Goal: Information Seeking & Learning: Learn about a topic

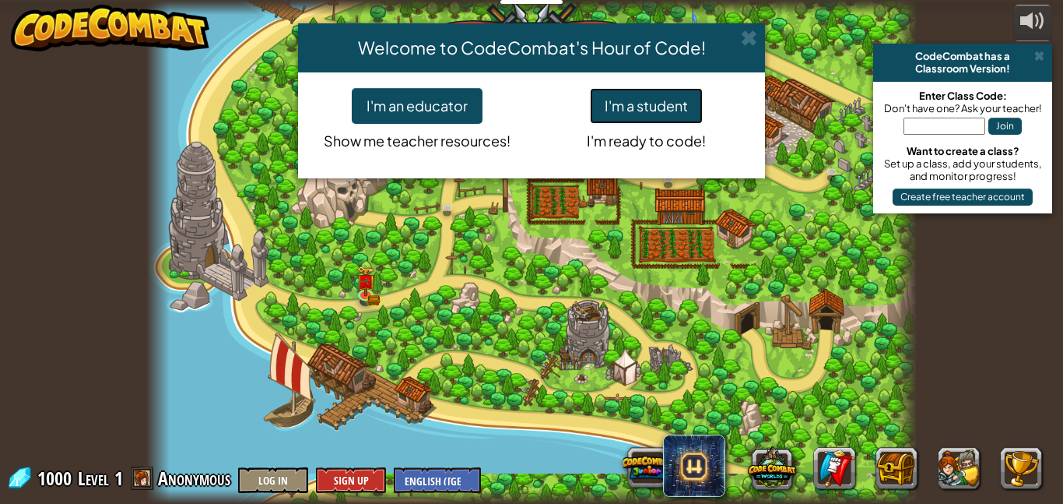
click at [664, 103] on button "I'm a student" at bounding box center [646, 106] width 113 height 36
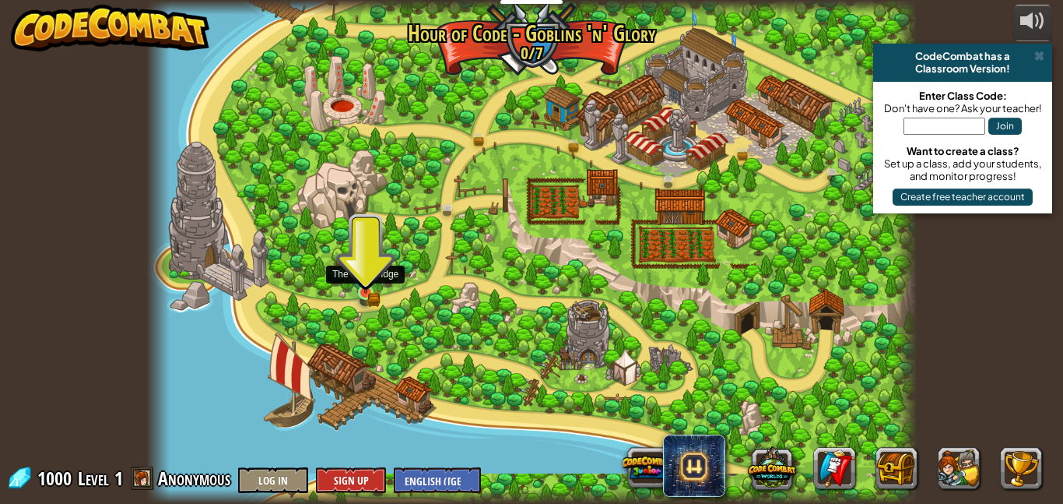
click at [372, 290] on img at bounding box center [366, 274] width 18 height 40
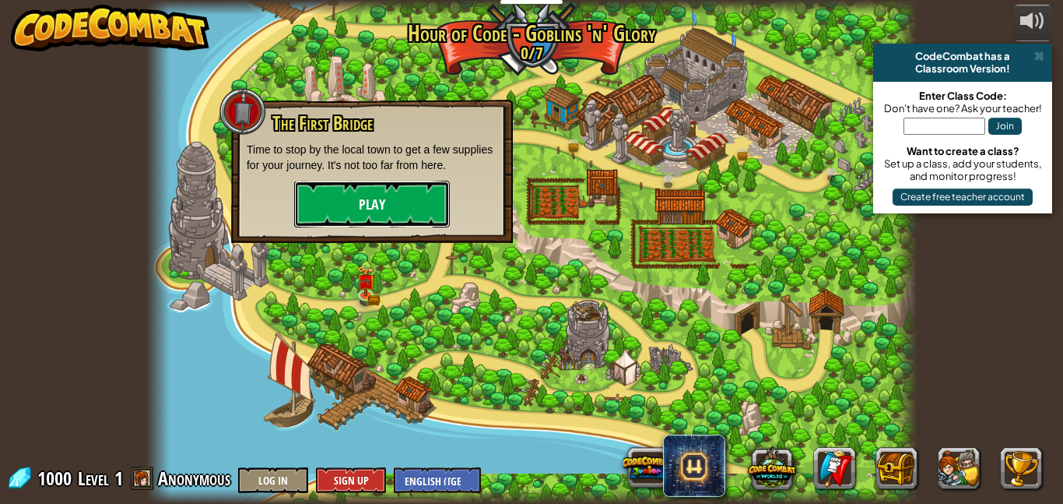
click at [360, 194] on button "Play" at bounding box center [372, 204] width 156 height 47
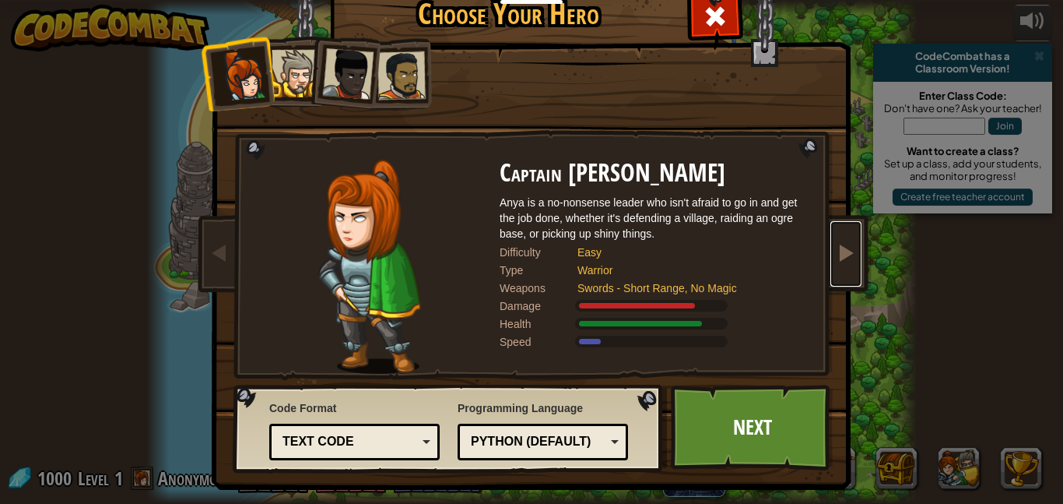
click at [856, 248] on link at bounding box center [846, 253] width 31 height 65
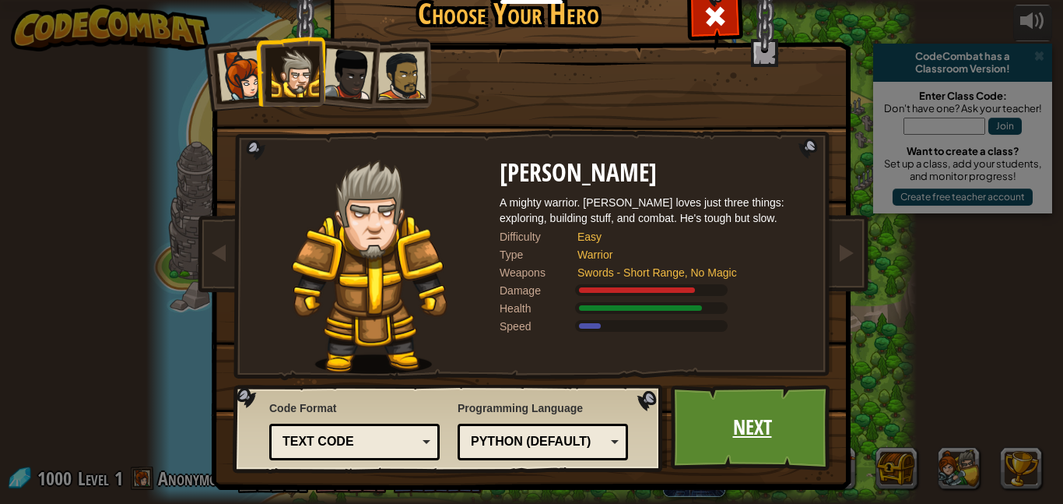
click at [719, 441] on link "Next" at bounding box center [752, 428] width 163 height 86
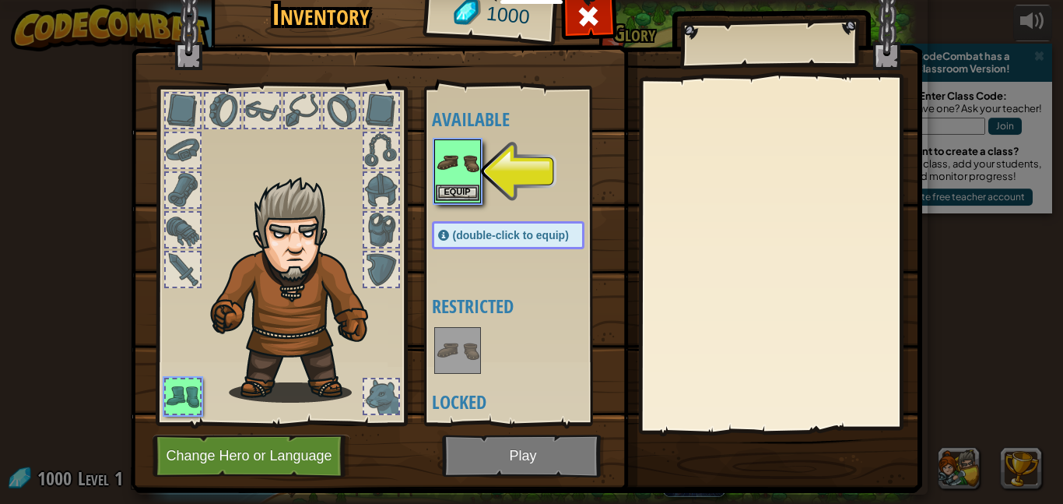
click at [474, 146] on img at bounding box center [458, 163] width 44 height 44
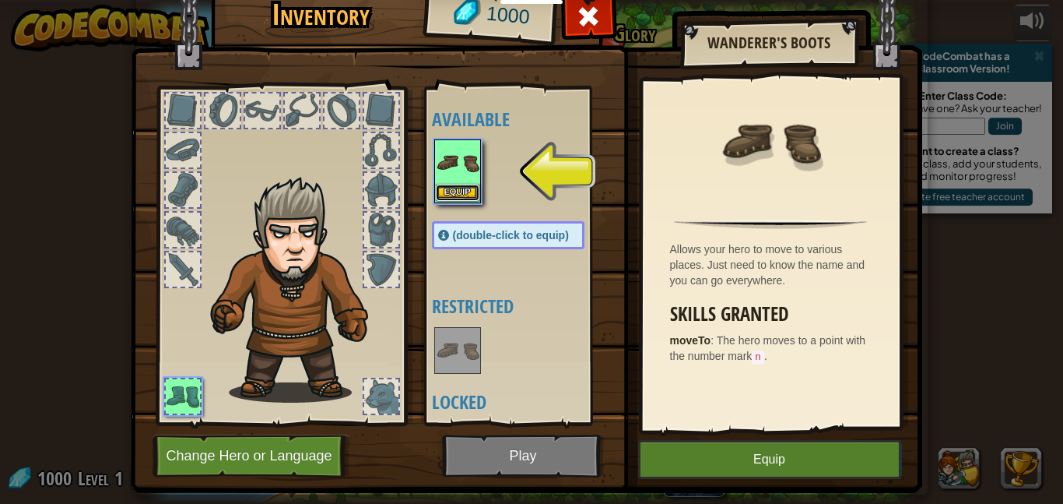
click at [448, 197] on button "Equip" at bounding box center [458, 192] width 44 height 16
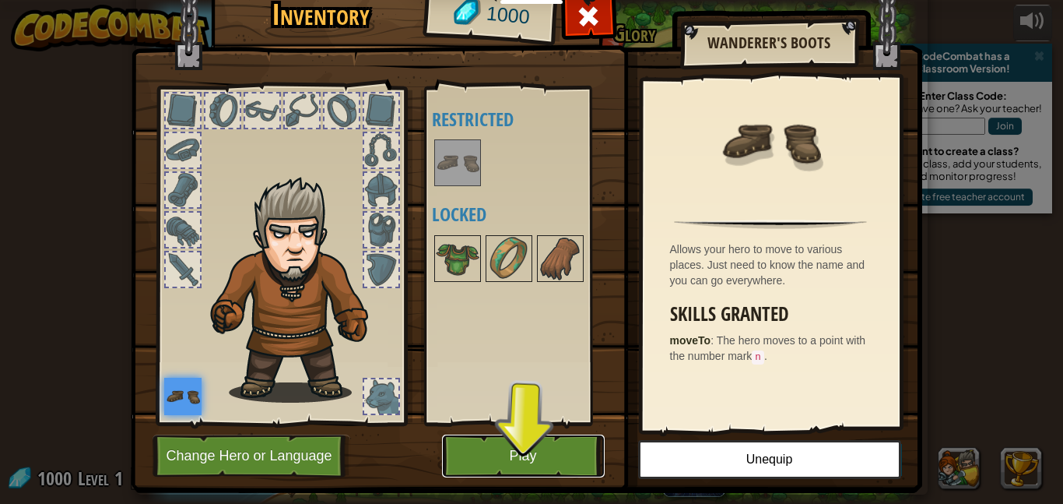
click at [531, 462] on button "Play" at bounding box center [523, 455] width 163 height 43
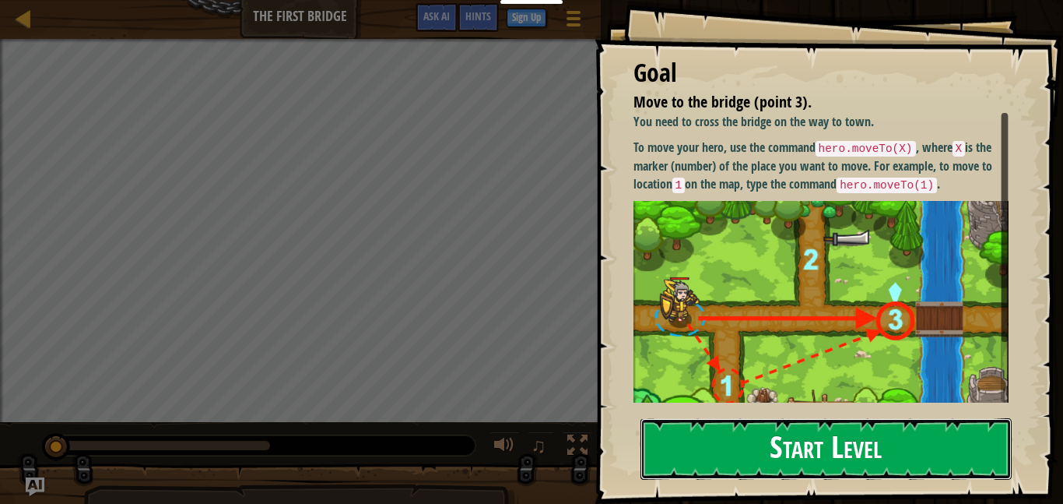
click at [771, 421] on button "Start Level" at bounding box center [826, 448] width 371 height 61
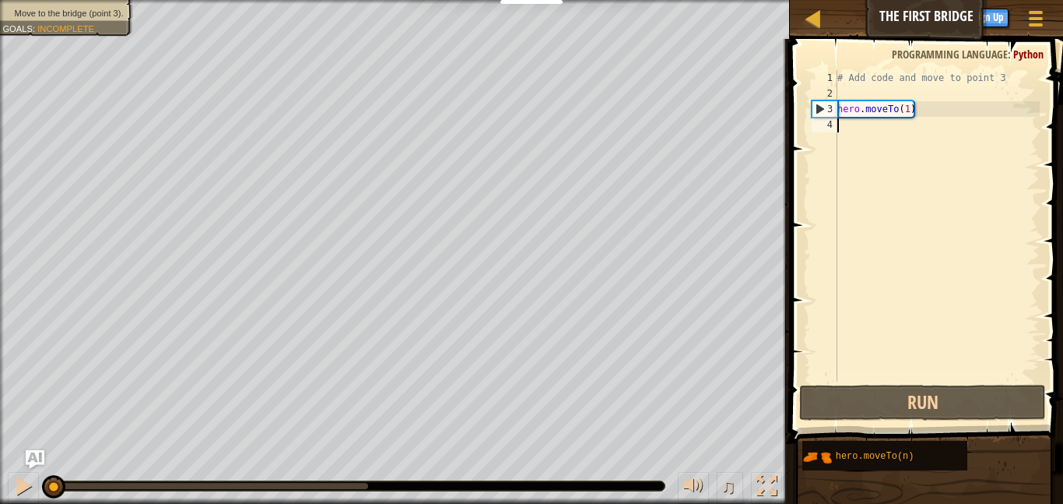
click at [898, 127] on div "# Add code and move to point 3 hero . moveTo ( 1 )" at bounding box center [938, 241] width 206 height 343
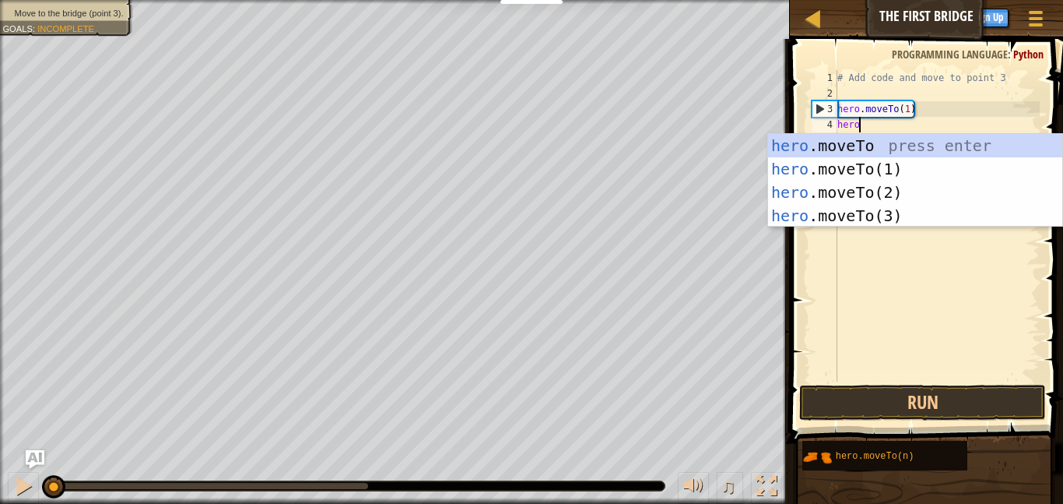
scroll to position [7, 2]
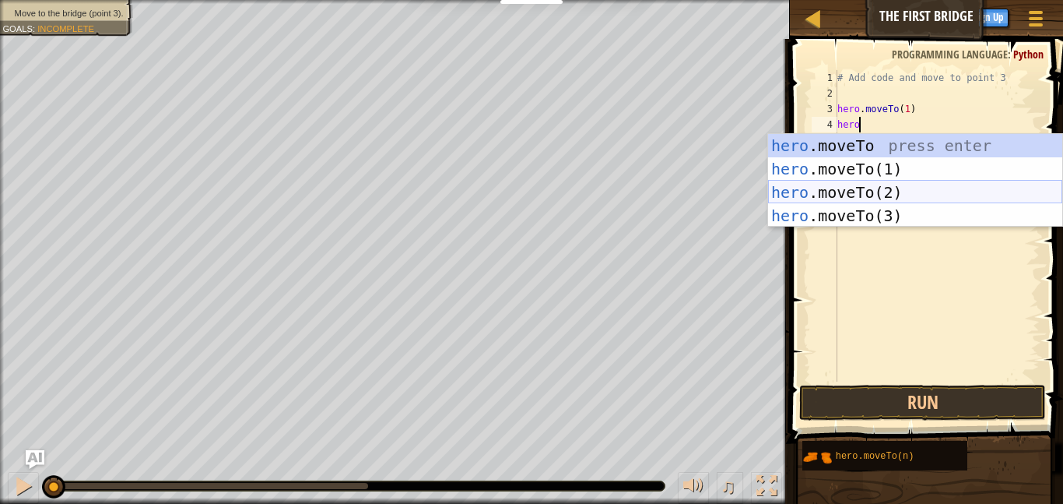
click at [854, 195] on div "hero .moveTo press enter hero .moveTo(1) press enter hero .moveTo(2) press ente…" at bounding box center [915, 204] width 294 height 140
type textarea "hero.moveTo(2)"
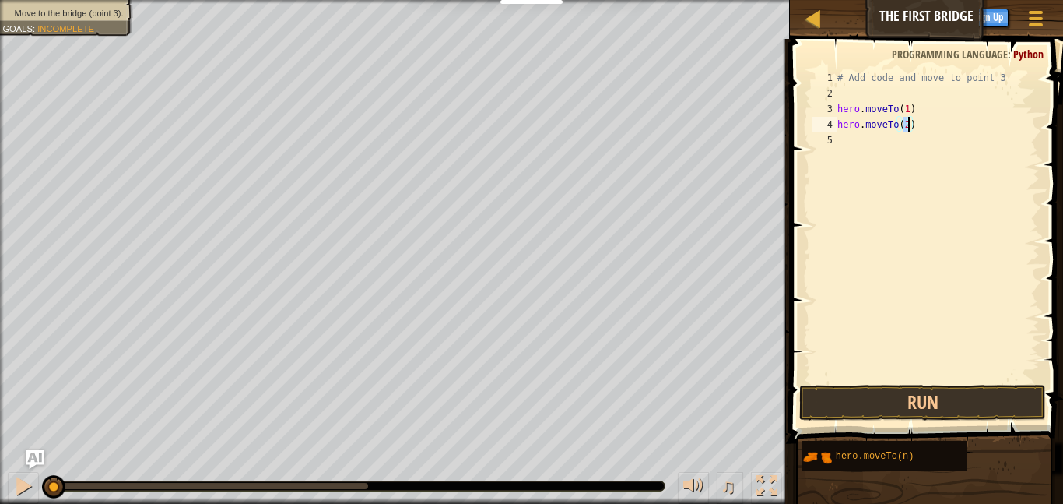
click at [874, 150] on div "# Add code and move to point 3 hero . moveTo ( 1 ) hero . moveTo ( 2 )" at bounding box center [938, 241] width 206 height 343
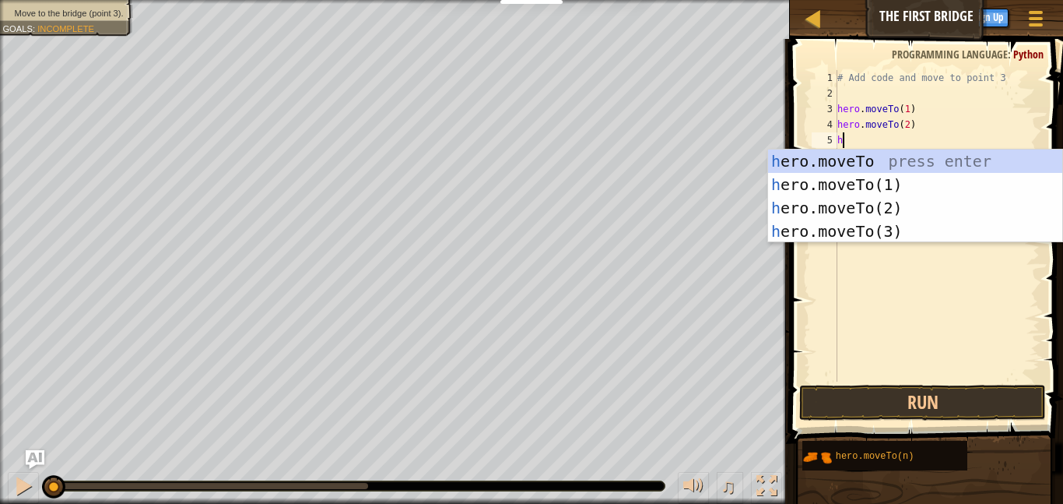
scroll to position [7, 1]
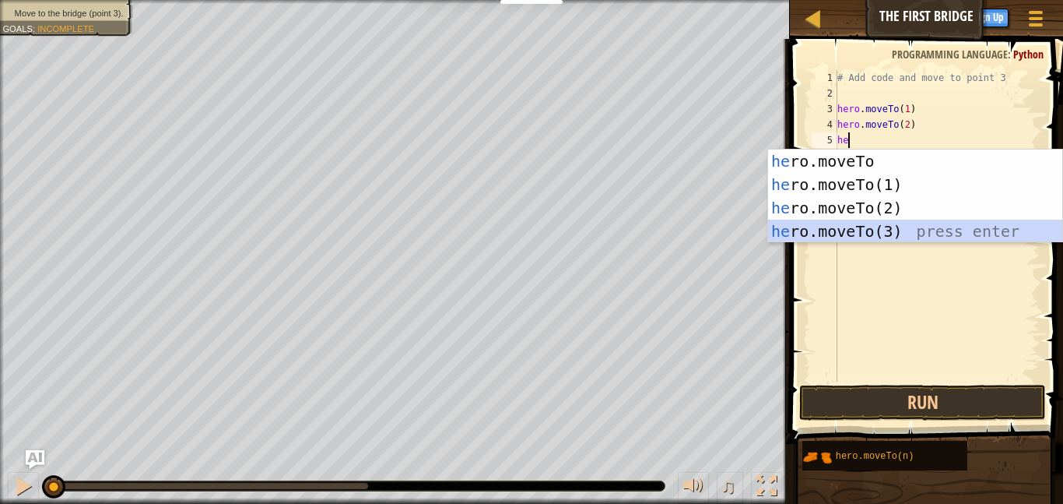
click at [867, 227] on div "he ro.moveTo press enter he ro.moveTo(1) press enter he ro.moveTo(2) press ente…" at bounding box center [915, 219] width 294 height 140
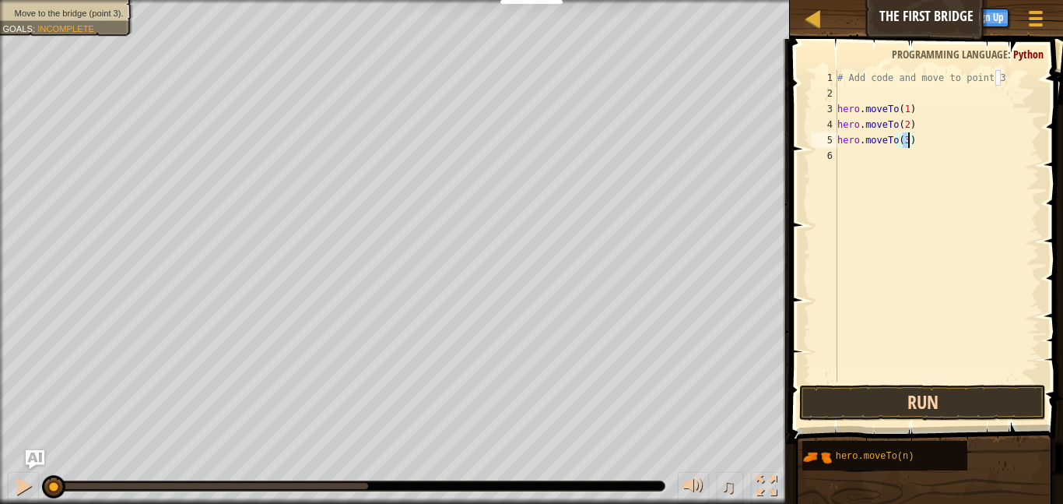
type textarea "hero.moveTo(3)"
click at [932, 406] on button "Run" at bounding box center [922, 403] width 247 height 36
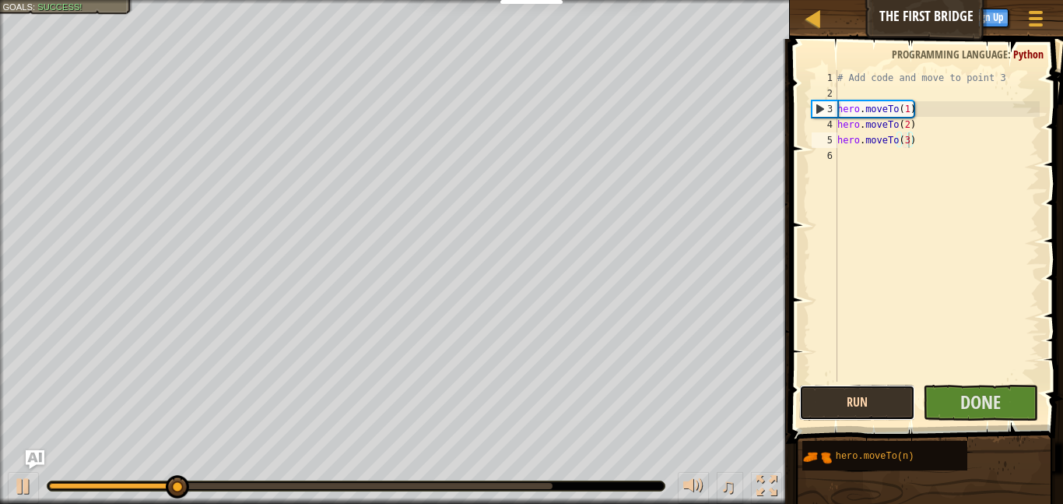
click at [845, 407] on button "Run" at bounding box center [857, 403] width 116 height 36
click at [846, 407] on button "Run" at bounding box center [857, 403] width 116 height 36
click at [846, 407] on button "Running" at bounding box center [857, 403] width 116 height 36
click at [847, 406] on button "Run" at bounding box center [857, 403] width 116 height 36
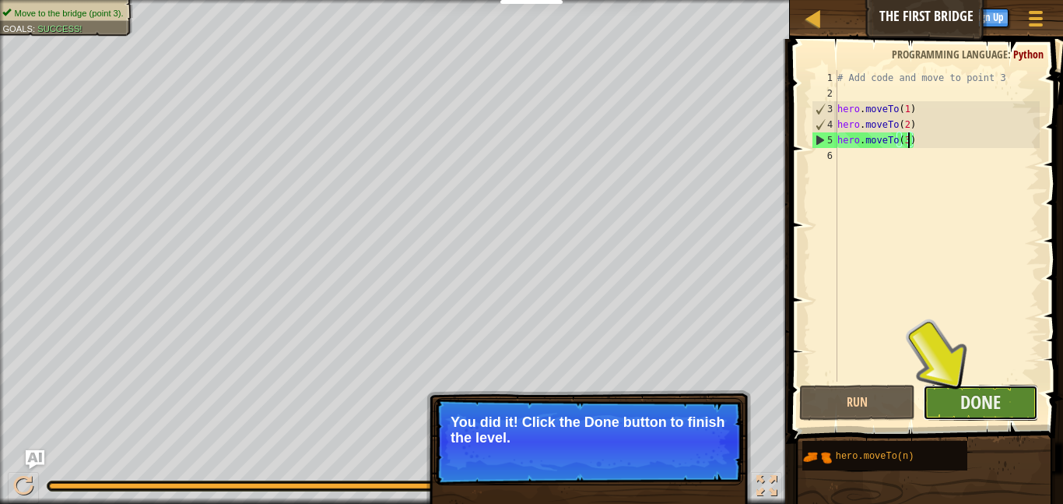
click at [940, 404] on button "Done" at bounding box center [981, 403] width 116 height 36
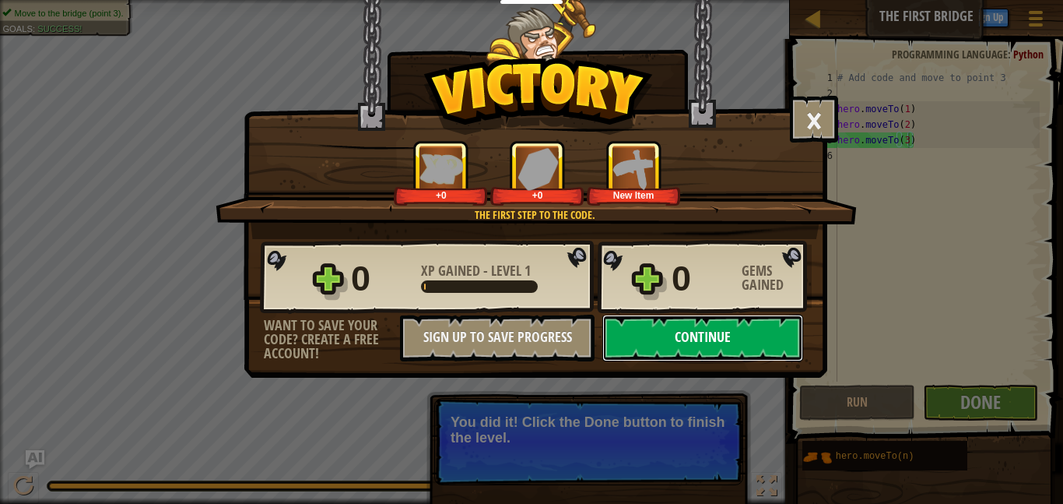
click at [691, 322] on button "Continue" at bounding box center [703, 338] width 201 height 47
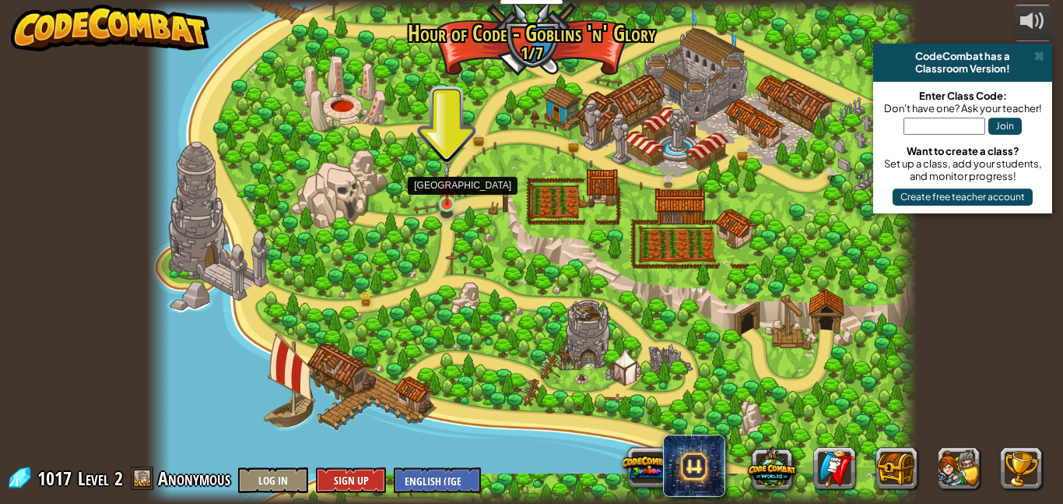
click at [446, 199] on img at bounding box center [447, 184] width 18 height 42
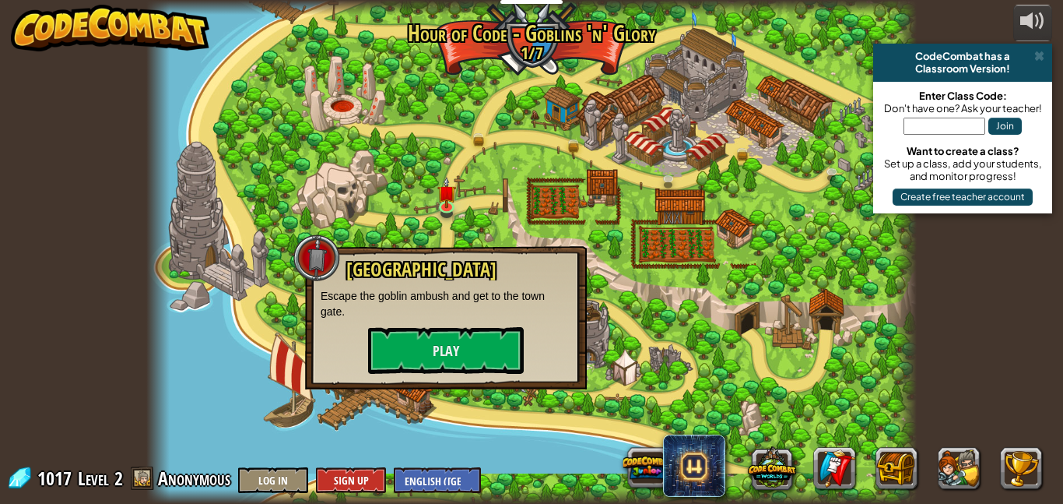
click at [448, 325] on div "Old Town Road Escape the goblin ambush and get to the town gate. Play" at bounding box center [446, 316] width 251 height 114
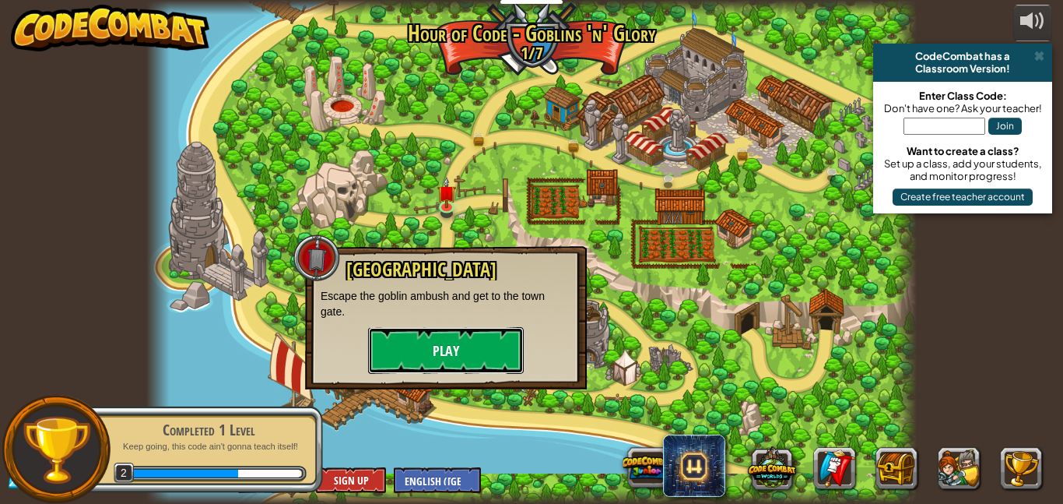
click at [457, 332] on button "Play" at bounding box center [446, 350] width 156 height 47
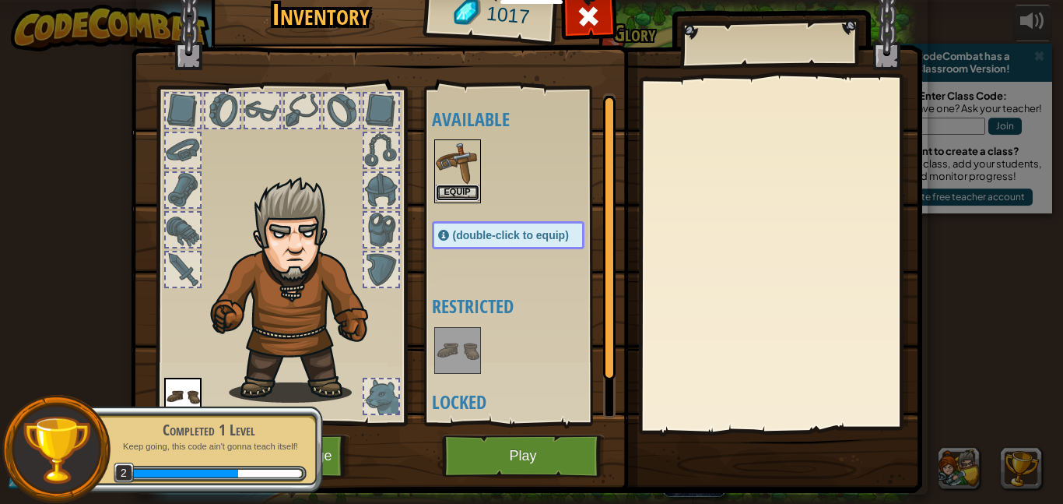
click at [469, 187] on button "Equip" at bounding box center [458, 192] width 44 height 16
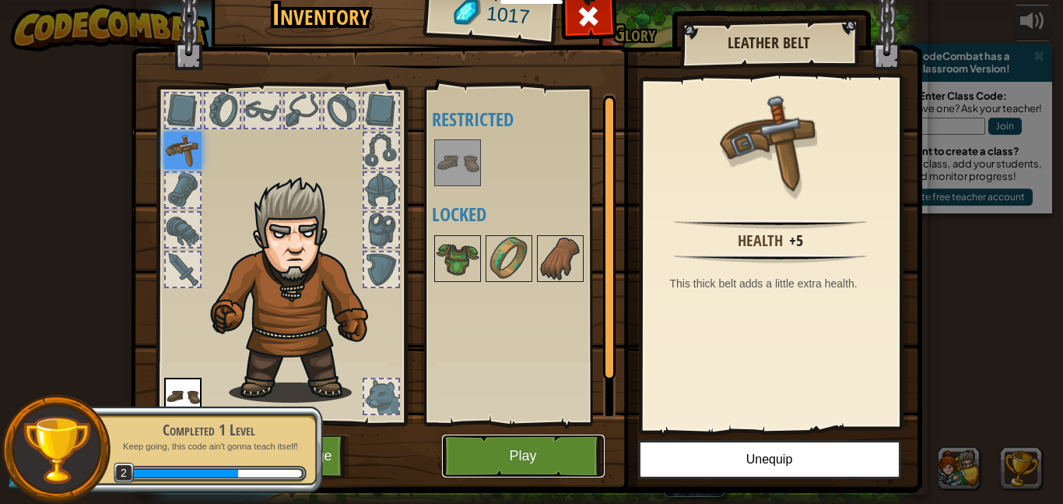
click at [547, 438] on button "Play" at bounding box center [523, 455] width 163 height 43
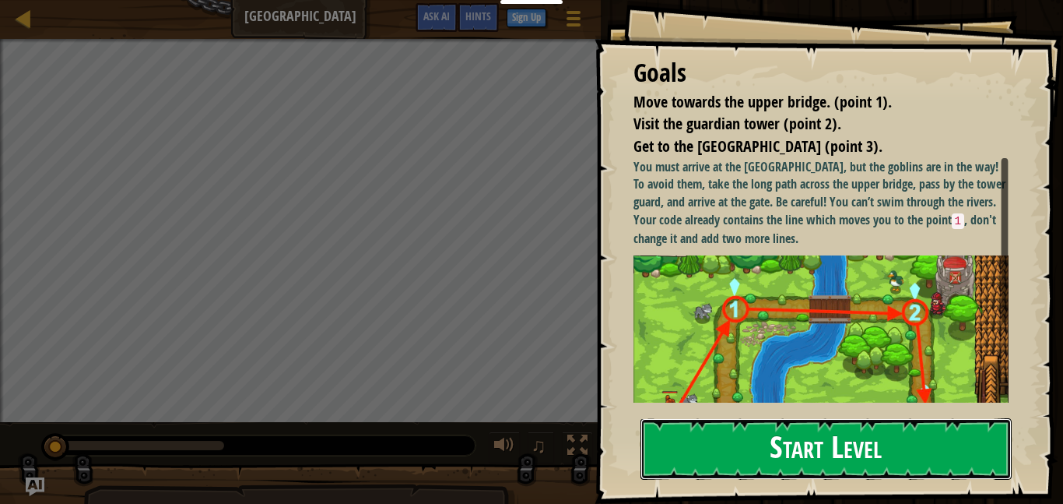
click at [842, 452] on button "Start Level" at bounding box center [826, 448] width 371 height 61
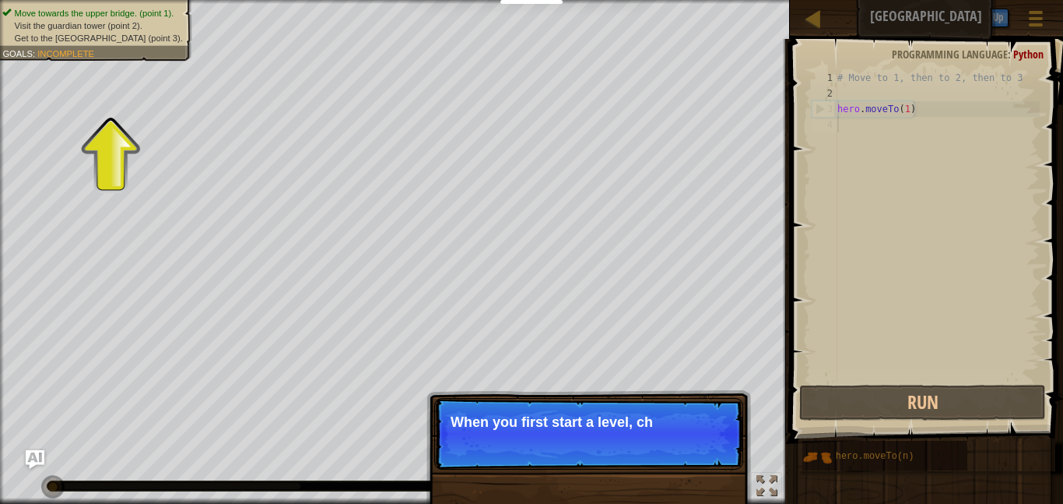
click at [885, 188] on div "# Move to 1, then to 2, then to 3 hero . moveTo ( 1 )" at bounding box center [938, 241] width 206 height 343
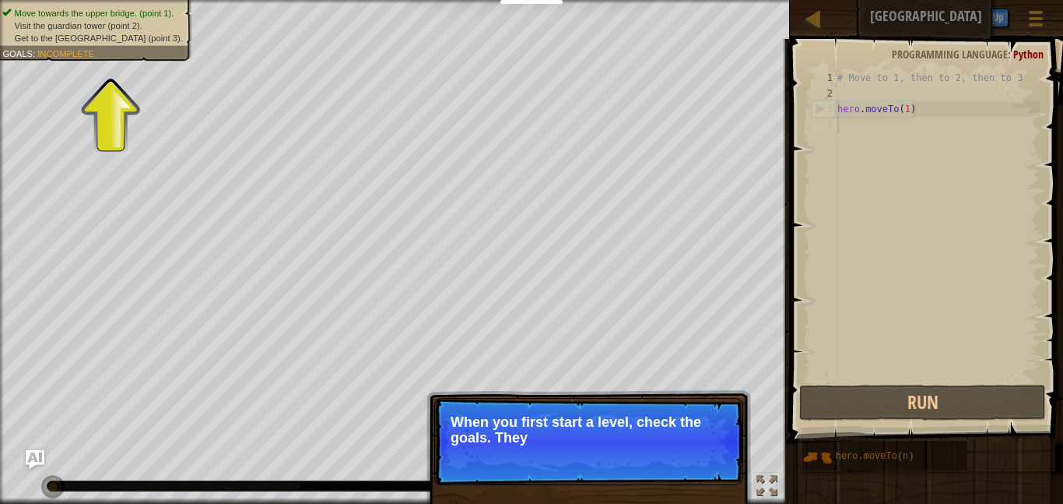
click at [866, 162] on div "# Move to 1, then to 2, then to 3 hero . moveTo ( 1 )" at bounding box center [938, 241] width 206 height 343
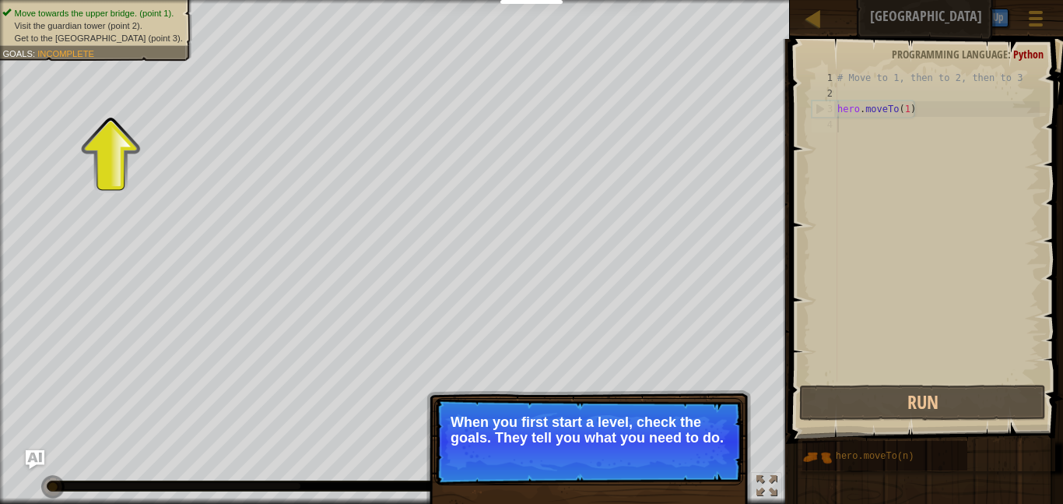
click at [121, 26] on span "Visit the guardian tower (point 2)." at bounding box center [79, 25] width 128 height 10
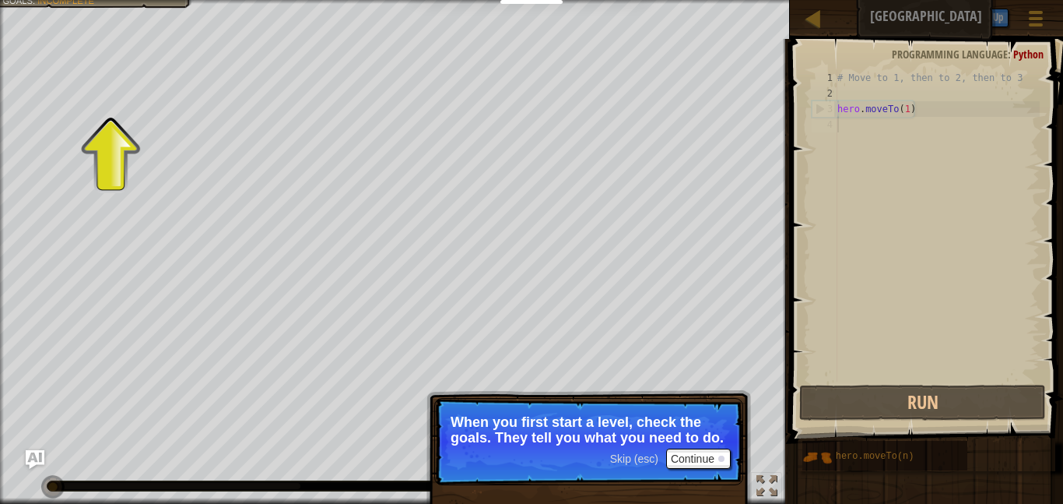
click at [645, 460] on span "Skip (esc)" at bounding box center [634, 458] width 48 height 12
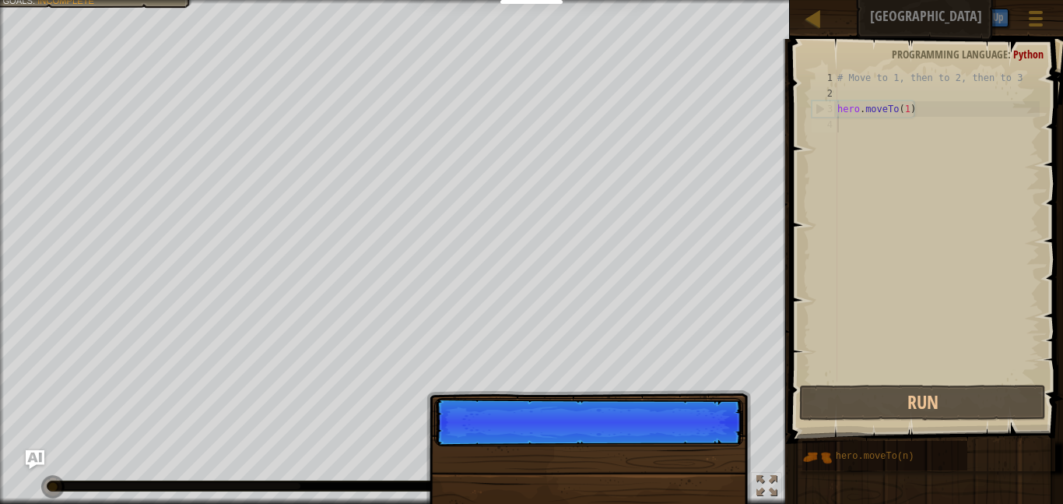
scroll to position [7, 0]
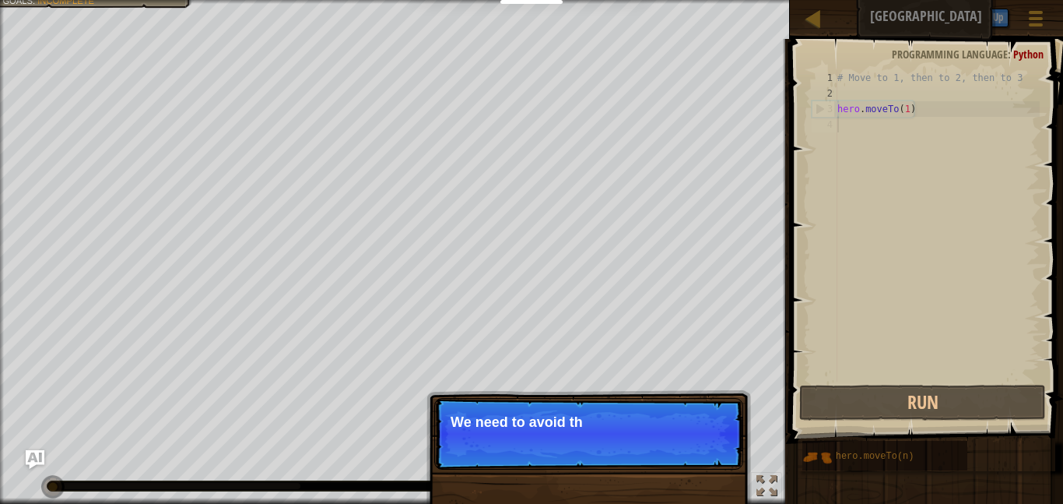
click at [936, 107] on div "# Move to 1, then to 2, then to 3 hero . moveTo ( 1 )" at bounding box center [938, 241] width 206 height 343
type textarea "hero.moveTo(1)"
click at [916, 121] on div "# Move to 1, then to 2, then to 3 hero . moveTo ( 1 )" at bounding box center [938, 241] width 206 height 343
click at [633, 447] on span "Skip (esc)" at bounding box center [634, 443] width 48 height 12
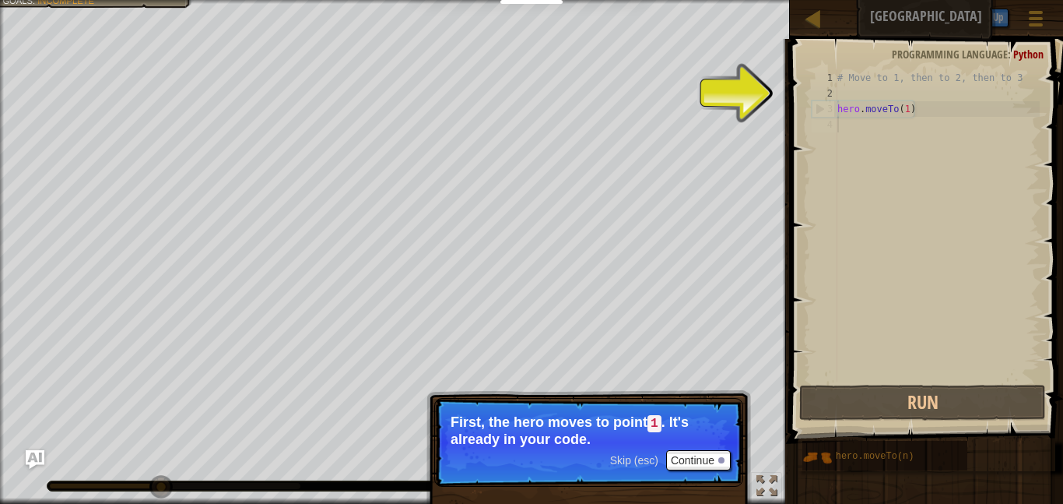
click at [631, 466] on span "Skip (esc)" at bounding box center [634, 460] width 48 height 12
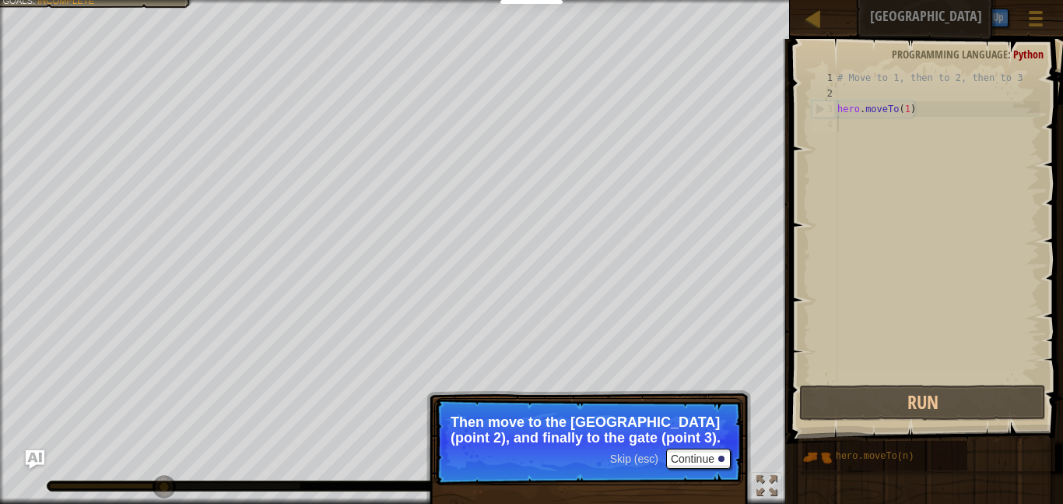
click at [643, 456] on span "Skip (esc)" at bounding box center [634, 458] width 48 height 12
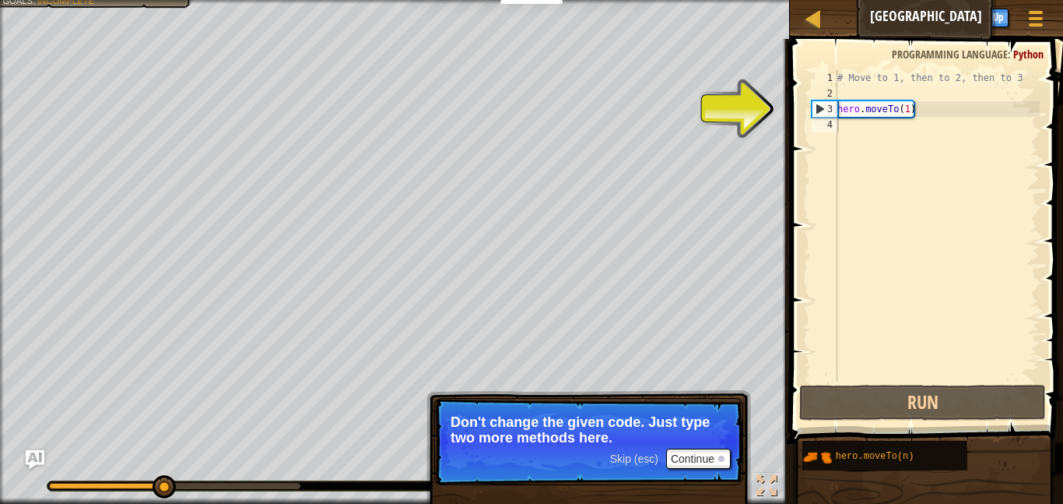
click at [640, 462] on span "Skip (esc)" at bounding box center [634, 458] width 48 height 12
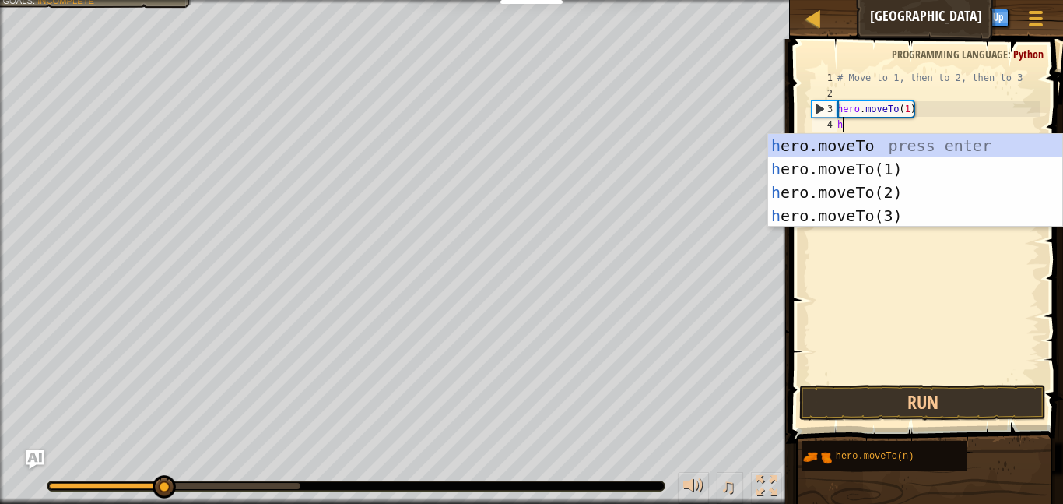
scroll to position [7, 1]
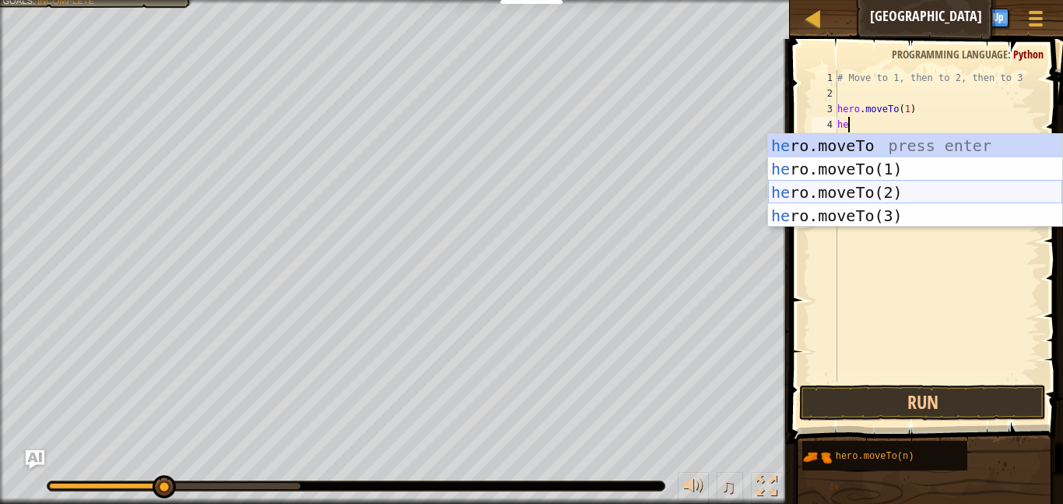
click at [871, 192] on div "he ro.moveTo press enter he ro.moveTo(1) press enter he ro.moveTo(2) press ente…" at bounding box center [915, 204] width 294 height 140
type textarea "hero.moveTo(2)"
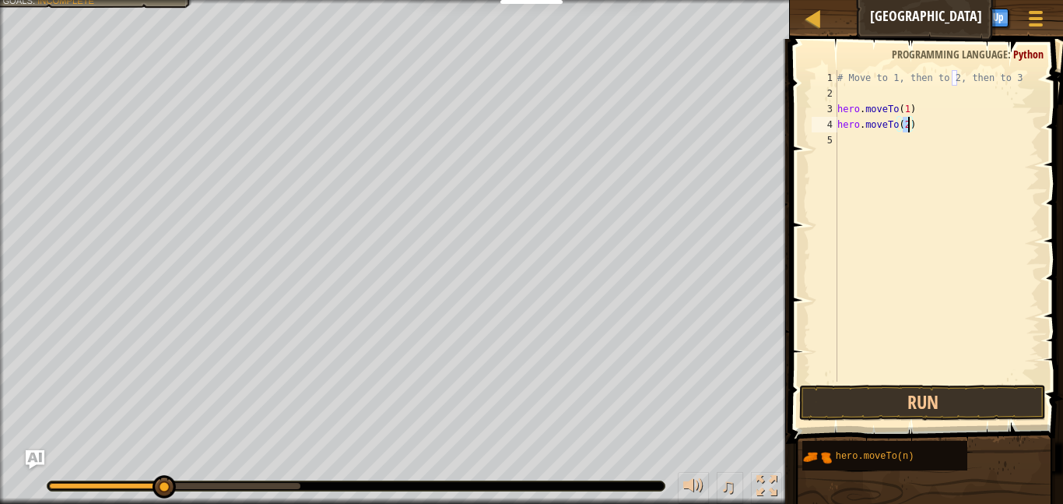
click at [872, 160] on div "# Move to 1, then to 2, then to 3 hero . moveTo ( 1 ) hero . moveTo ( 2 )" at bounding box center [938, 241] width 206 height 343
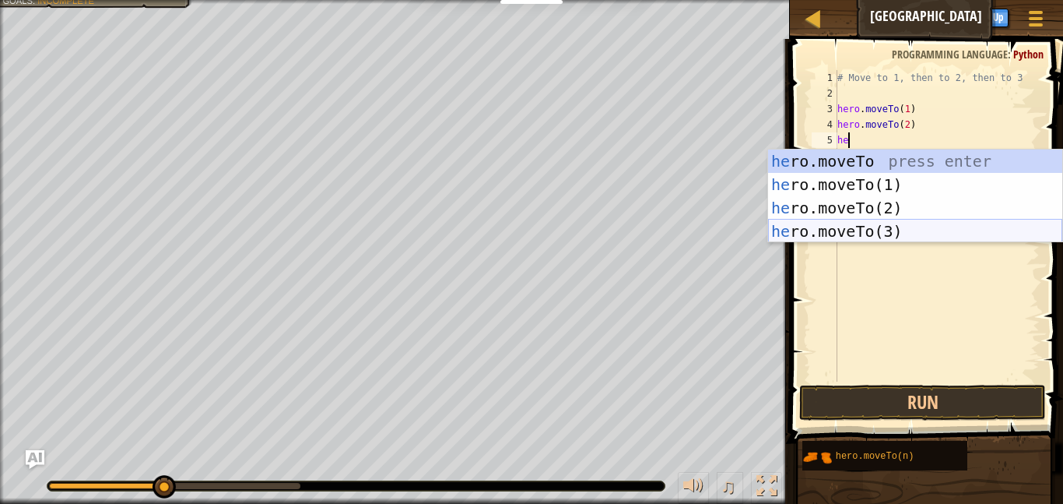
click at [867, 223] on div "he ro.moveTo press enter he ro.moveTo(1) press enter he ro.moveTo(2) press ente…" at bounding box center [915, 219] width 294 height 140
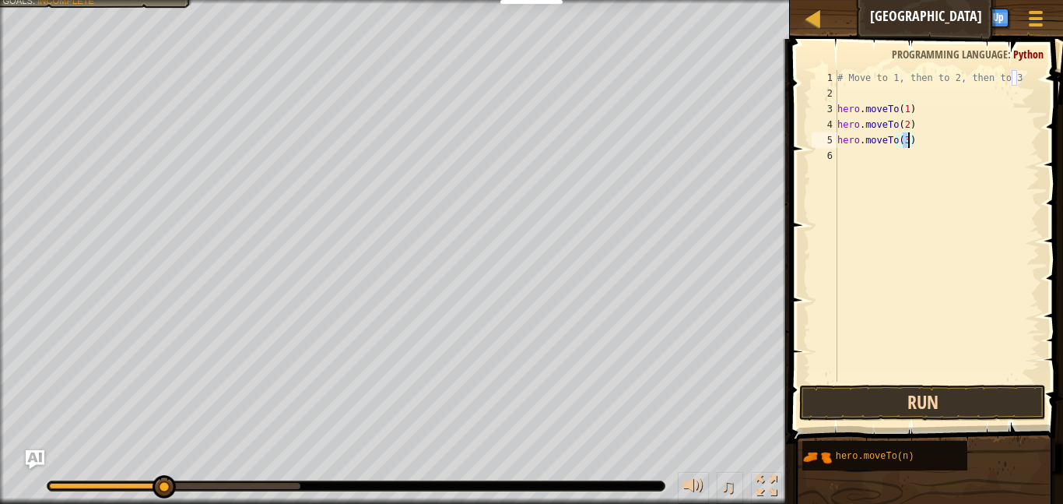
type textarea "hero.moveTo(3)"
click at [903, 400] on button "Run" at bounding box center [922, 403] width 247 height 36
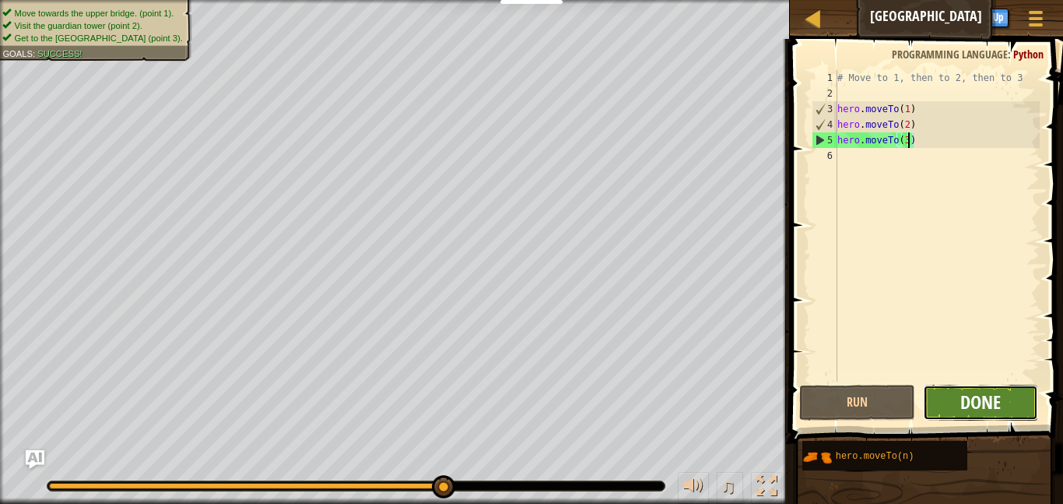
click at [983, 401] on span "Done" at bounding box center [981, 401] width 40 height 25
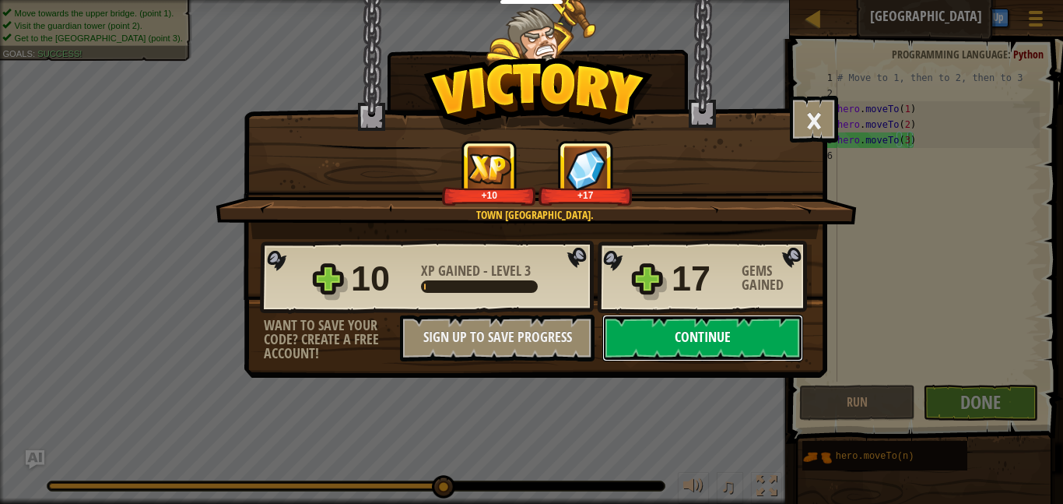
click at [729, 329] on button "Continue" at bounding box center [703, 338] width 201 height 47
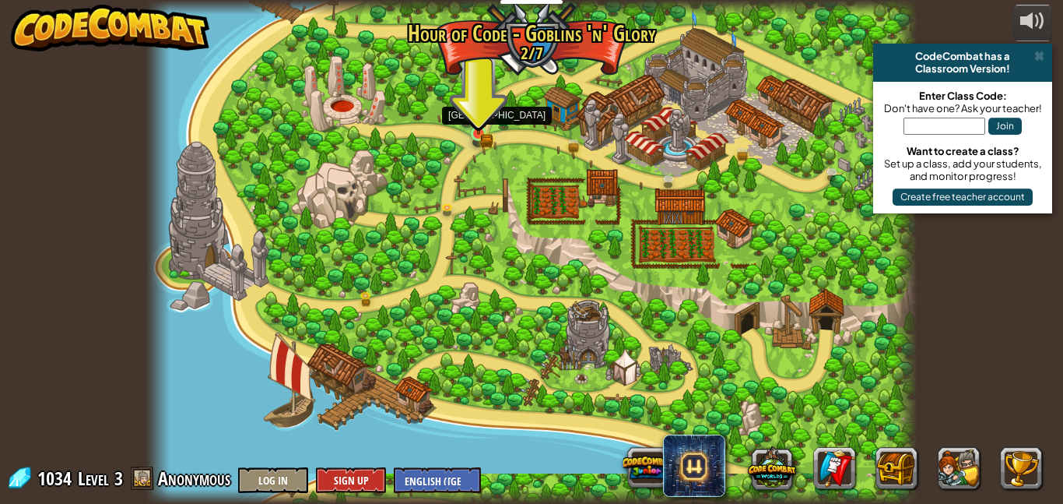
click at [481, 130] on img at bounding box center [478, 115] width 18 height 40
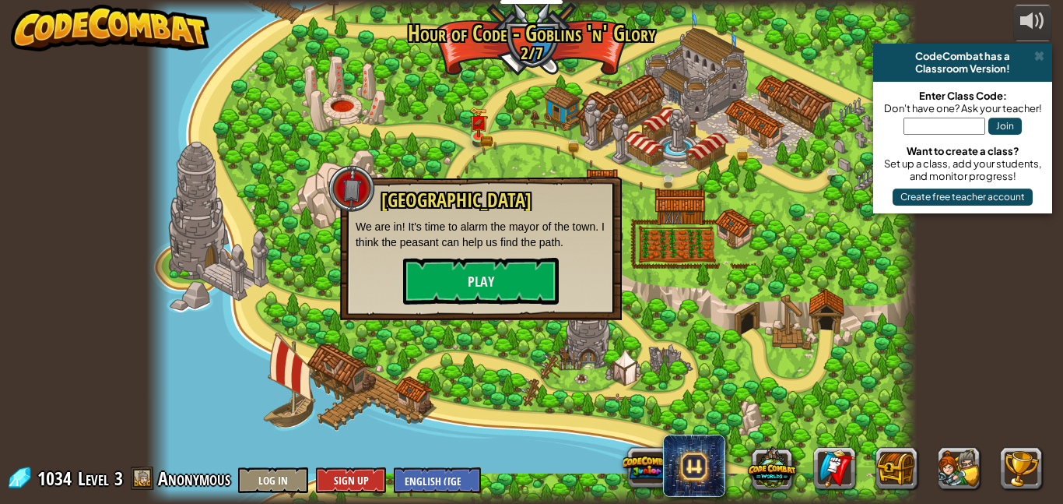
click at [528, 255] on div "Broken Bridge We are in! It's time to alarm the mayor of the town. I think the …" at bounding box center [481, 247] width 251 height 114
click at [541, 261] on button "Play" at bounding box center [481, 281] width 156 height 47
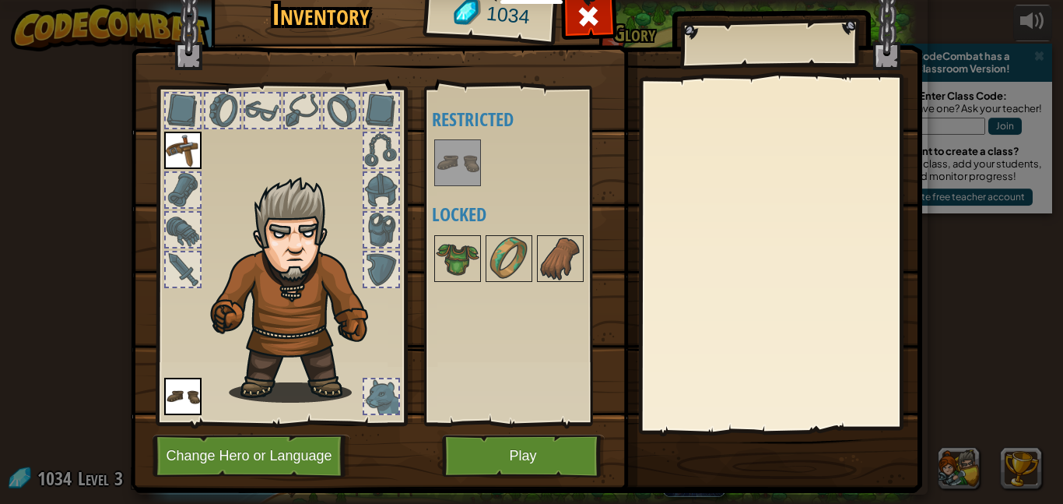
click at [348, 181] on img at bounding box center [298, 289] width 191 height 227
click at [366, 185] on div at bounding box center [381, 190] width 34 height 34
click at [387, 224] on div at bounding box center [381, 230] width 34 height 34
click at [564, 450] on button "Play" at bounding box center [523, 455] width 163 height 43
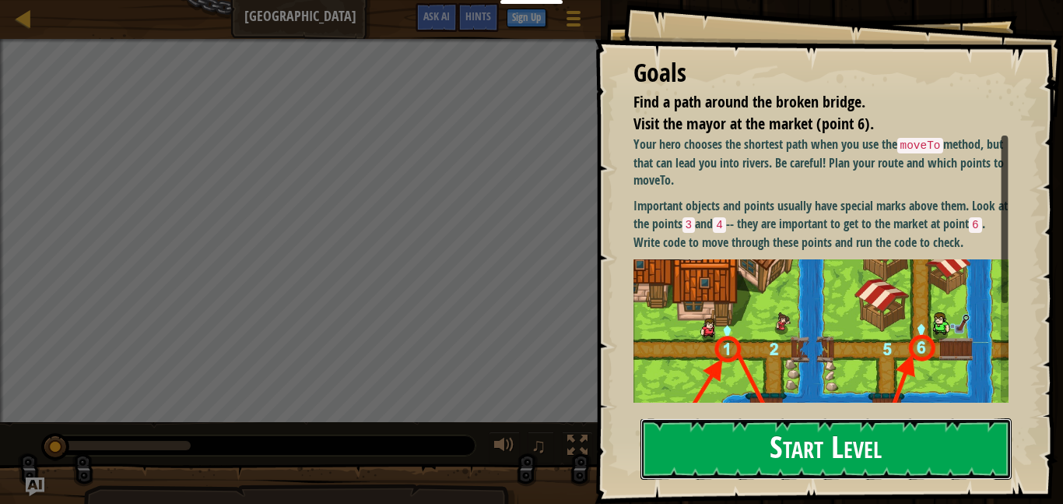
click at [698, 458] on button "Start Level" at bounding box center [826, 448] width 371 height 61
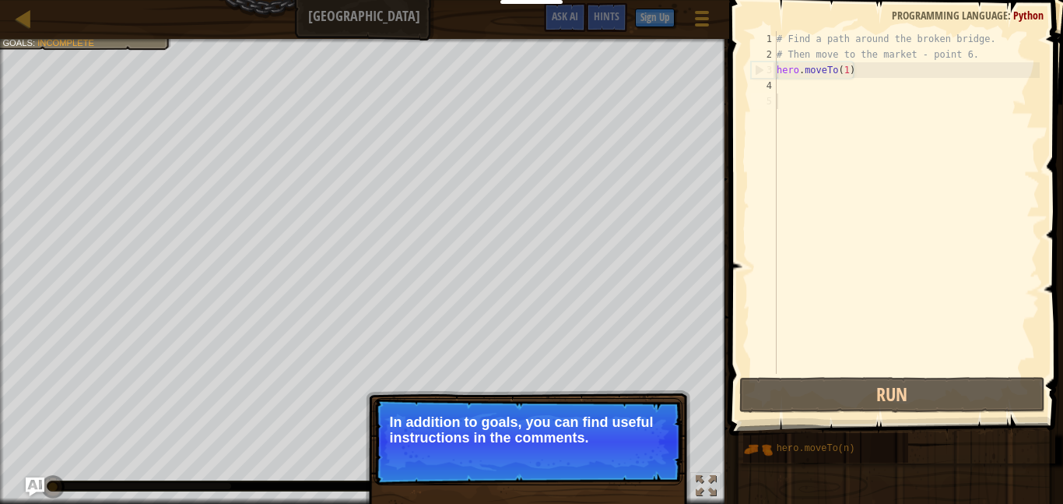
click at [814, 83] on div "# Find a path around the broken bridge. # Then move to the market - point 6. he…" at bounding box center [907, 218] width 266 height 374
click at [773, 95] on div "5" at bounding box center [764, 101] width 26 height 16
click at [790, 91] on div "# Find a path around the broken bridge. # Then move to the market - point 6. he…" at bounding box center [907, 218] width 266 height 374
click at [789, 92] on div "# Find a path around the broken bridge. # Then move to the market - point 6. he…" at bounding box center [907, 218] width 266 height 374
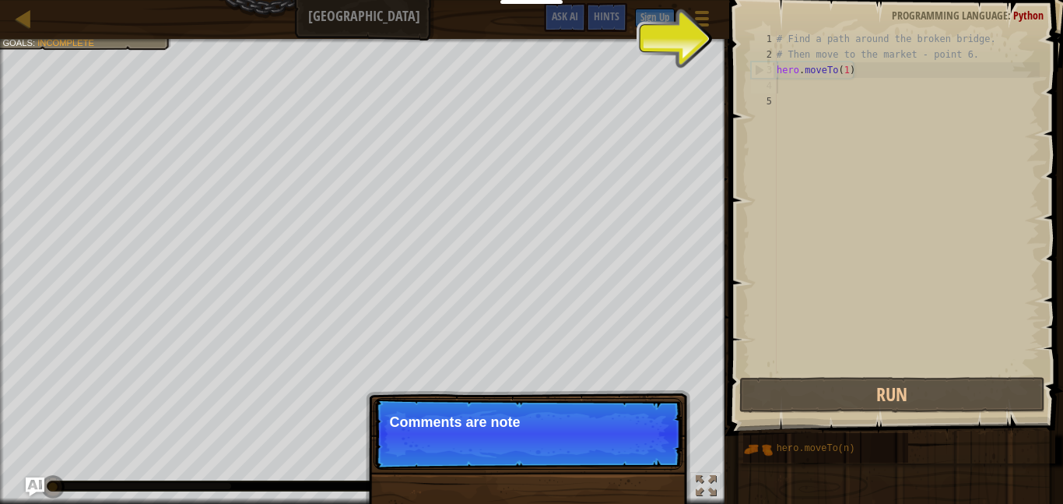
click at [782, 100] on div "# Find a path around the broken bridge. # Then move to the market - point 6. he…" at bounding box center [907, 218] width 266 height 374
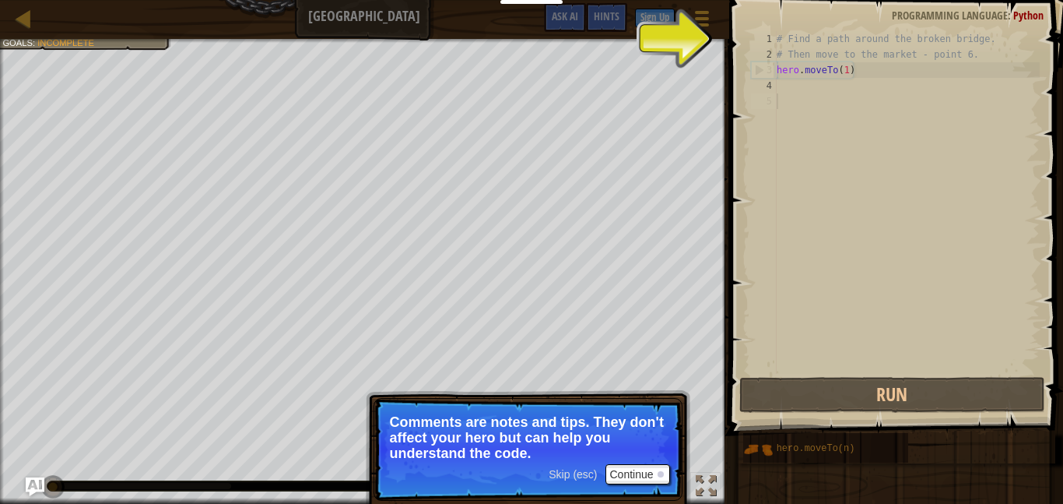
click at [569, 469] on span "Skip (esc)" at bounding box center [573, 474] width 48 height 12
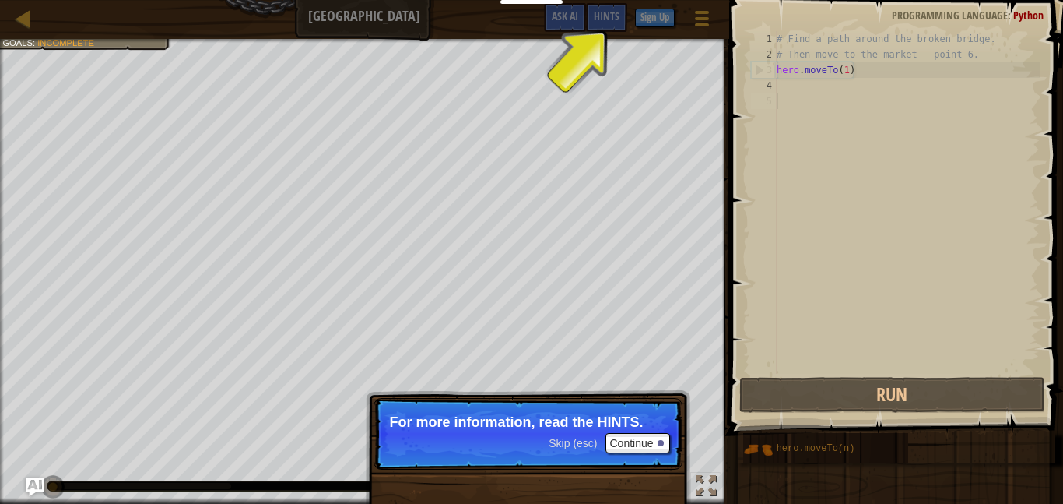
click at [579, 438] on span "Skip (esc)" at bounding box center [573, 443] width 48 height 12
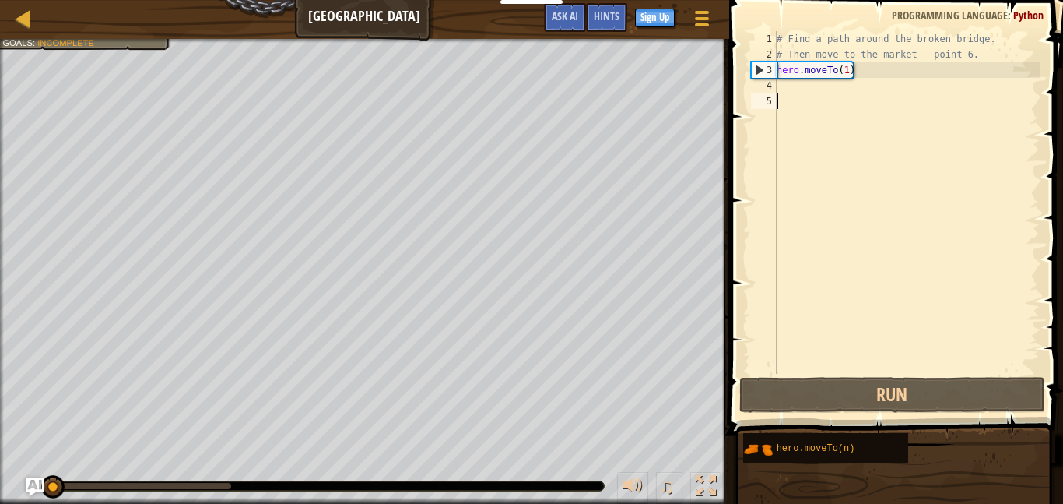
click at [863, 86] on div "# Find a path around the broken bridge. # Then move to the market - point 6. he…" at bounding box center [907, 218] width 266 height 374
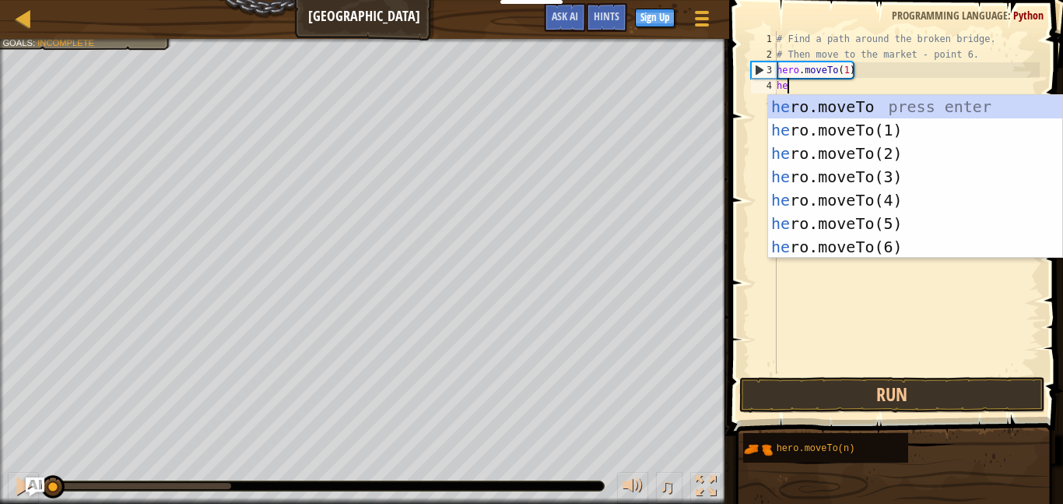
scroll to position [7, 1]
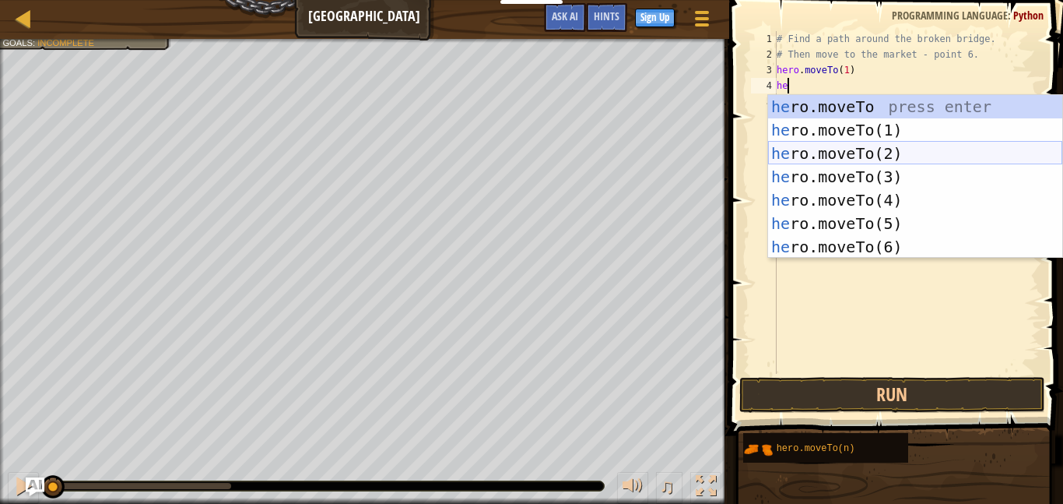
click at [857, 153] on div "he ro.moveTo press enter he ro.moveTo(1) press enter he ro.moveTo(2) press ente…" at bounding box center [915, 200] width 294 height 210
type textarea "hero.moveTo(2)"
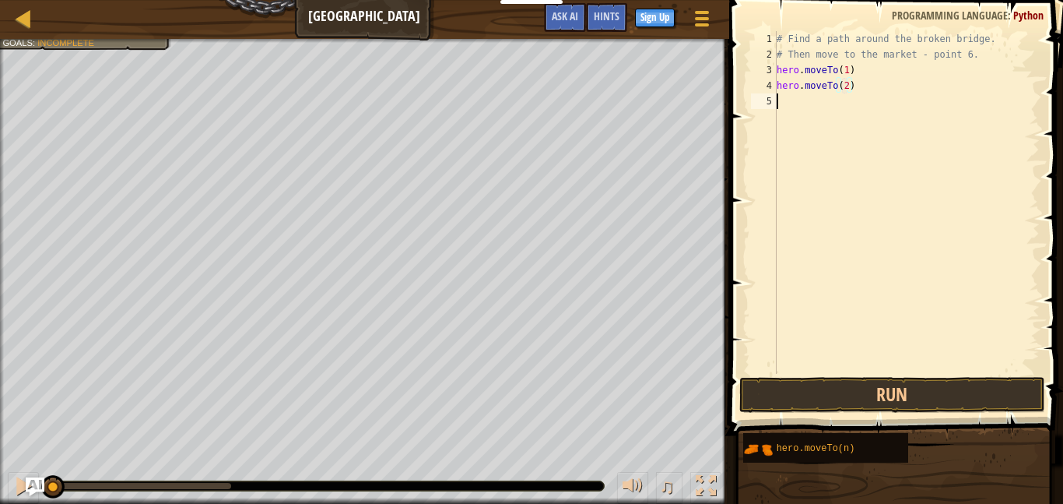
click at [850, 111] on div "# Find a path around the broken bridge. # Then move to the market - point 6. he…" at bounding box center [907, 218] width 266 height 374
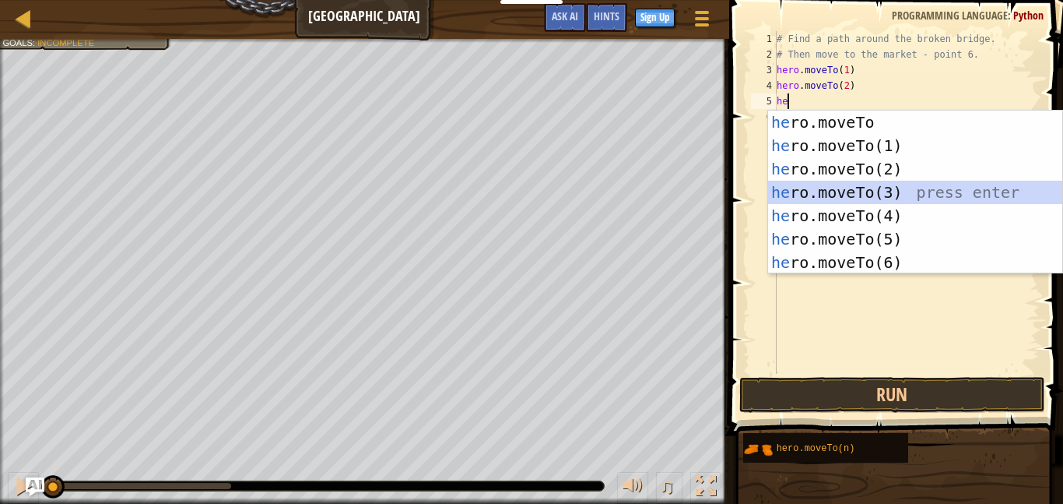
click at [846, 185] on div "he ro.moveTo press enter he ro.moveTo(1) press enter he ro.moveTo(2) press ente…" at bounding box center [915, 216] width 294 height 210
type textarea "hero.moveTo(3)"
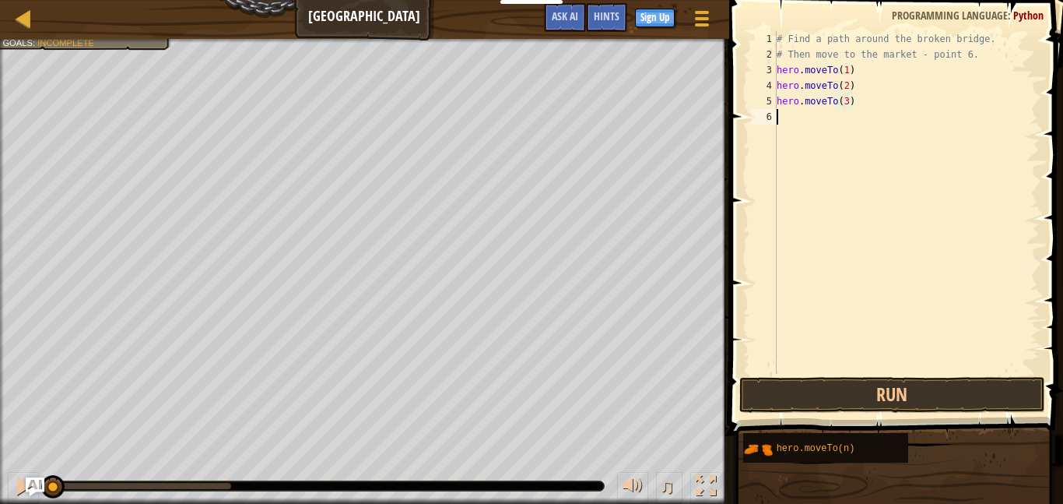
click at [827, 132] on div "# Find a path around the broken bridge. # Then move to the market - point 6. he…" at bounding box center [907, 218] width 266 height 374
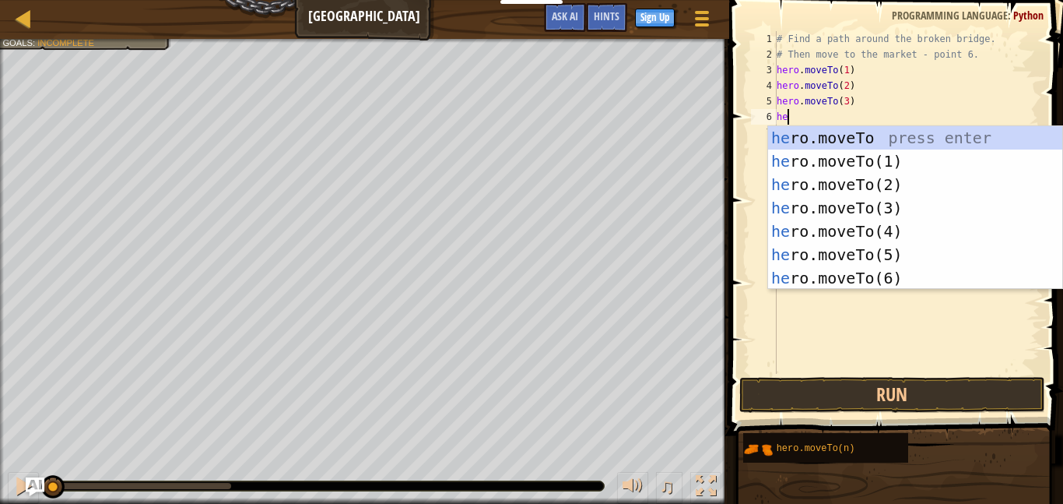
scroll to position [7, 2]
click at [833, 237] on div "her o.moveTo press enter her o.moveTo(1) press enter her o.moveTo(2) press ente…" at bounding box center [915, 231] width 294 height 210
type textarea "hero.moveTo(4)"
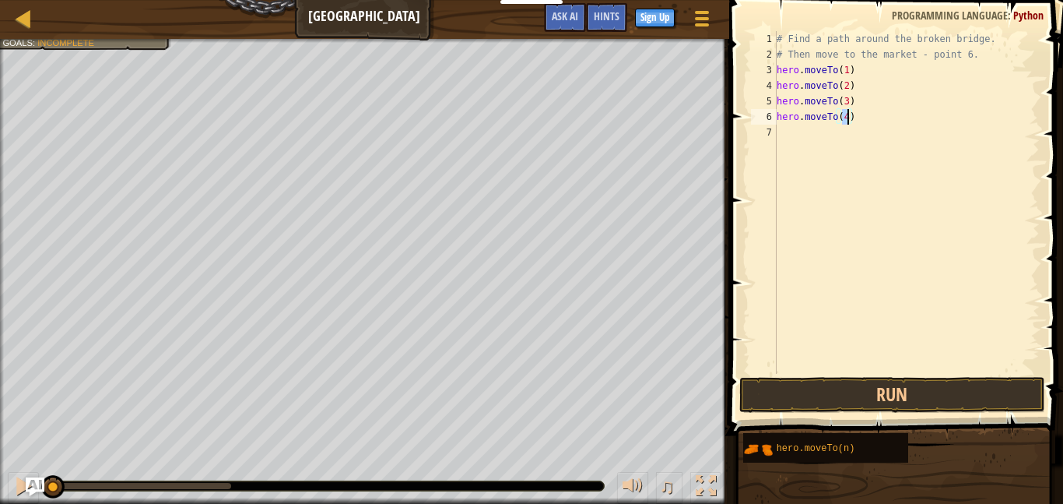
click at [833, 147] on div "# Find a path around the broken bridge. # Then move to the market - point 6. he…" at bounding box center [907, 218] width 266 height 374
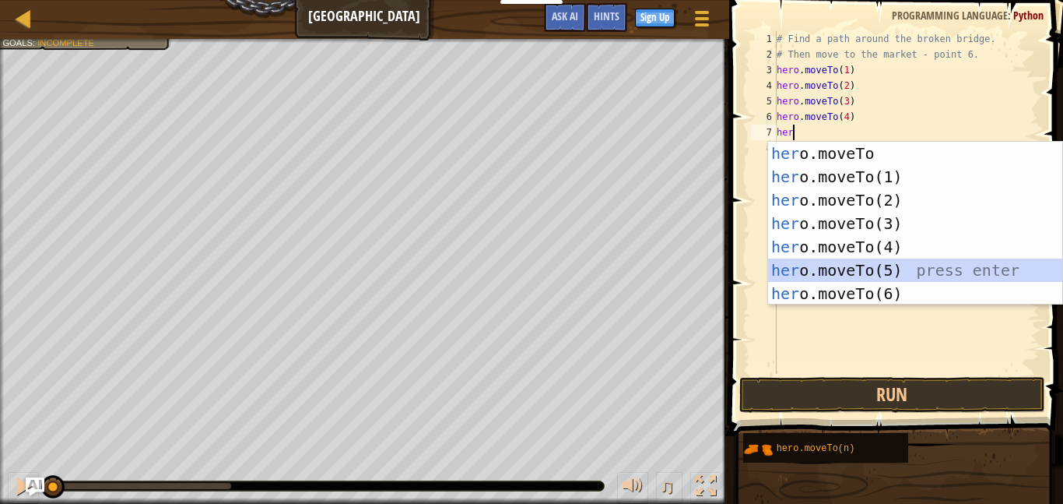
click at [829, 269] on div "her o.moveTo press enter her o.moveTo(1) press enter her o.moveTo(2) press ente…" at bounding box center [915, 247] width 294 height 210
type textarea "hero.moveTo(5)"
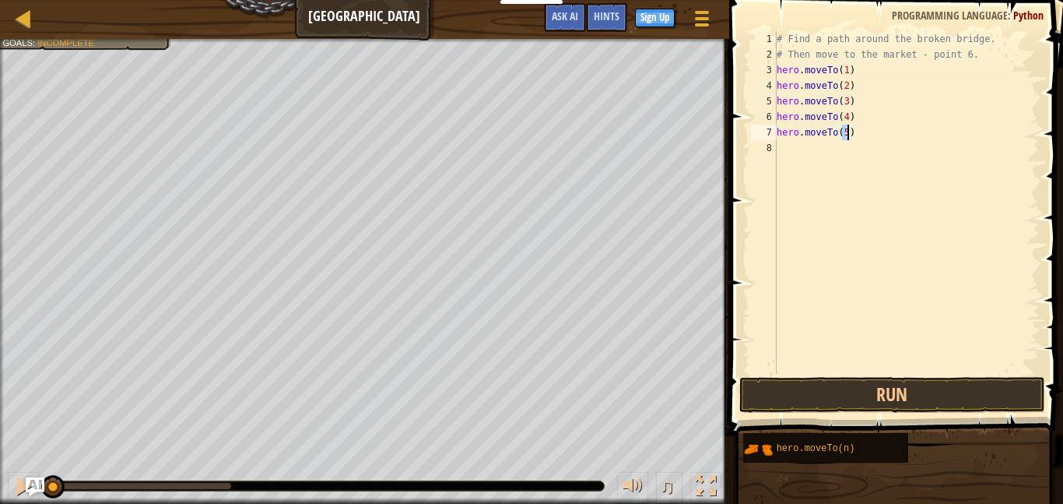
click at [842, 145] on div "# Find a path around the broken bridge. # Then move to the market - point 6. he…" at bounding box center [907, 218] width 266 height 374
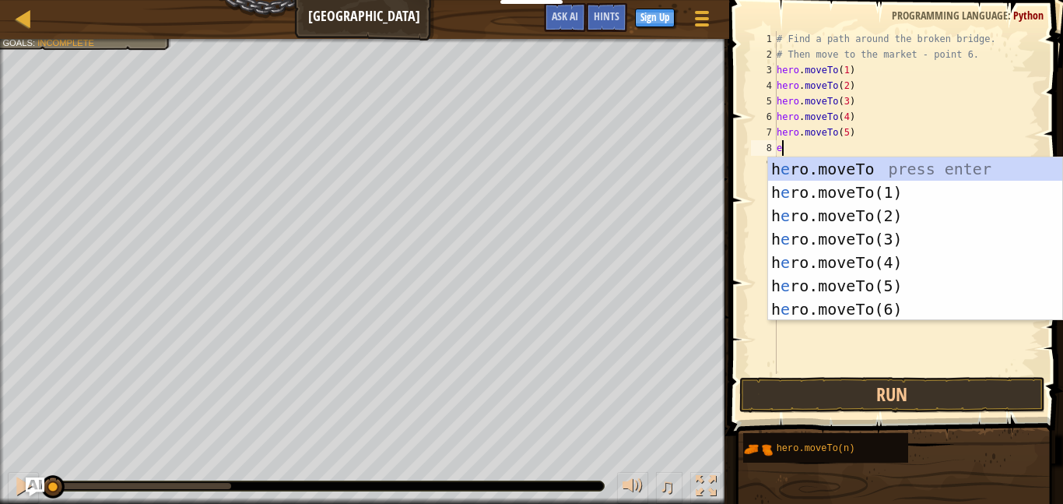
scroll to position [7, 1]
type textarea "e"
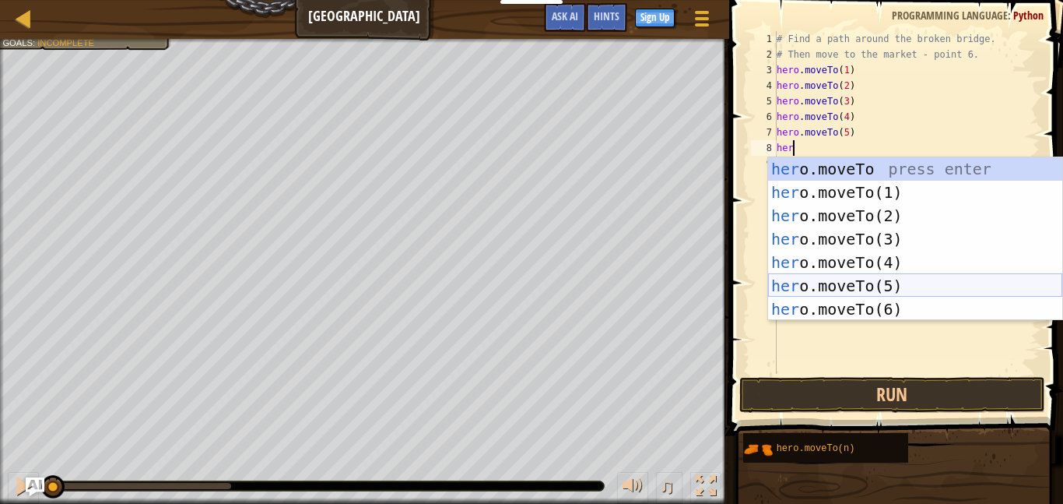
click at [849, 295] on div "her o.moveTo press enter her o.moveTo(1) press enter her o.moveTo(2) press ente…" at bounding box center [915, 262] width 294 height 210
type textarea "hero.moveTo(5)"
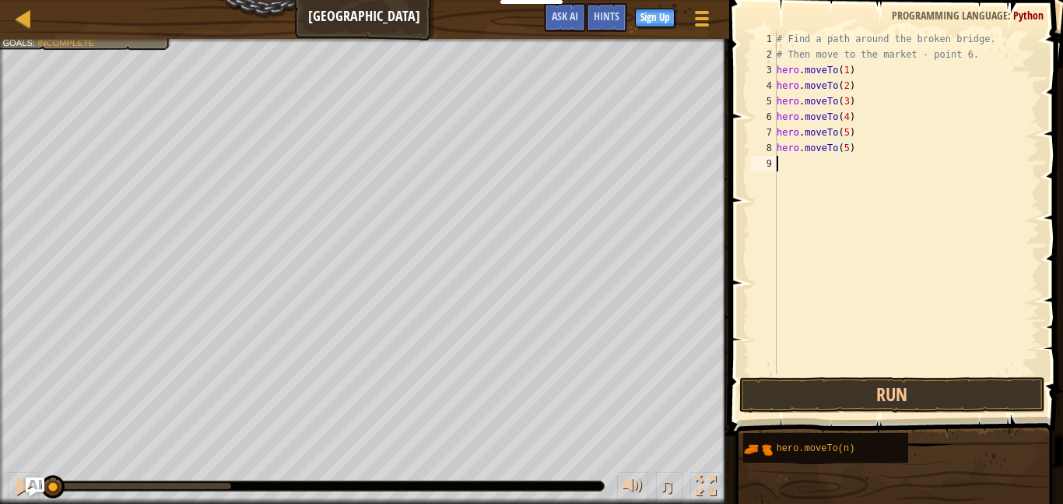
click at [831, 184] on div "# Find a path around the broken bridge. # Then move to the market - point 6. he…" at bounding box center [907, 218] width 266 height 374
type textarea "h"
click at [848, 378] on button "Run" at bounding box center [893, 395] width 306 height 36
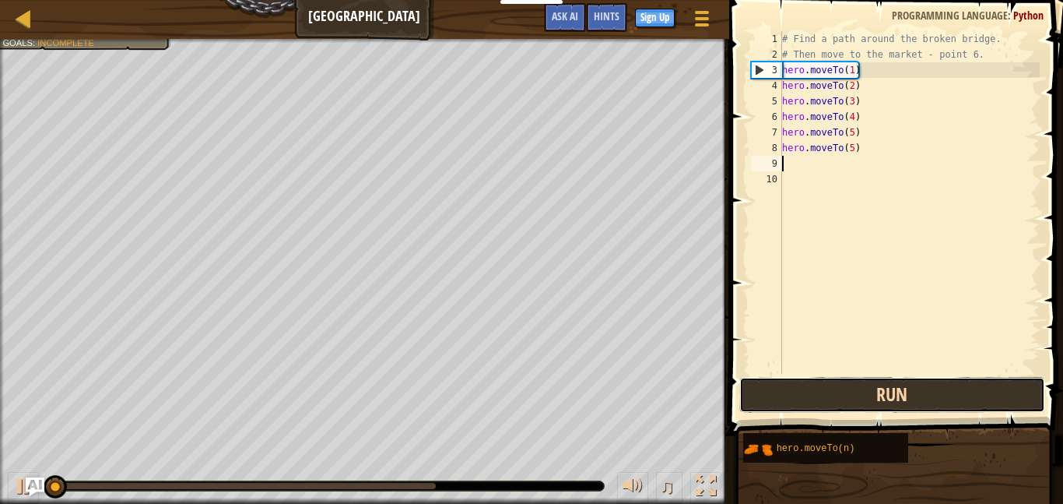
click at [848, 378] on button "Run" at bounding box center [893, 395] width 306 height 36
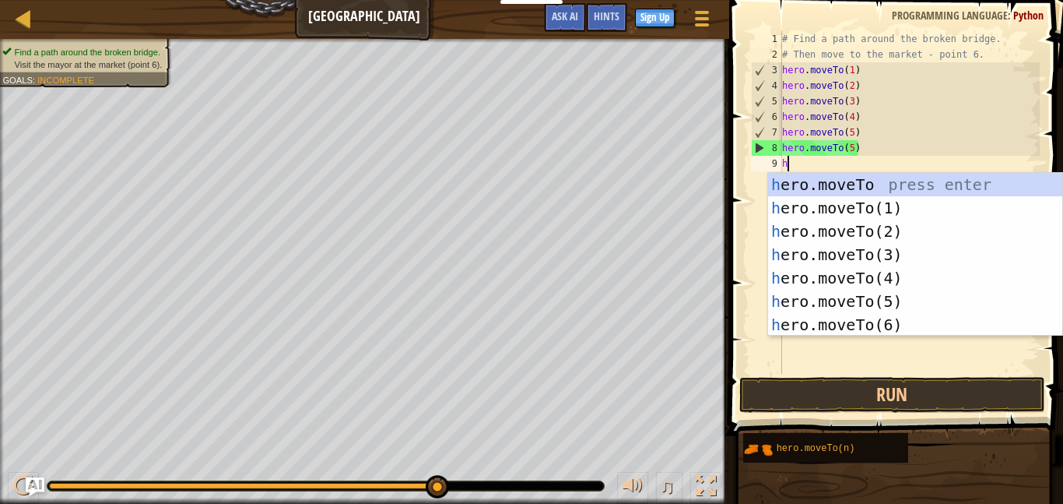
scroll to position [7, 1]
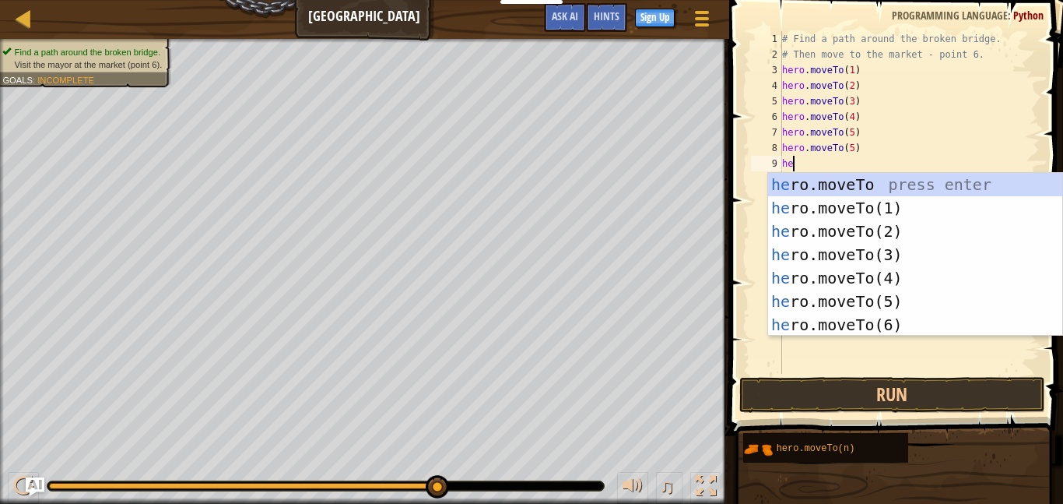
type textarea "h"
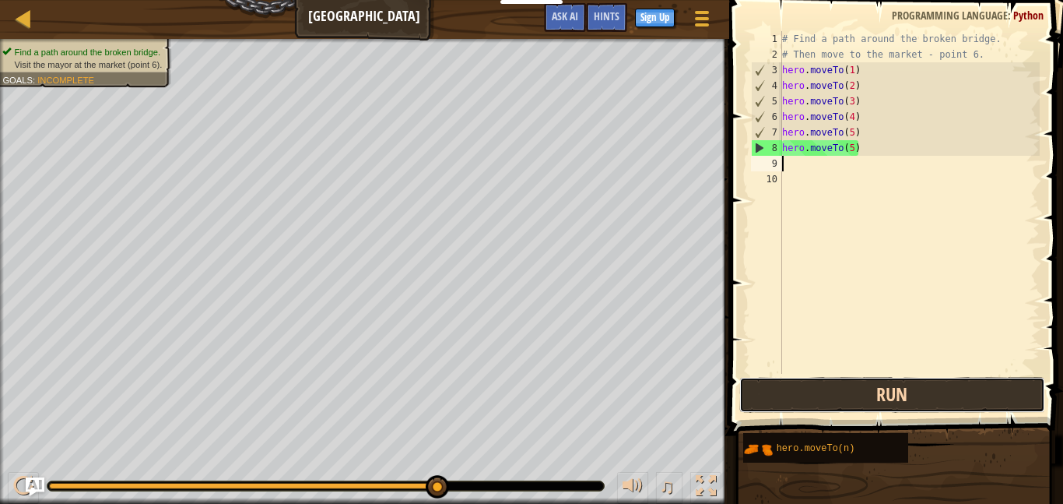
click at [754, 408] on button "Run" at bounding box center [893, 395] width 306 height 36
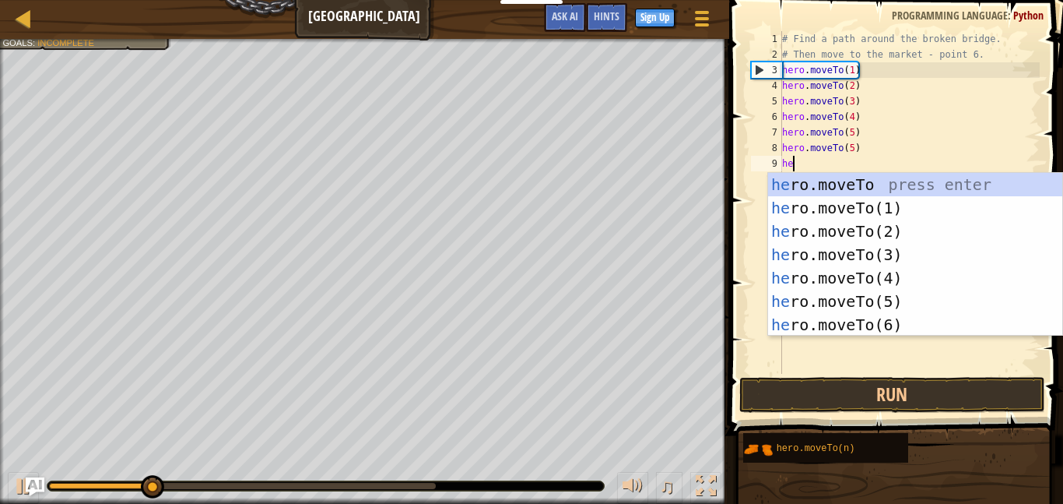
scroll to position [7, 2]
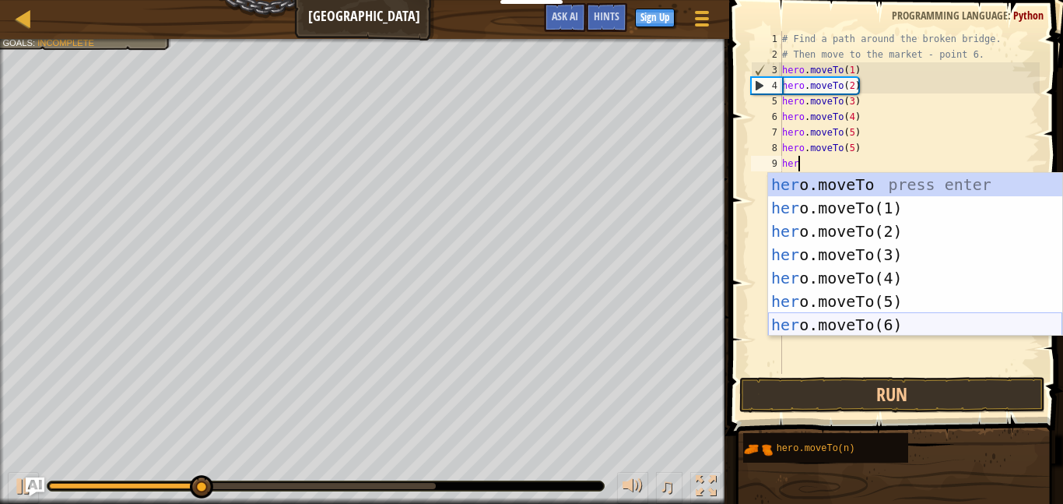
click at [828, 328] on div "her o.moveTo press enter her o.moveTo(1) press enter her o.moveTo(2) press ente…" at bounding box center [915, 278] width 294 height 210
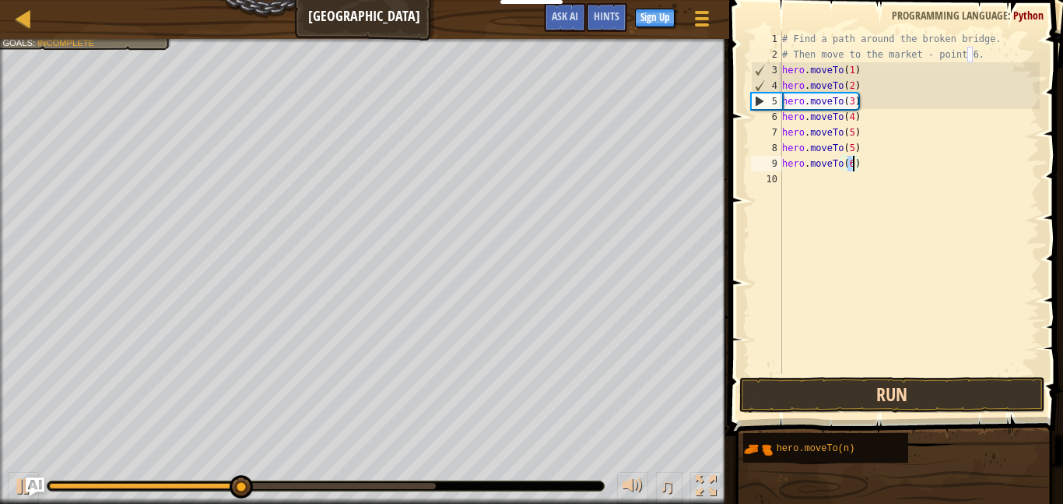
type textarea "hero.moveTo(6)"
click at [847, 398] on button "Run" at bounding box center [893, 395] width 306 height 36
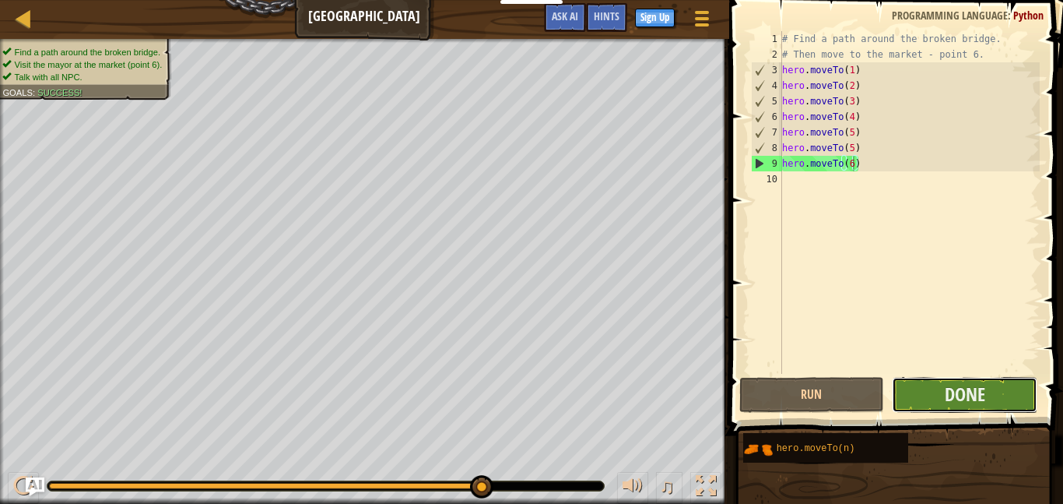
click at [986, 379] on button "Done" at bounding box center [965, 395] width 146 height 36
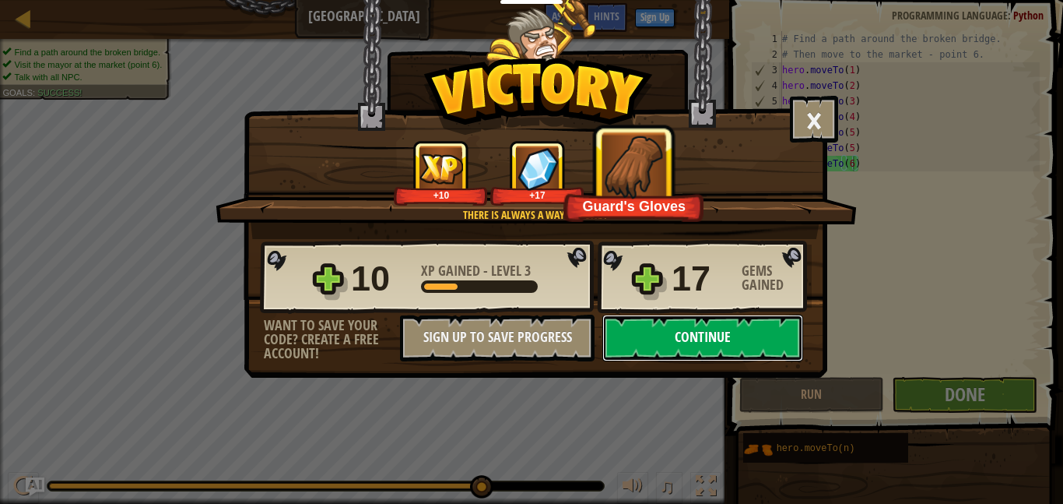
click at [743, 335] on button "Continue" at bounding box center [703, 338] width 201 height 47
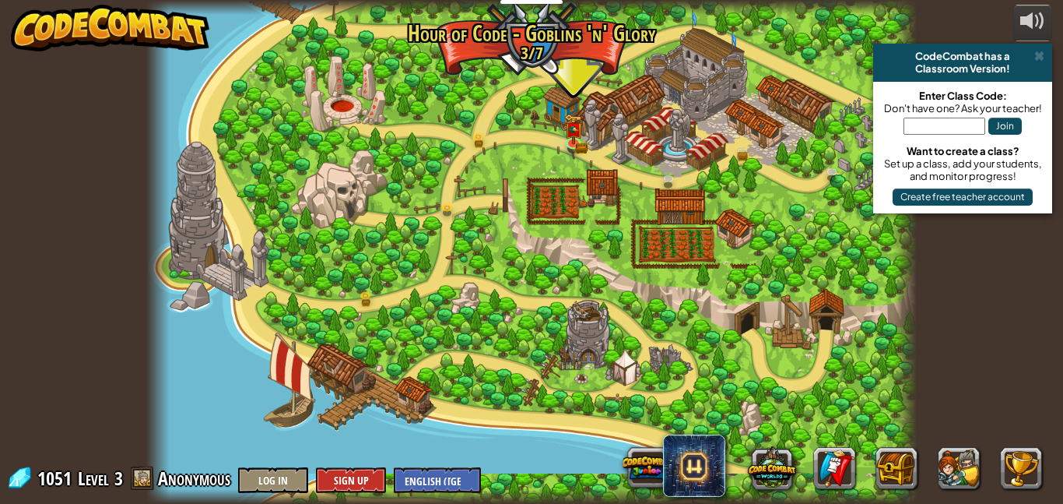
click at [725, 249] on div at bounding box center [531, 252] width 771 height 504
click at [568, 141] on link at bounding box center [575, 142] width 31 height 31
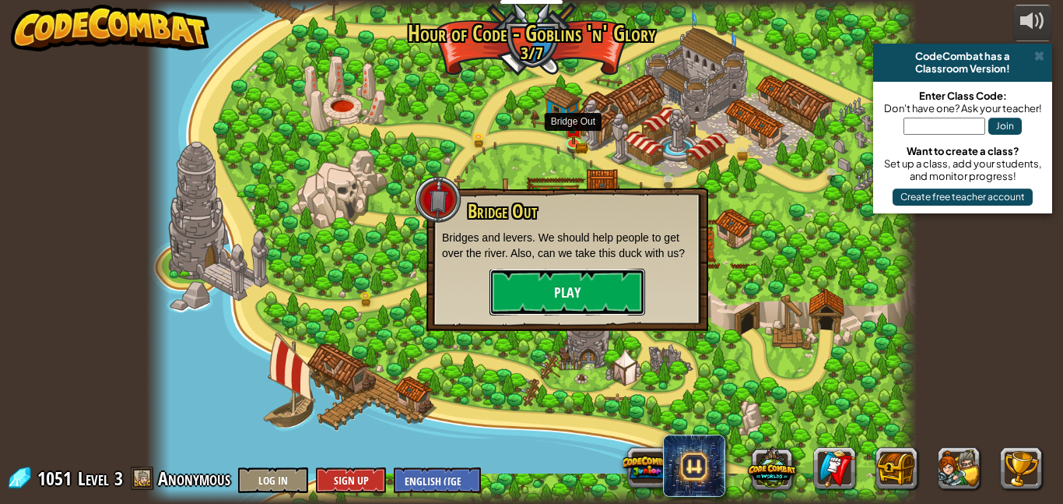
click at [539, 302] on button "Play" at bounding box center [568, 292] width 156 height 47
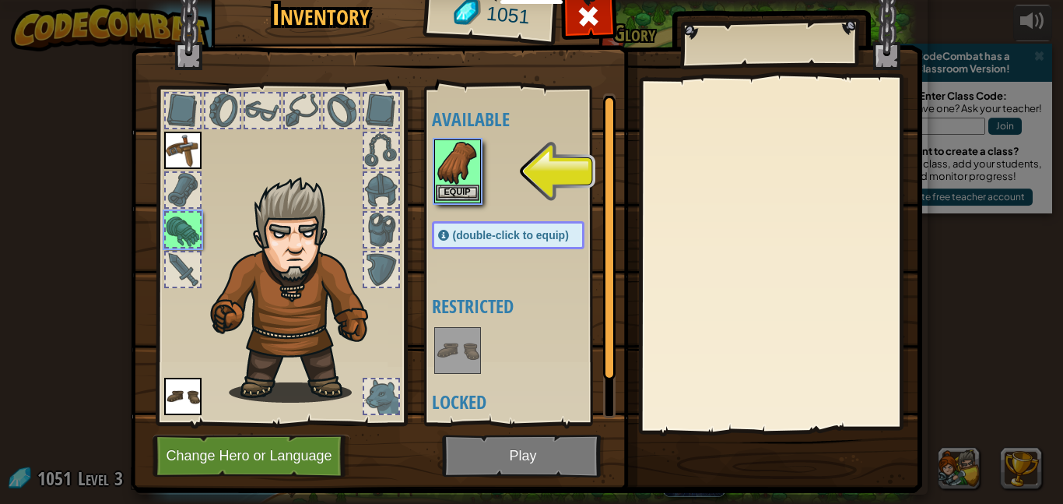
click at [465, 177] on img at bounding box center [458, 163] width 44 height 44
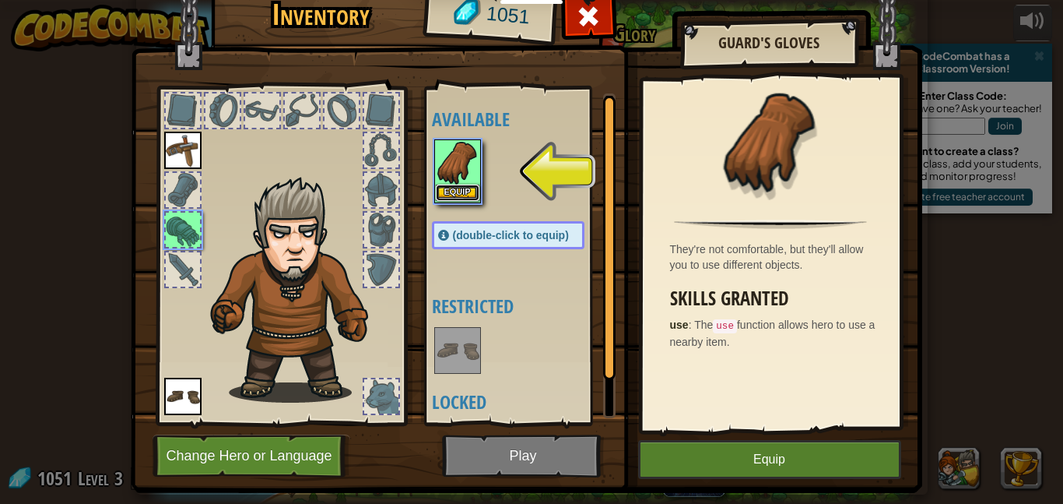
click at [472, 196] on button "Equip" at bounding box center [458, 192] width 44 height 16
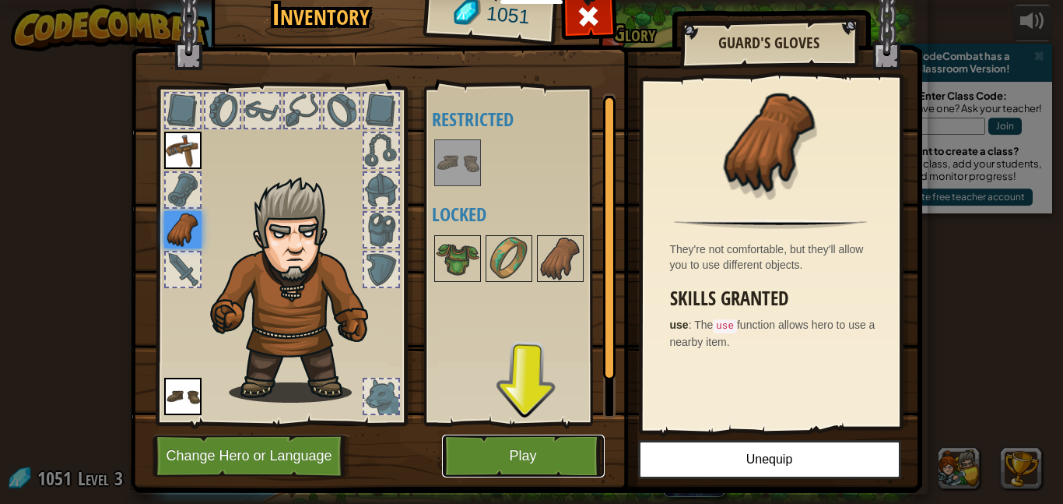
click at [511, 454] on button "Play" at bounding box center [523, 455] width 163 height 43
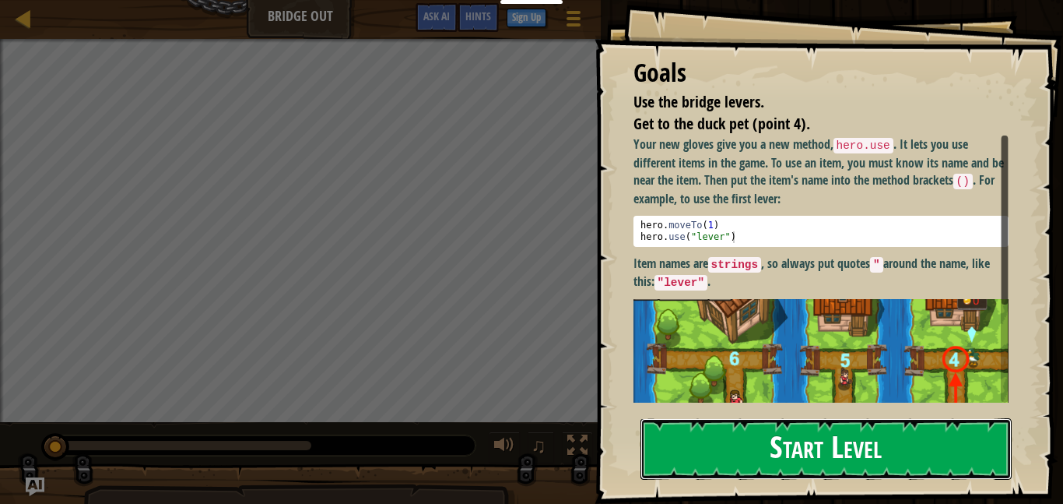
click at [764, 429] on button "Start Level" at bounding box center [826, 448] width 371 height 61
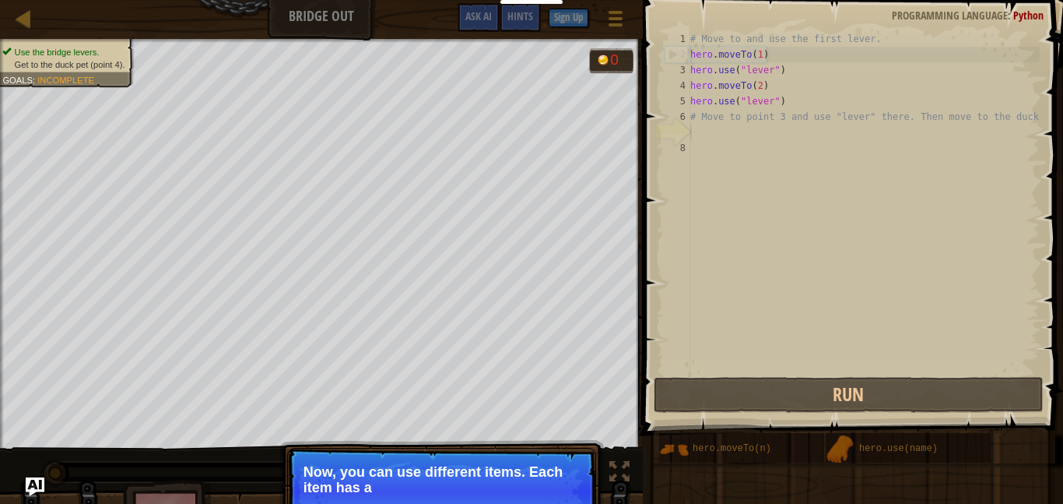
click at [775, 128] on div "# Move to and use the first lever. hero . moveTo ( 1 ) hero . use ( "lever" ) h…" at bounding box center [863, 218] width 353 height 374
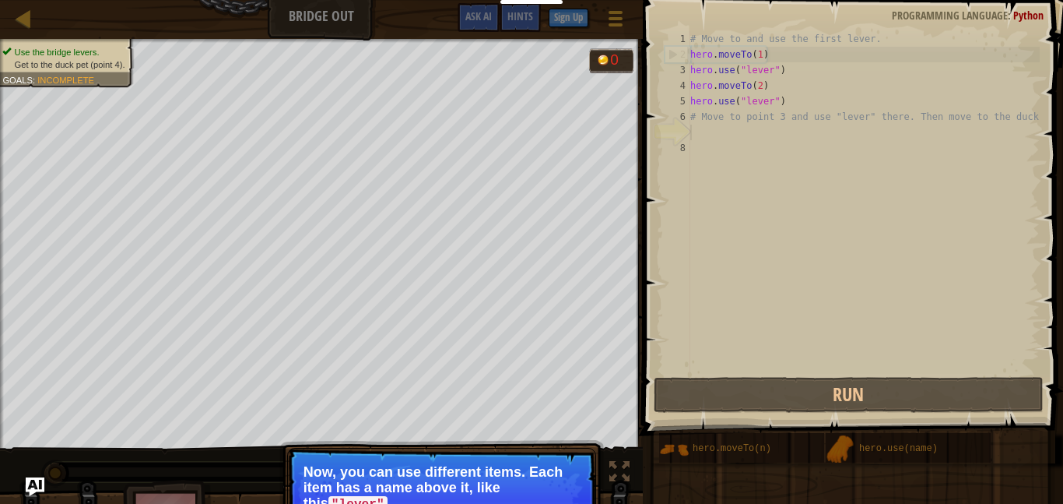
click at [727, 125] on div "# Move to and use the first lever. hero . moveTo ( 1 ) hero . use ( "lever" ) h…" at bounding box center [863, 218] width 353 height 374
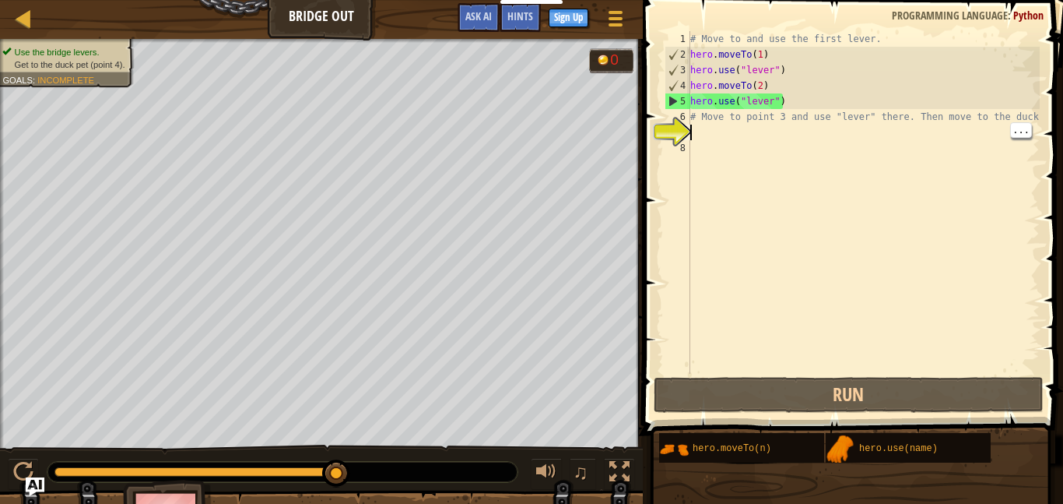
click at [715, 118] on div "# Move to and use the first lever. hero . moveTo ( 1 ) hero . use ( "lever" ) h…" at bounding box center [863, 218] width 353 height 374
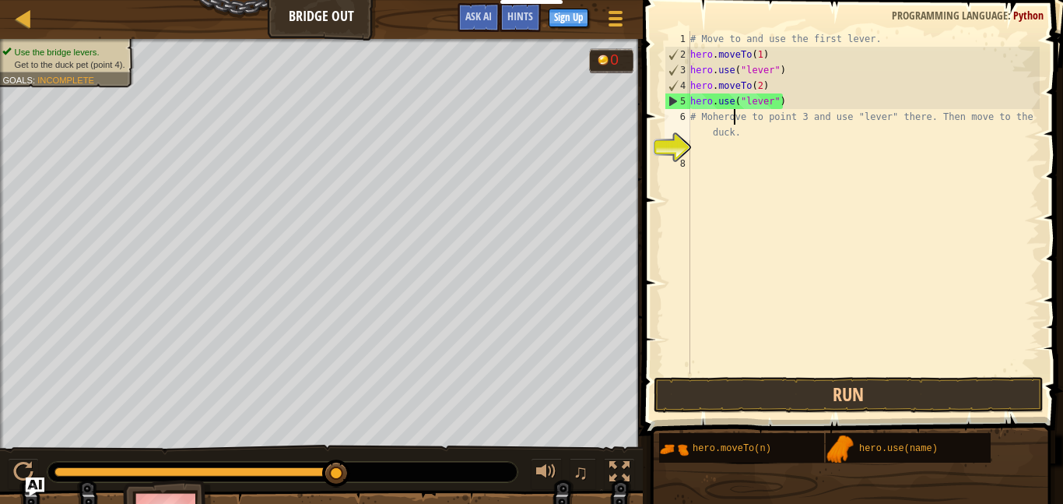
scroll to position [7, 6]
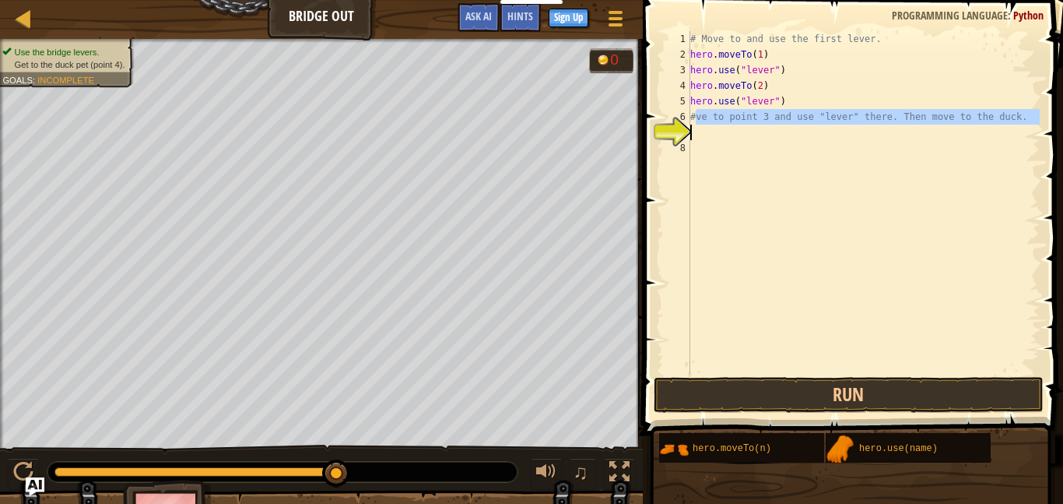
drag, startPoint x: 695, startPoint y: 117, endPoint x: 1030, endPoint y: 129, distance: 335.0
click at [1030, 129] on div "# Move to and use the first lever. hero . moveTo ( 1 ) hero . use ( "lever" ) h…" at bounding box center [863, 218] width 353 height 374
type textarea "#"
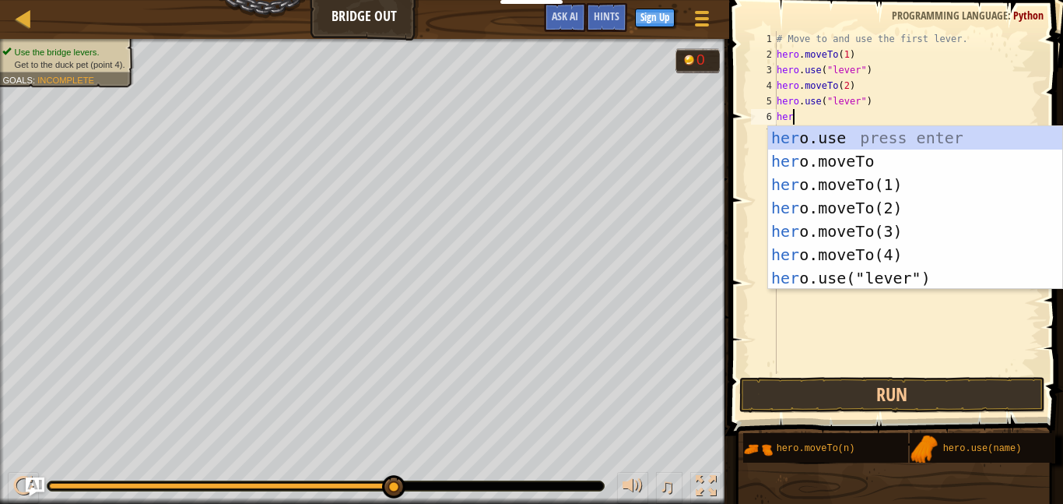
scroll to position [7, 2]
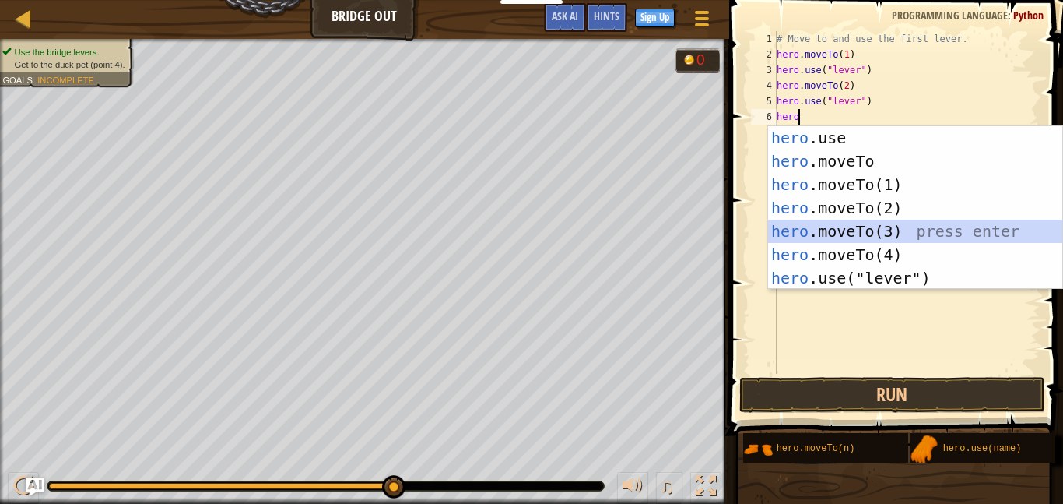
click at [970, 230] on div "hero .use press enter hero .moveTo press enter hero .moveTo(1) press enter hero…" at bounding box center [915, 231] width 294 height 210
type textarea "hero.moveTo(3)"
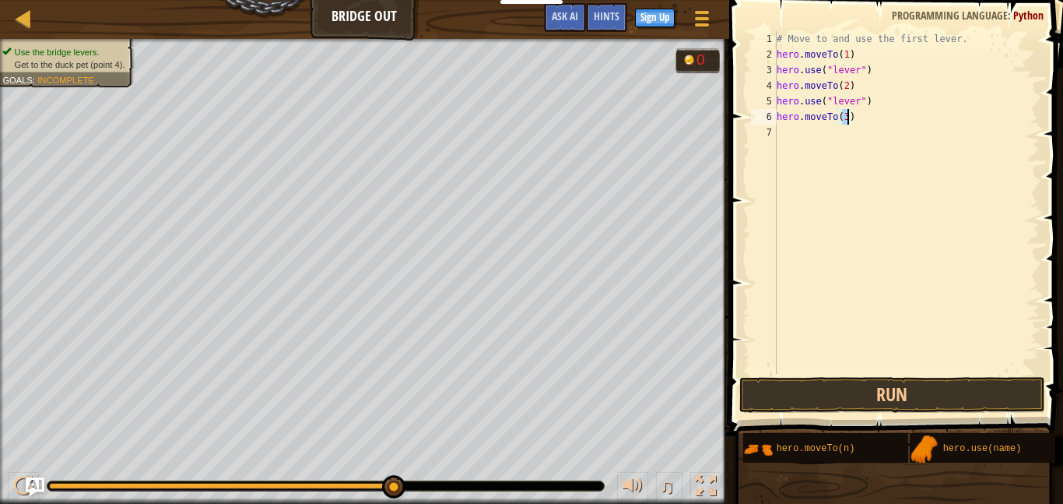
click at [851, 140] on div "# Move to and use the first lever. hero . moveTo ( 1 ) hero . use ( "lever" ) h…" at bounding box center [907, 218] width 266 height 374
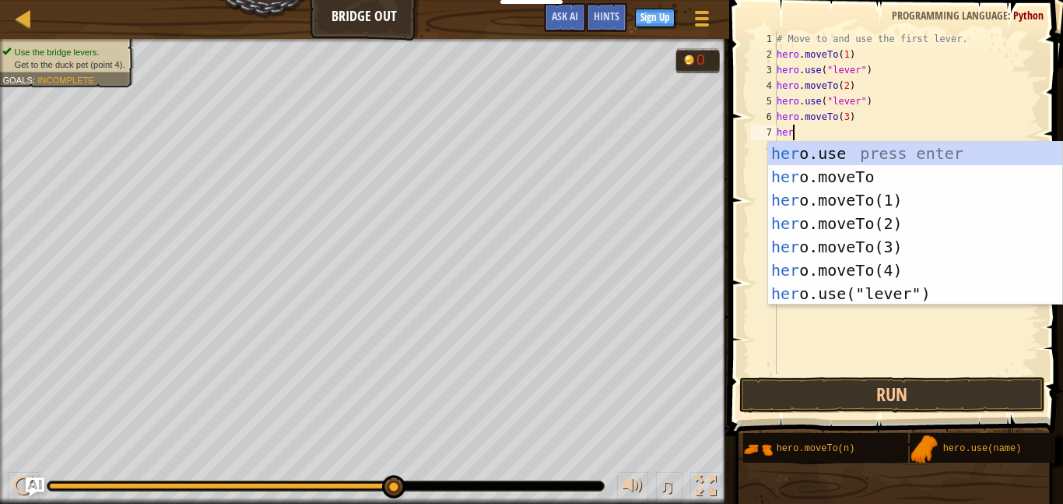
scroll to position [7, 2]
click at [832, 288] on div "her o.use press enter her o.moveTo press enter her o.moveTo(1) press enter her …" at bounding box center [915, 247] width 294 height 210
type textarea "hero.use("lever")"
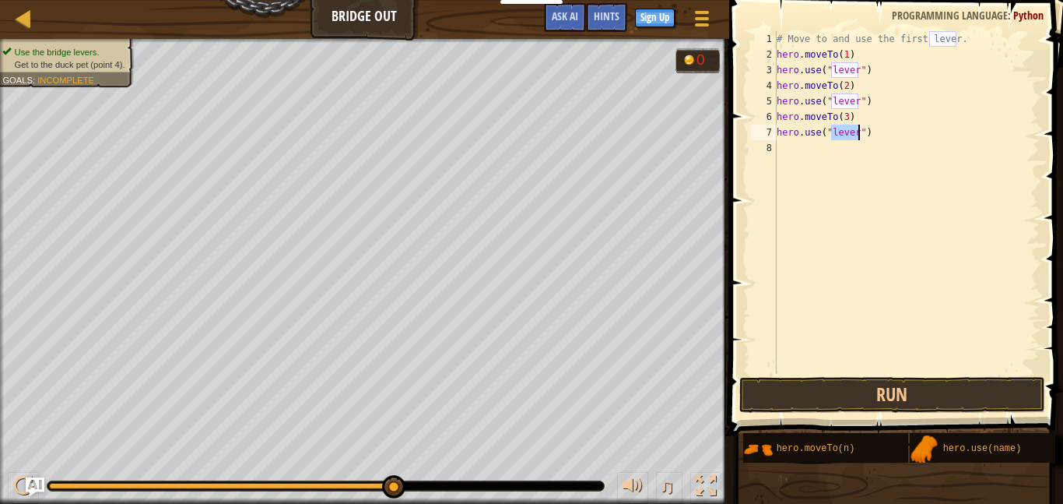
click at [798, 156] on div "# Move to and use the first lever. hero . moveTo ( 1 ) hero . use ( "lever" ) h…" at bounding box center [907, 218] width 266 height 374
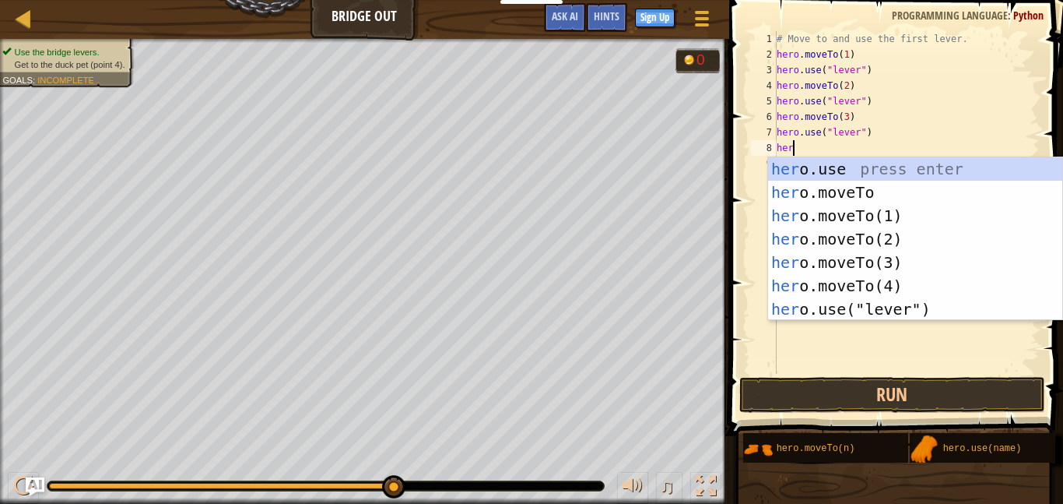
scroll to position [7, 2]
click at [855, 283] on div "hero .use press enter hero .moveTo press enter hero .moveTo(1) press enter hero…" at bounding box center [915, 262] width 294 height 210
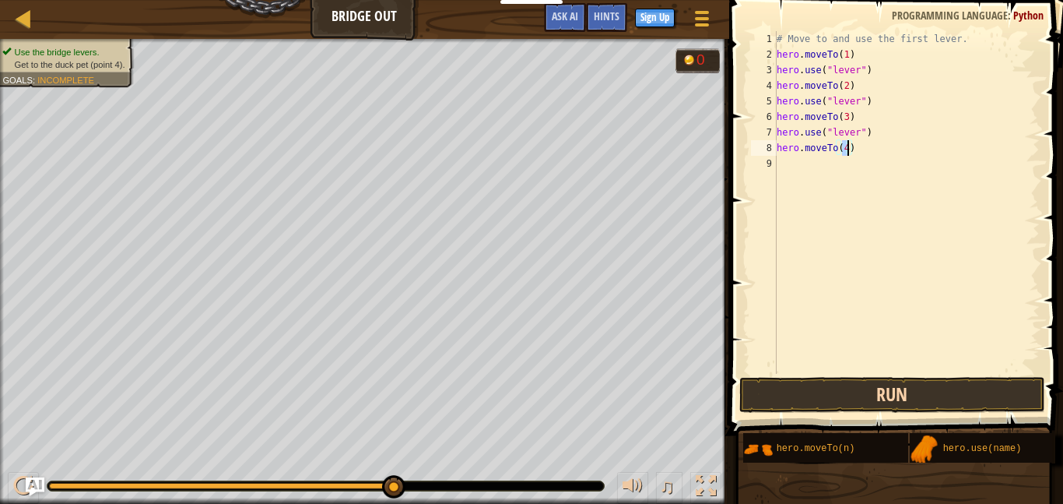
type textarea "hero.moveTo(4)"
click at [910, 385] on button "Run" at bounding box center [893, 395] width 306 height 36
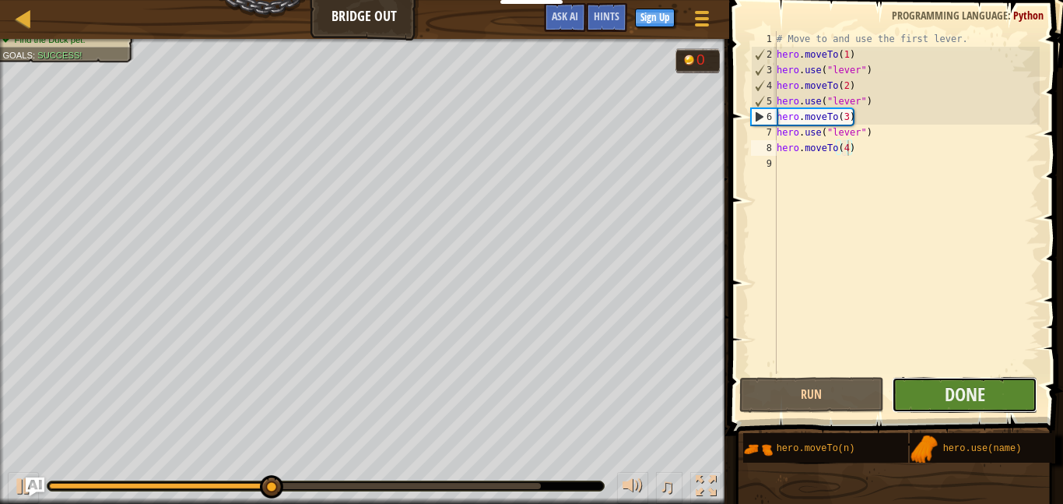
click at [915, 392] on button "Done" at bounding box center [965, 395] width 146 height 36
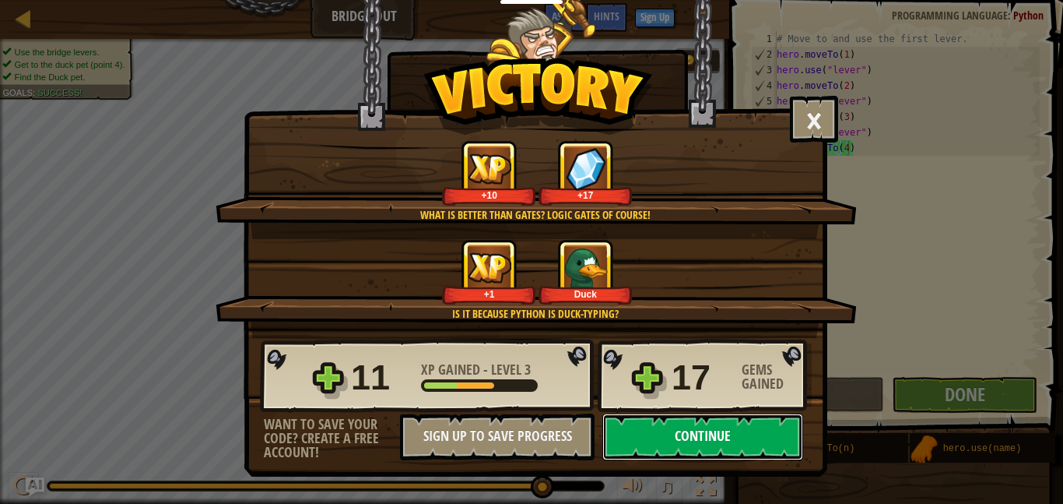
click at [751, 422] on button "Continue" at bounding box center [703, 436] width 201 height 47
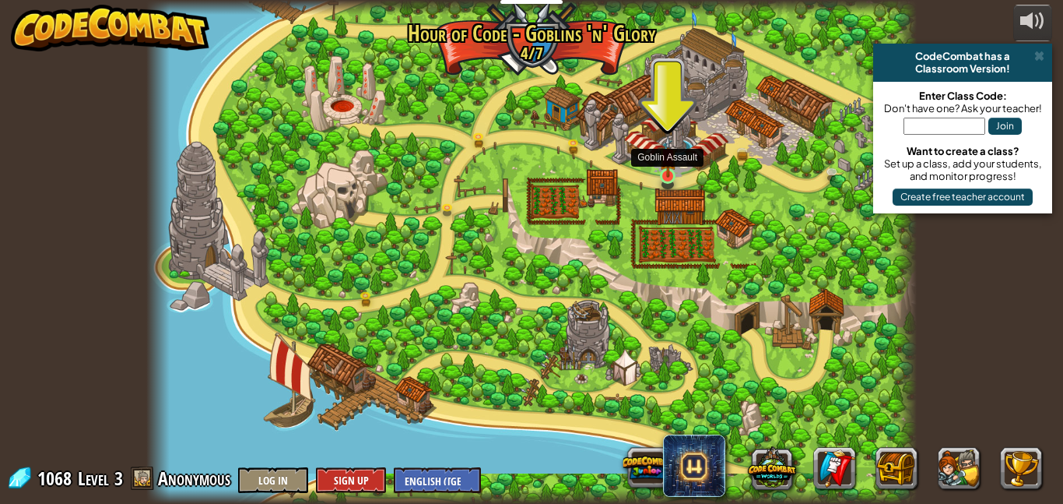
click at [666, 165] on img at bounding box center [668, 156] width 18 height 42
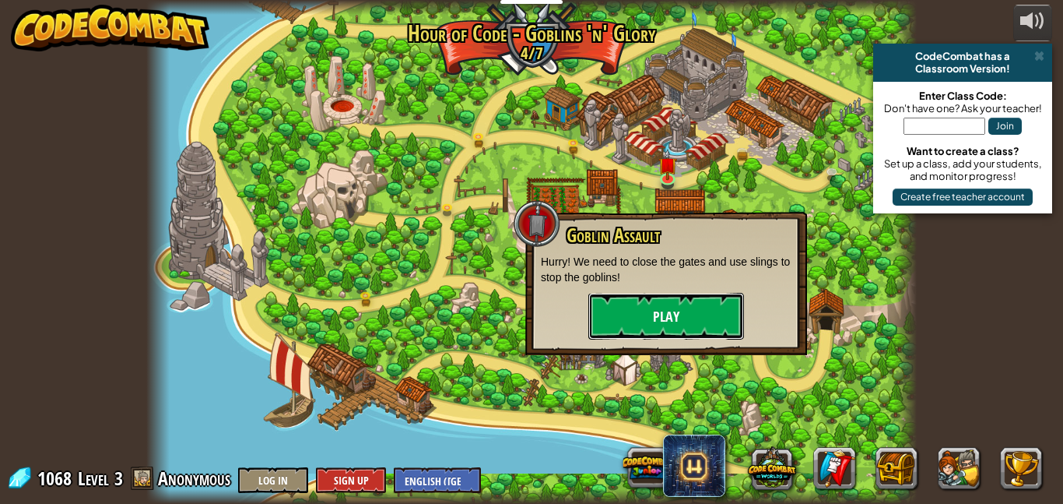
click at [698, 324] on button "Play" at bounding box center [667, 316] width 156 height 47
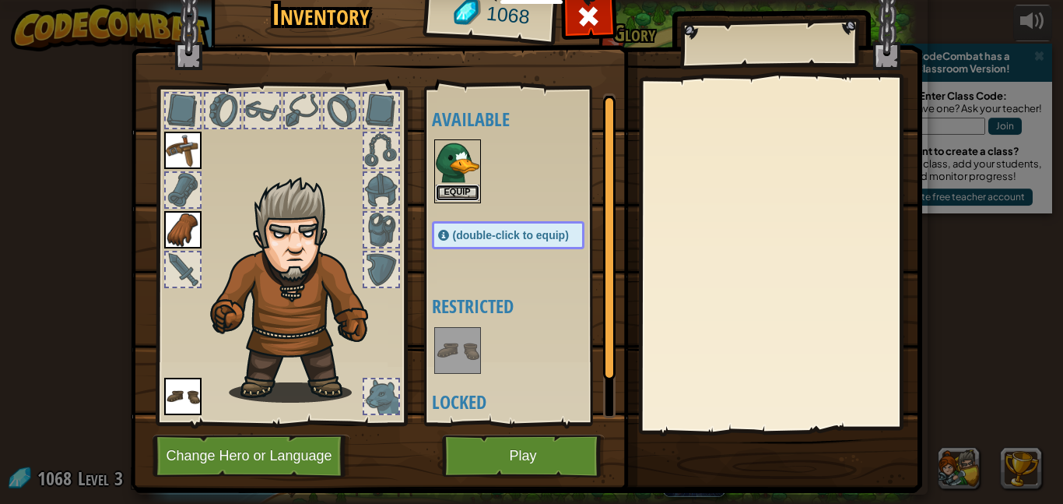
click at [452, 195] on button "Equip" at bounding box center [458, 192] width 44 height 16
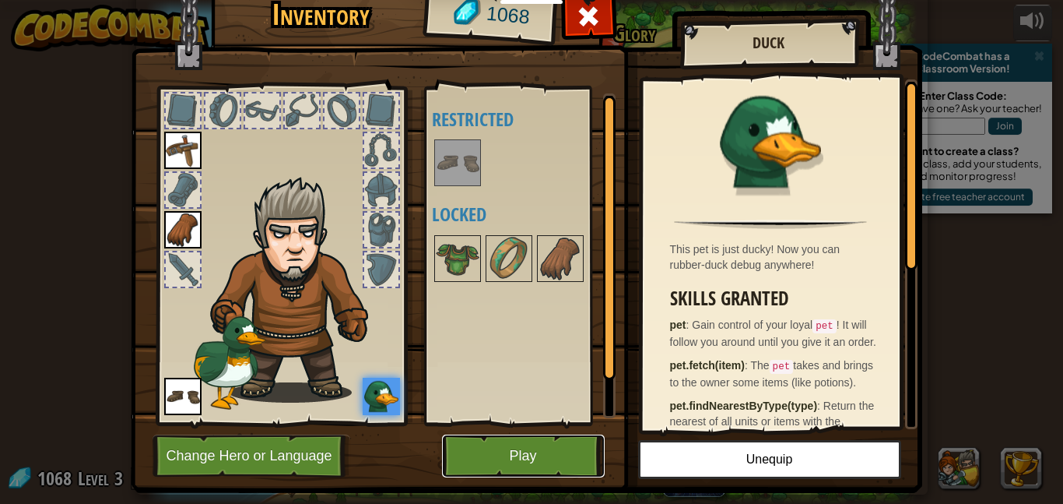
click at [551, 455] on button "Play" at bounding box center [523, 455] width 163 height 43
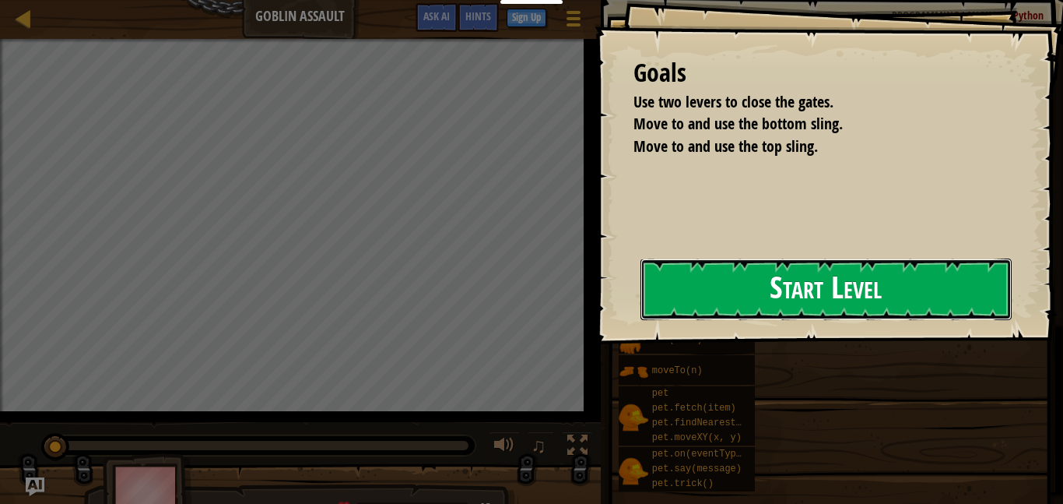
click at [680, 264] on button "Start Level" at bounding box center [826, 288] width 371 height 61
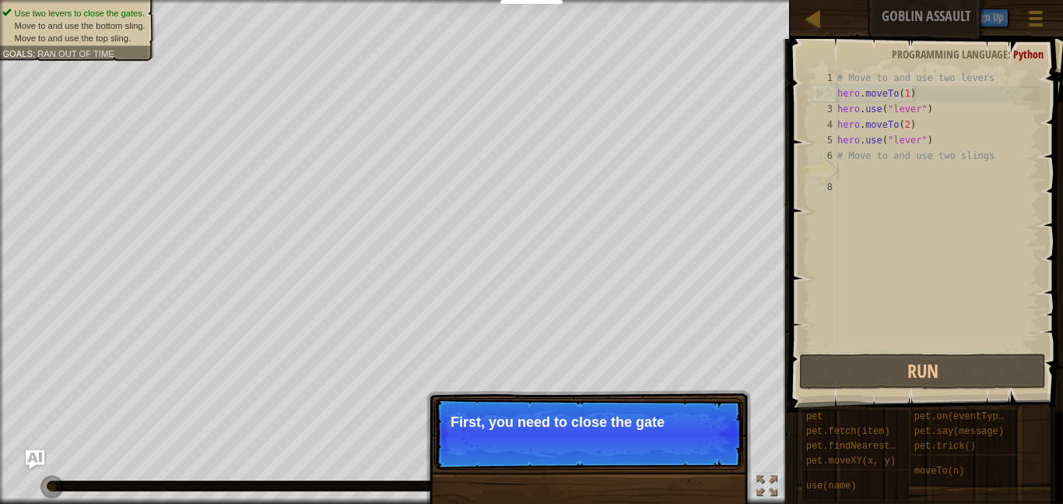
click at [842, 153] on div "# Move to and use two levers hero . moveTo ( 1 ) hero . use ( "lever" ) hero . …" at bounding box center [938, 225] width 206 height 311
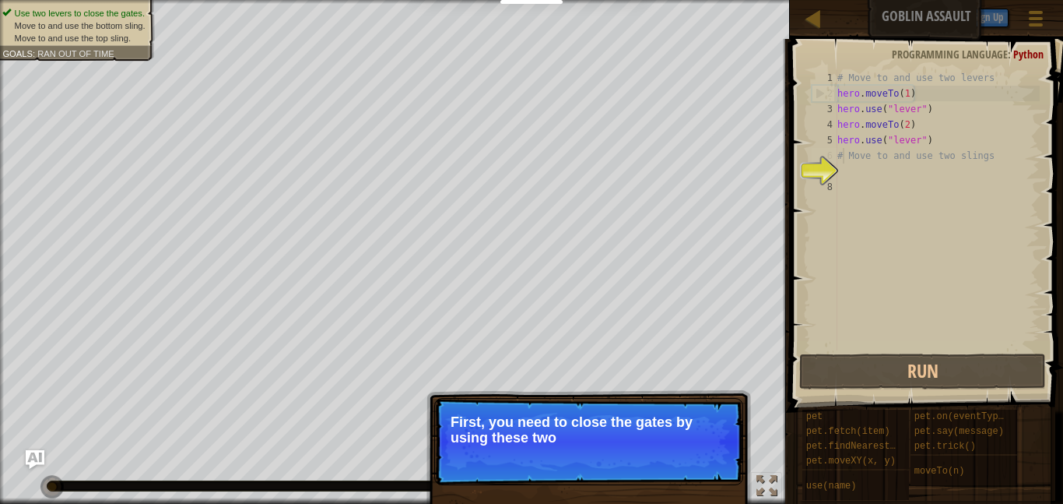
click at [849, 155] on div "# Move to and use two levers hero . moveTo ( 1 ) hero . use ( "lever" ) hero . …" at bounding box center [938, 225] width 206 height 311
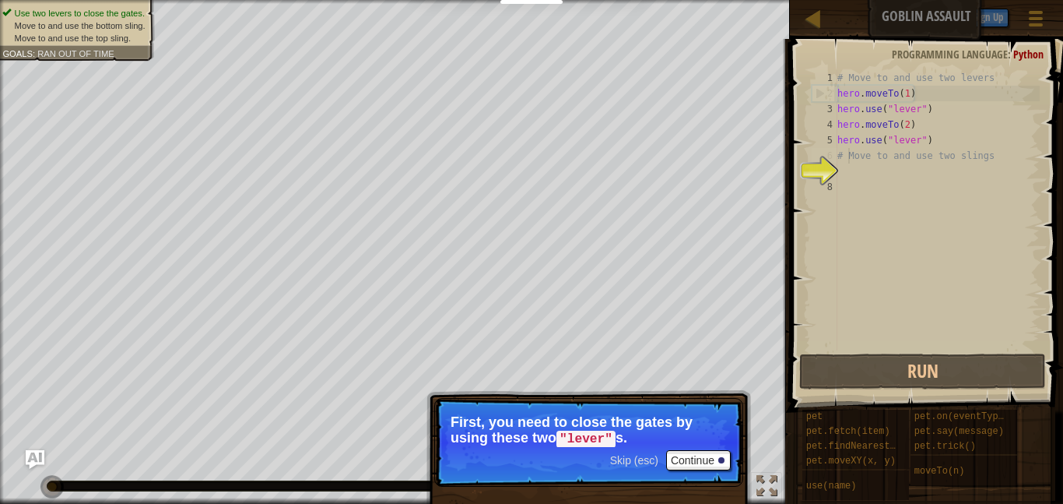
click at [845, 156] on div "# Move to and use two levers hero . moveTo ( 1 ) hero . use ( "lever" ) hero . …" at bounding box center [938, 225] width 206 height 311
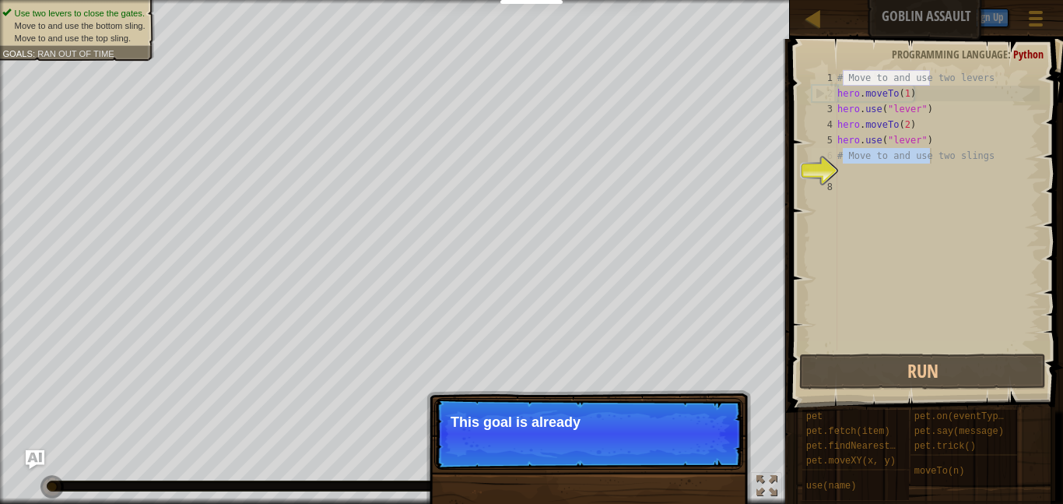
drag, startPoint x: 845, startPoint y: 156, endPoint x: 993, endPoint y: 158, distance: 148.7
click at [993, 158] on div "# Move to and use two levers hero . moveTo ( 1 ) hero . use ( "lever" ) hero . …" at bounding box center [938, 225] width 206 height 311
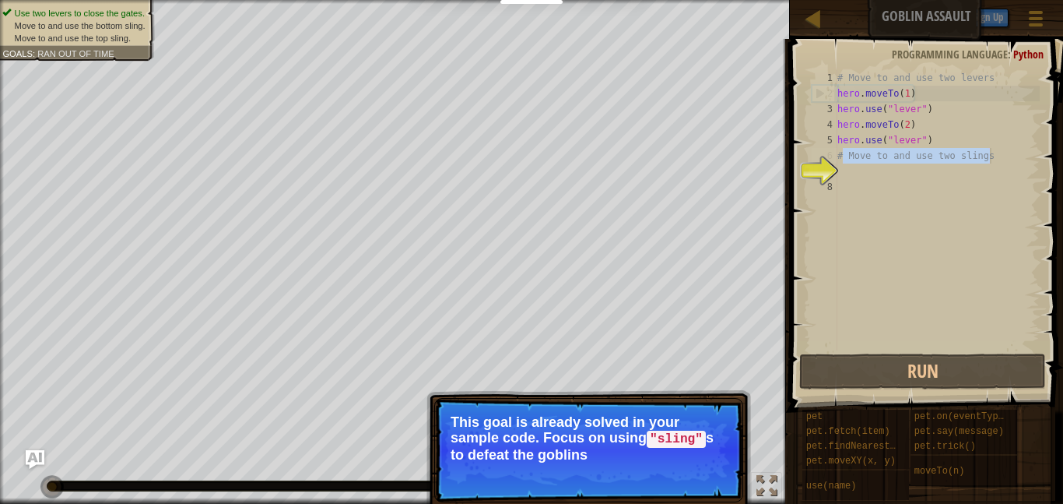
click at [993, 158] on div "# Move to and use two levers hero . moveTo ( 1 ) hero . use ( "lever" ) hero . …" at bounding box center [938, 210] width 206 height 280
click at [643, 475] on span "Skip (esc)" at bounding box center [634, 475] width 48 height 12
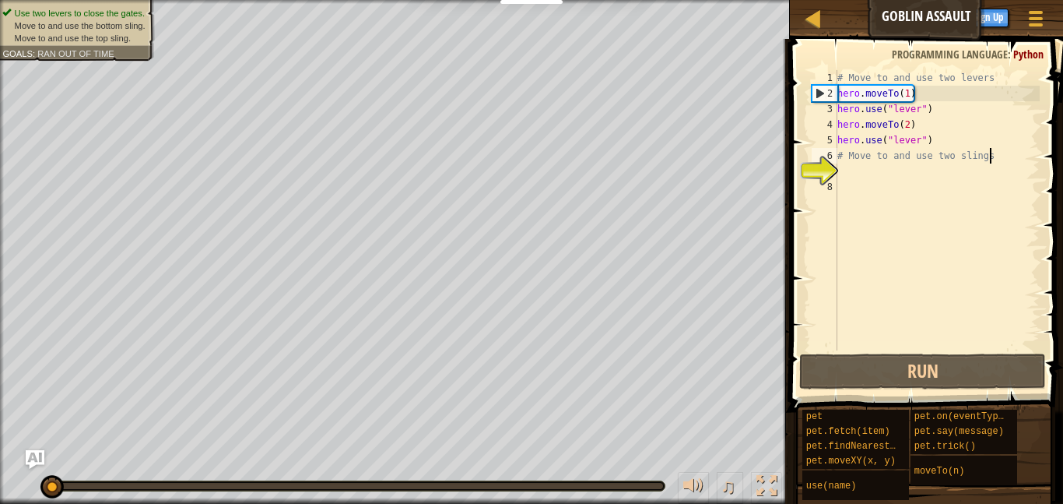
scroll to position [7, 21]
drag, startPoint x: 837, startPoint y: 156, endPoint x: 857, endPoint y: 155, distance: 20.3
click at [857, 155] on div "# Move to and use two slings 1 2 3 4 5 6 7 8 # Move to and use two levers hero …" at bounding box center [924, 210] width 231 height 280
type textarea "# Move to and use two slings"
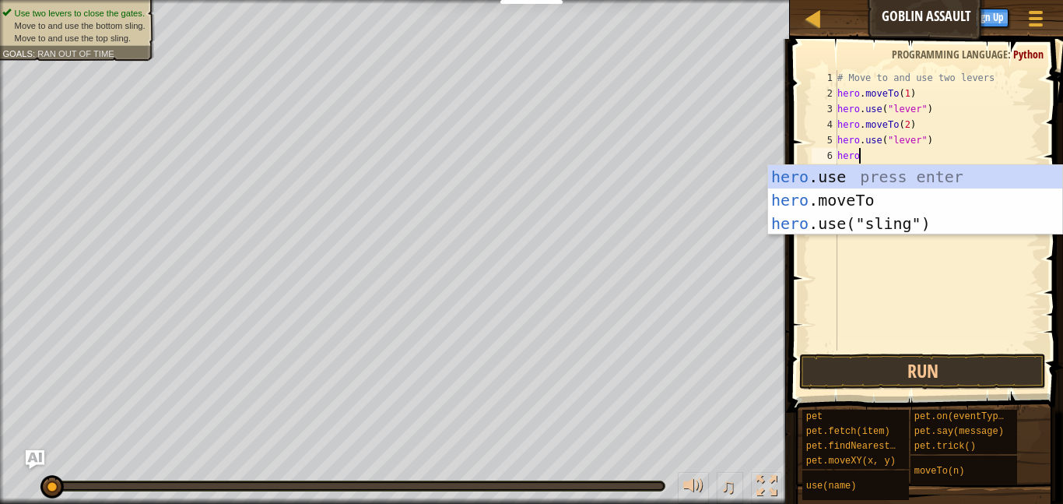
scroll to position [7, 2]
click at [859, 204] on div "hero .use press enter hero .moveTo press enter hero .use("sling") press enter" at bounding box center [915, 223] width 294 height 117
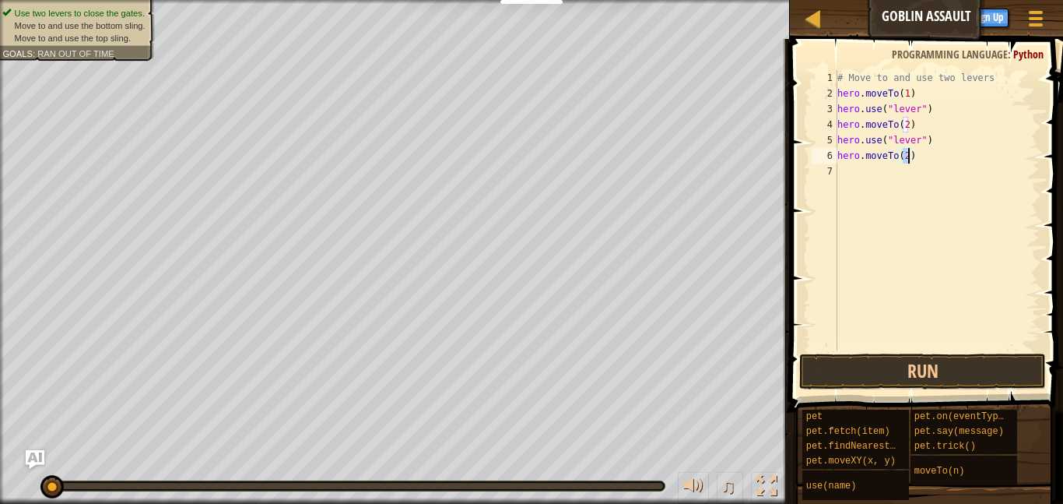
type textarea "hero.moveTo(3)"
click at [856, 178] on div "# Move to and use two levers hero . moveTo ( 1 ) hero . use ( "lever" ) hero . …" at bounding box center [938, 225] width 206 height 311
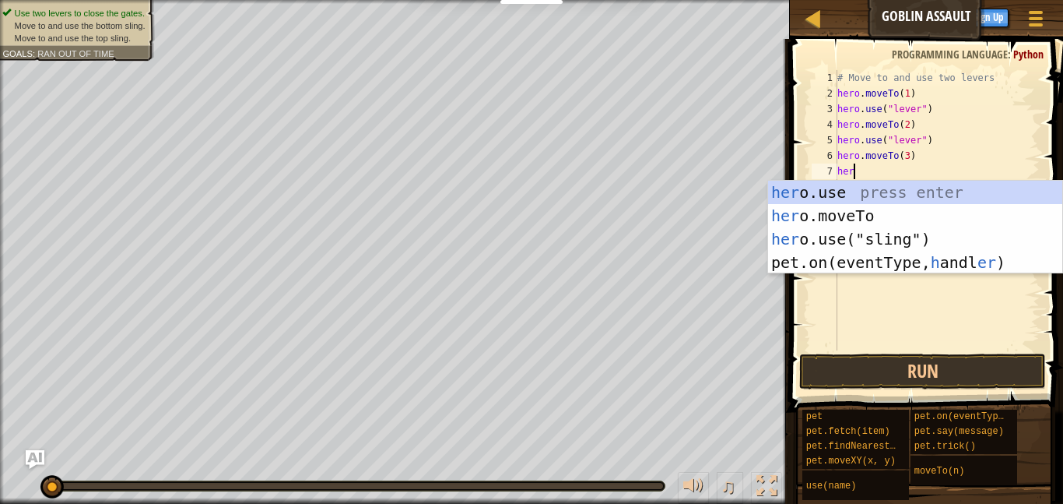
scroll to position [7, 2]
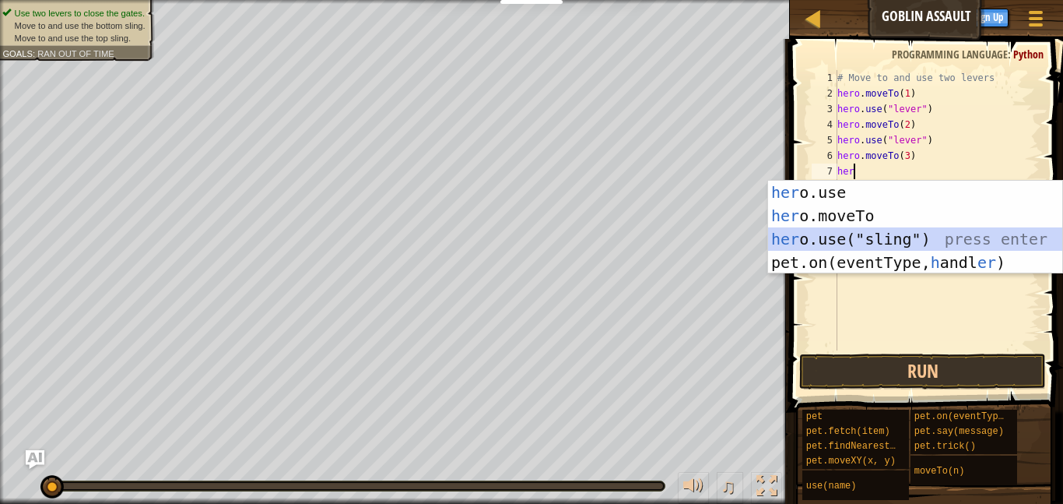
click at [840, 241] on div "her o.use press enter her o.moveTo press enter her o.use("sling") press enter p…" at bounding box center [915, 251] width 294 height 140
type textarea "hero.use("sling")"
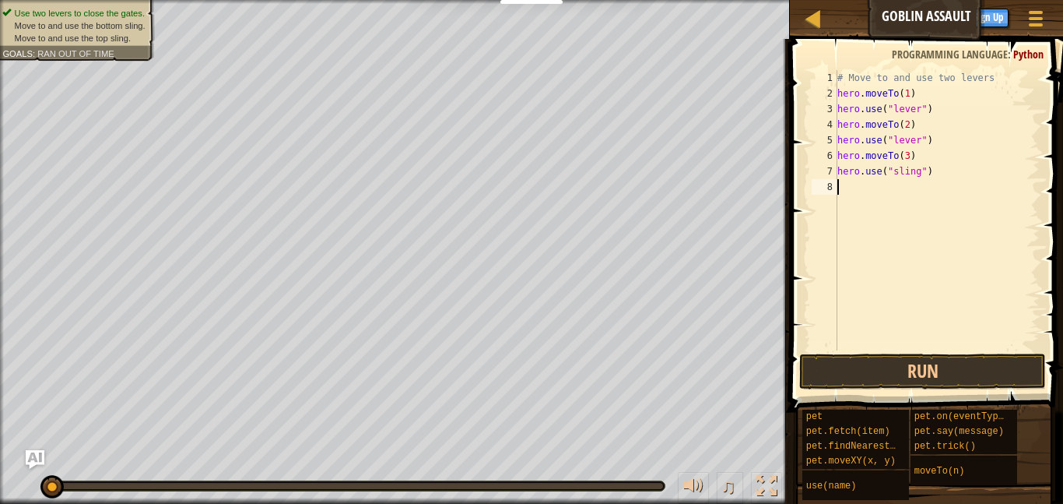
click at [884, 191] on div "# Move to and use two levers hero . moveTo ( 1 ) hero . use ( "lever" ) hero . …" at bounding box center [938, 225] width 206 height 311
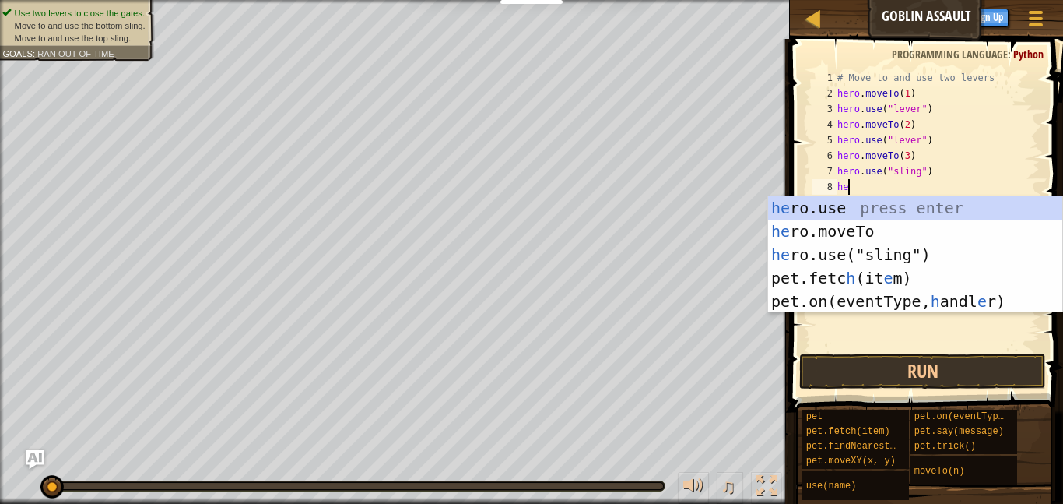
scroll to position [7, 2]
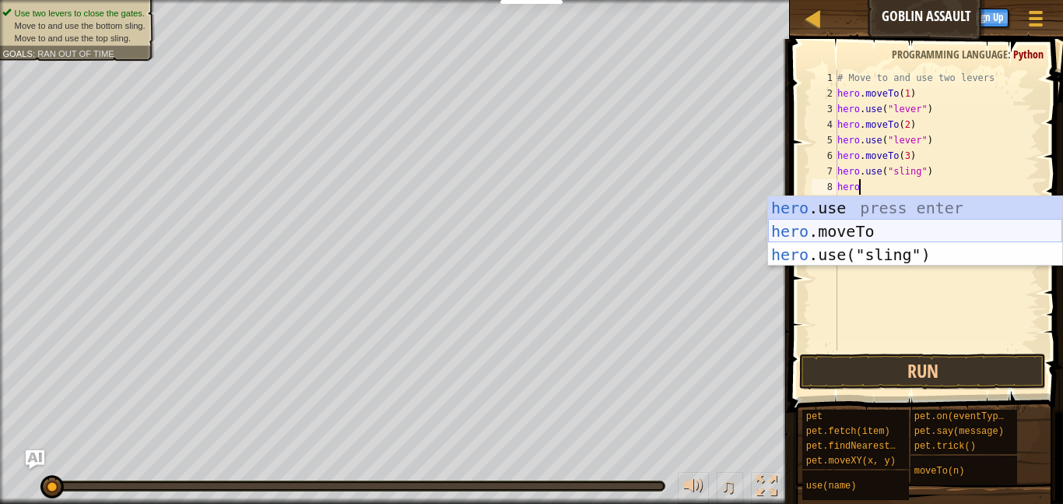
click at [877, 227] on div "hero .use press enter hero .moveTo press enter hero .use("sling") press enter" at bounding box center [915, 254] width 294 height 117
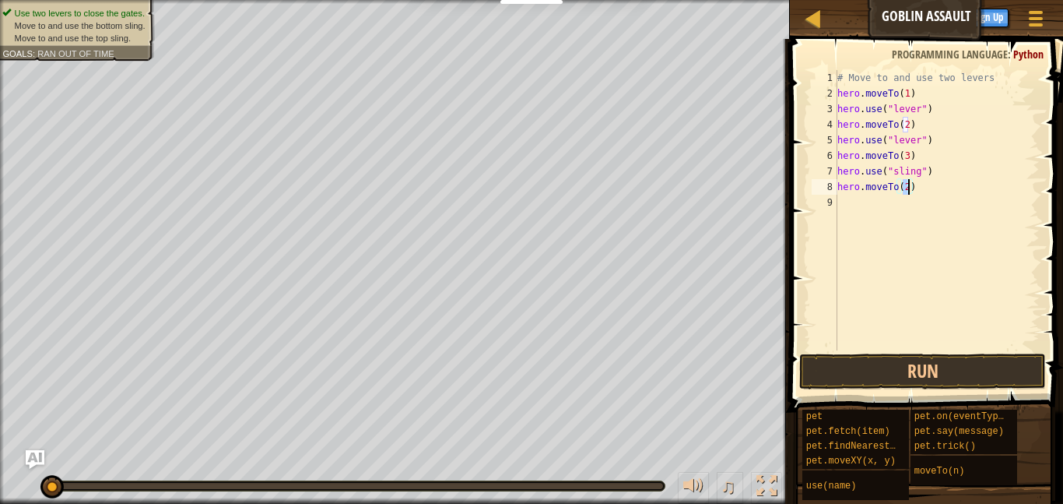
type textarea "hero.moveTo(4)"
click at [863, 206] on div "# Move to and use two levers hero . moveTo ( 1 ) hero . use ( "lever" ) hero . …" at bounding box center [938, 225] width 206 height 311
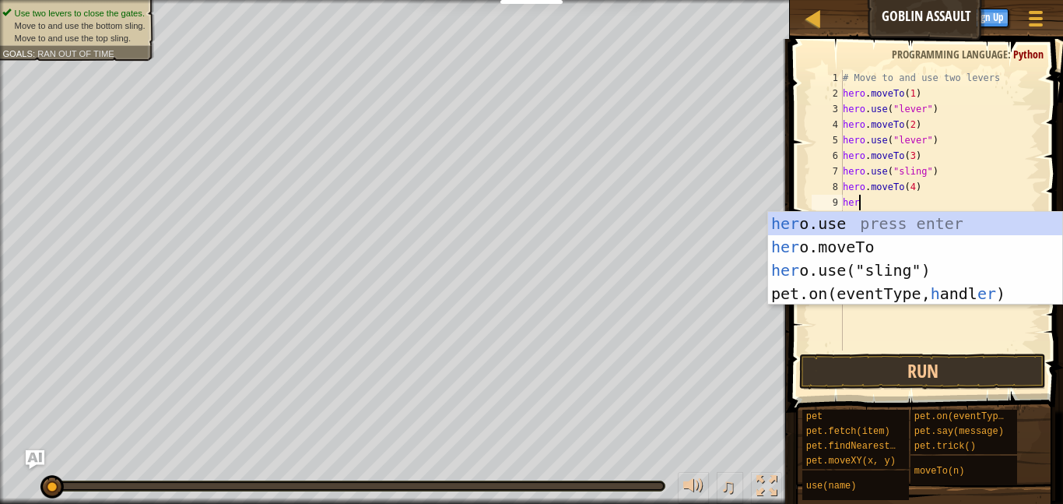
scroll to position [7, 2]
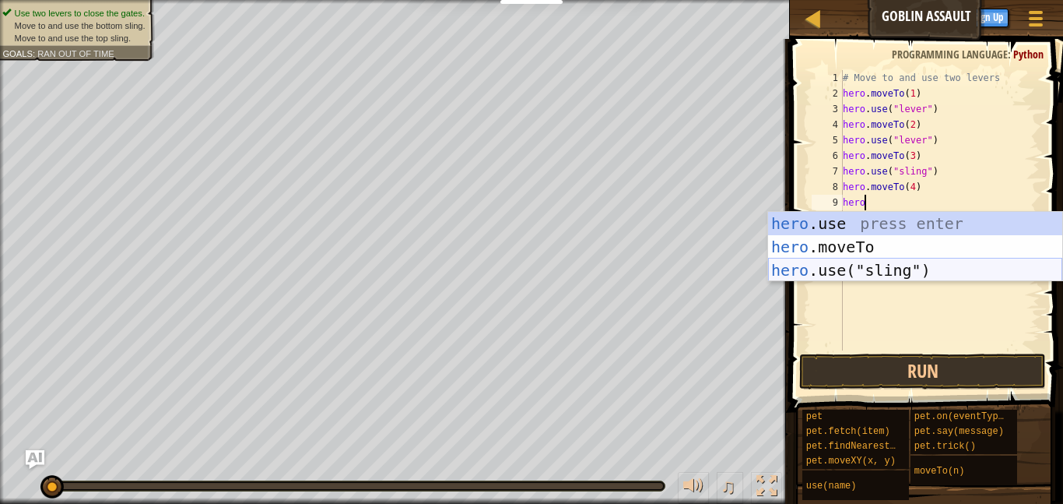
click at [849, 262] on div "hero .use press enter hero .moveTo press enter hero .use("sling") press enter" at bounding box center [915, 270] width 294 height 117
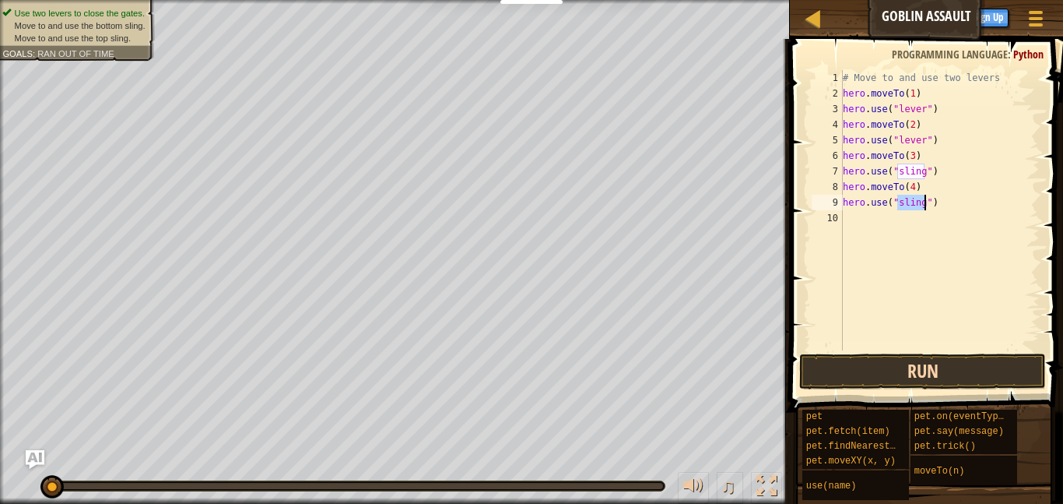
type textarea "hero.use("sling")"
click at [919, 359] on button "Run" at bounding box center [922, 371] width 247 height 36
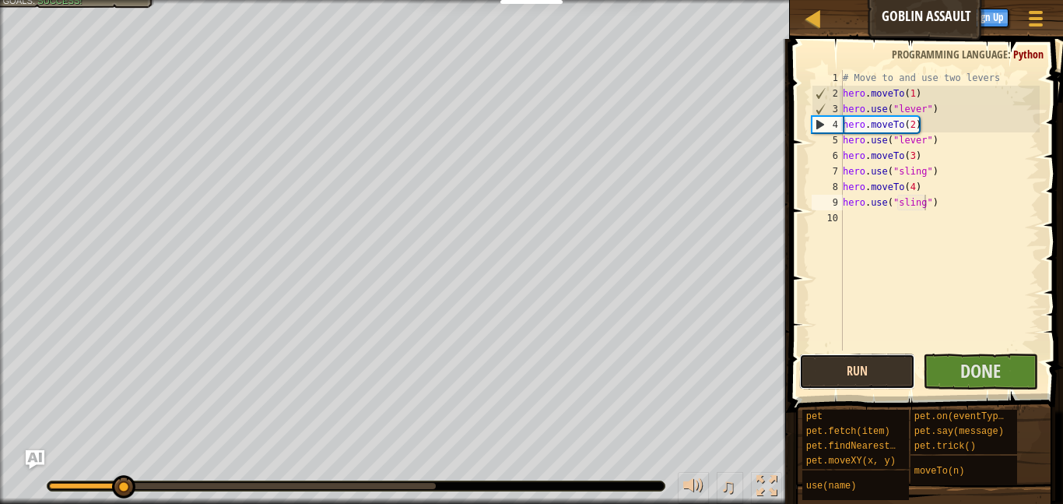
click at [877, 367] on button "Run" at bounding box center [857, 371] width 116 height 36
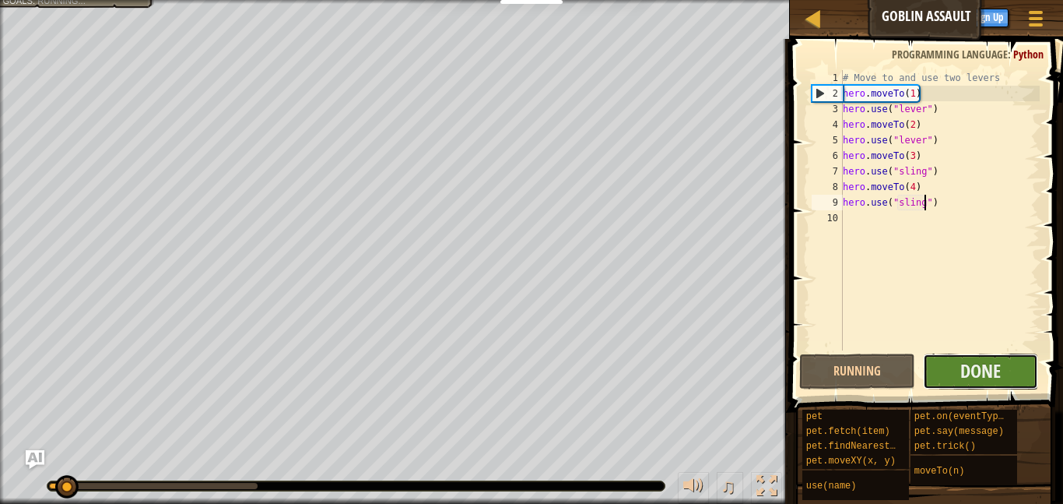
click at [944, 366] on button "Done" at bounding box center [981, 371] width 116 height 36
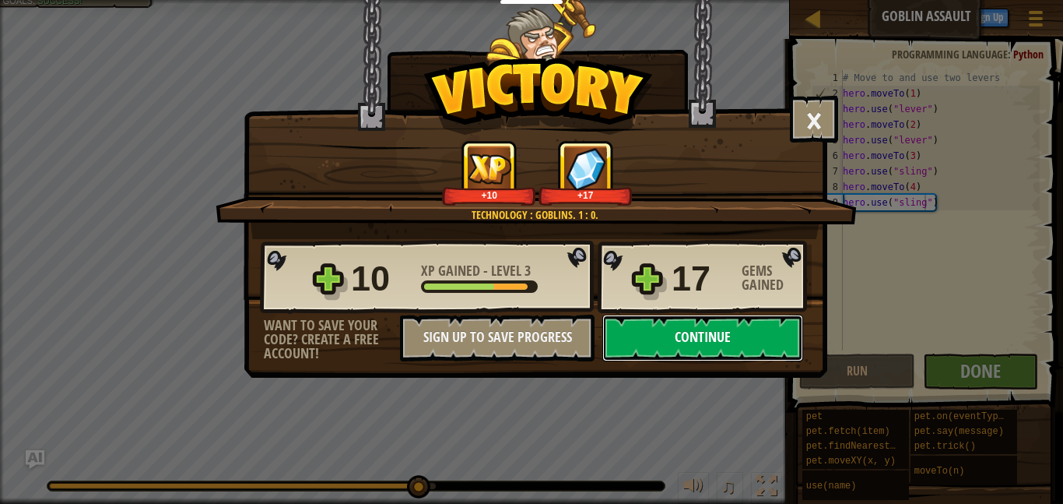
click at [742, 342] on button "Continue" at bounding box center [703, 338] width 201 height 47
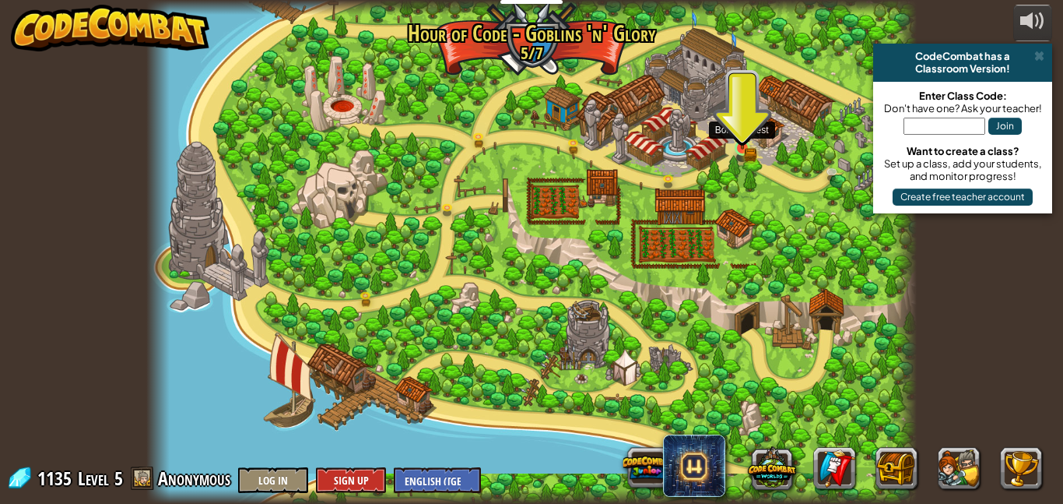
click at [737, 135] on img at bounding box center [742, 130] width 11 height 11
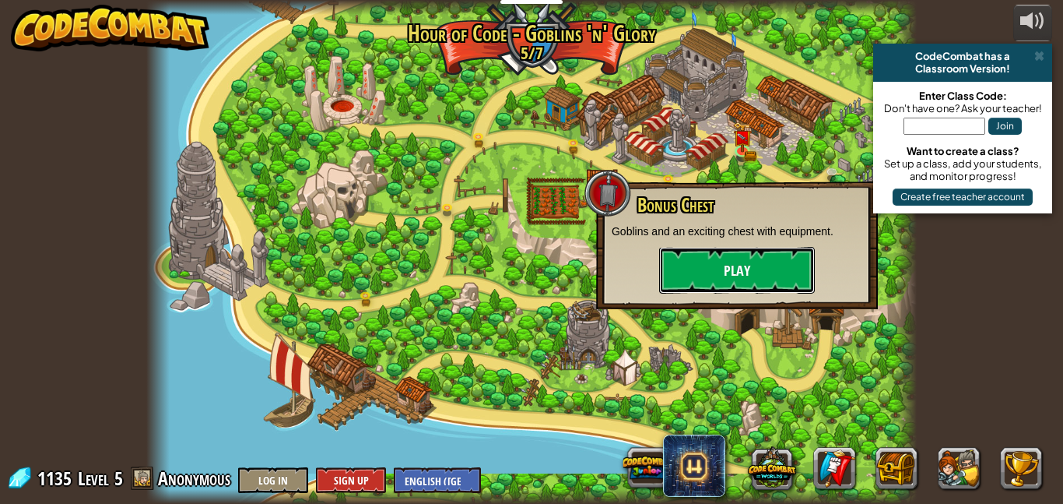
click at [752, 285] on button "Play" at bounding box center [737, 270] width 156 height 47
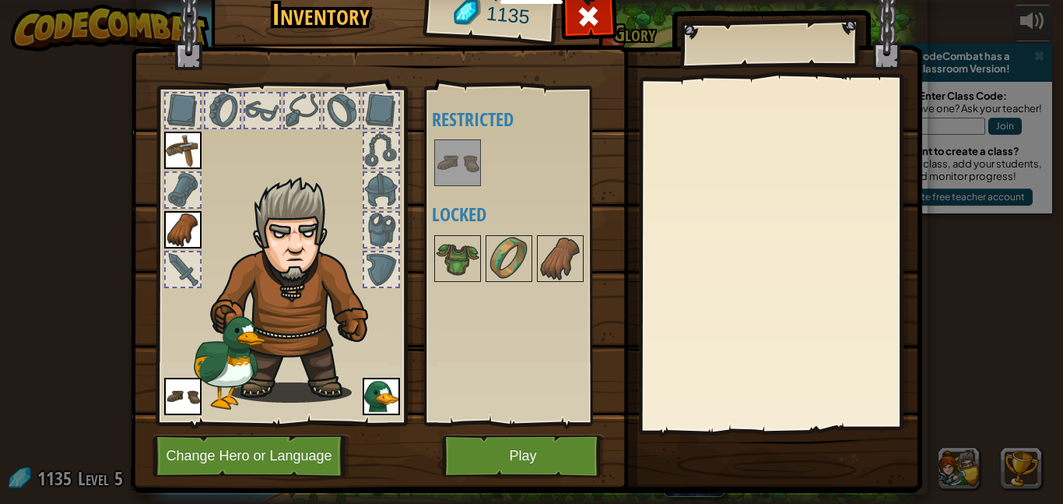
click at [365, 259] on div at bounding box center [381, 269] width 34 height 34
click at [173, 265] on div at bounding box center [183, 269] width 34 height 34
click at [522, 436] on button "Play" at bounding box center [523, 455] width 163 height 43
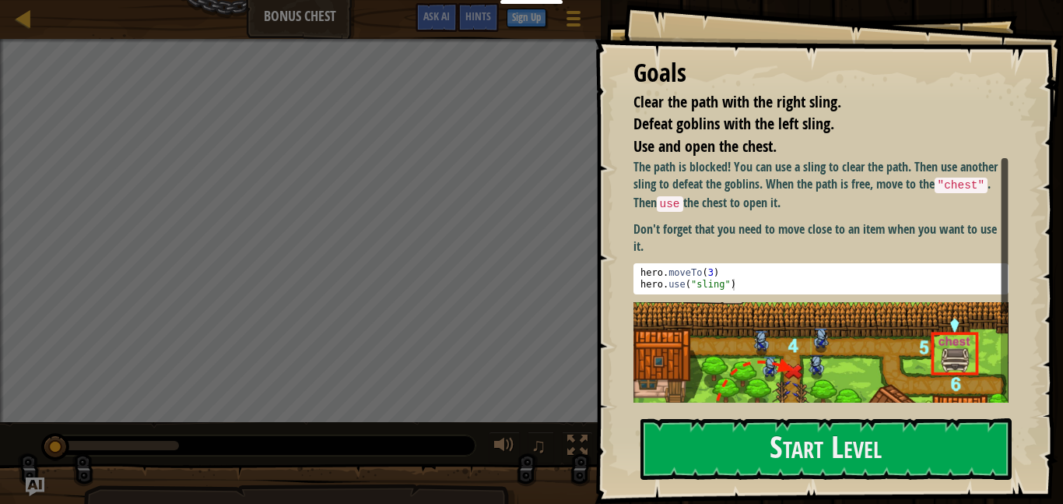
type textarea "hero.use("sling")"
click at [745, 283] on div "hero . moveTo ( 3 ) hero . use ( "sling" )" at bounding box center [821, 290] width 367 height 47
click at [692, 494] on div "Goals Clear the path with the right sling. Defeat goblins with the left sling. …" at bounding box center [829, 252] width 469 height 504
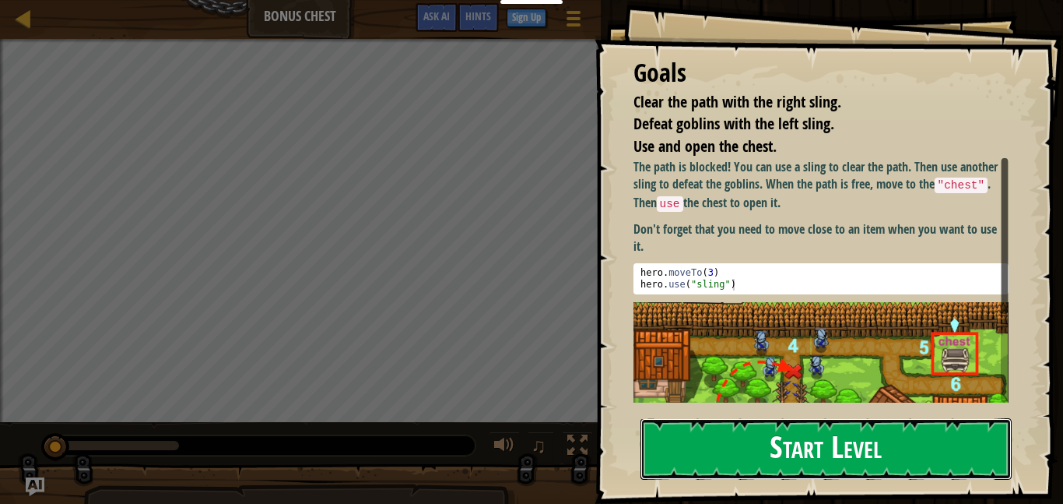
click at [693, 468] on button "Start Level" at bounding box center [826, 448] width 371 height 61
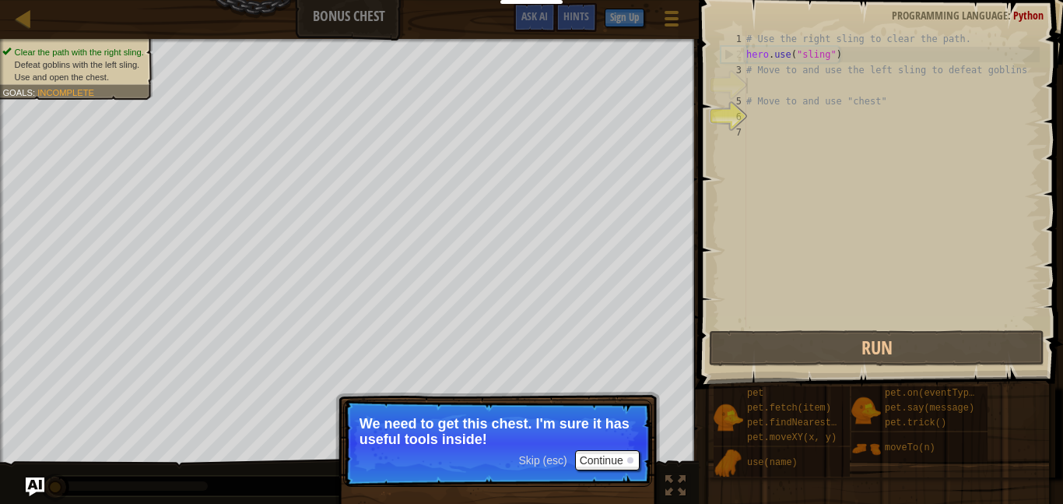
click at [538, 458] on span "Skip (esc)" at bounding box center [542, 460] width 48 height 12
click at [540, 464] on span "Skip (esc)" at bounding box center [542, 460] width 48 height 12
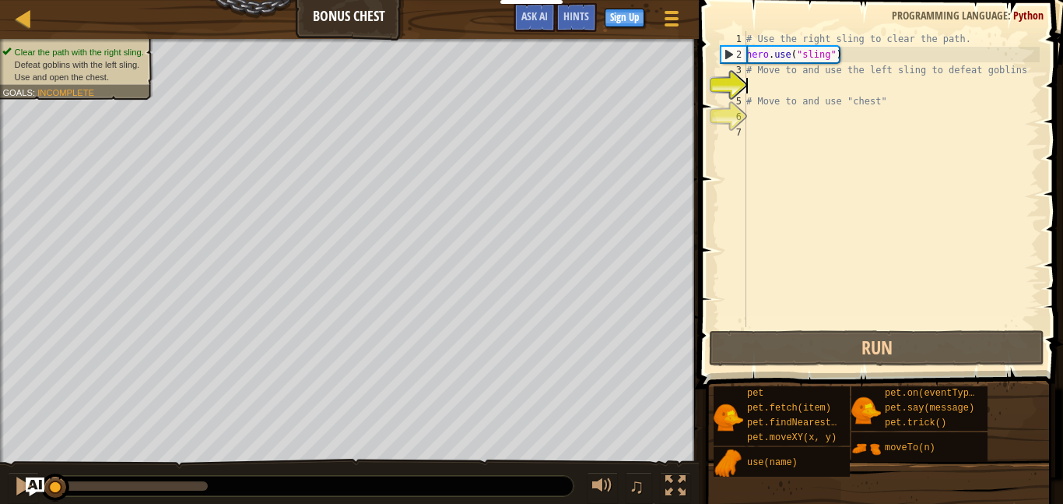
click at [796, 81] on div "# Use the right sling to clear the path. hero . use ( "sling" ) # Move to and u…" at bounding box center [891, 194] width 297 height 327
drag, startPoint x: 749, startPoint y: 69, endPoint x: 996, endPoint y: 80, distance: 247.8
click at [996, 80] on div "# Use the right sling to clear the path. hero . use ( "sling" ) # Move to and u…" at bounding box center [891, 194] width 297 height 327
type textarea "# Move to and use the left sling to defeat goblins"
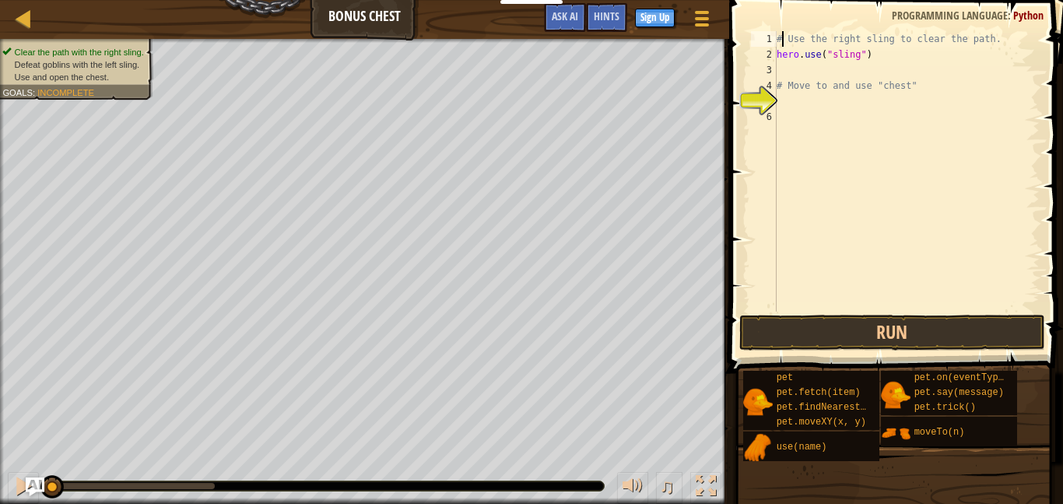
click at [785, 37] on div "# Use the right sling to clear the path. hero . use ( "sling" ) # Move to and u…" at bounding box center [907, 186] width 266 height 311
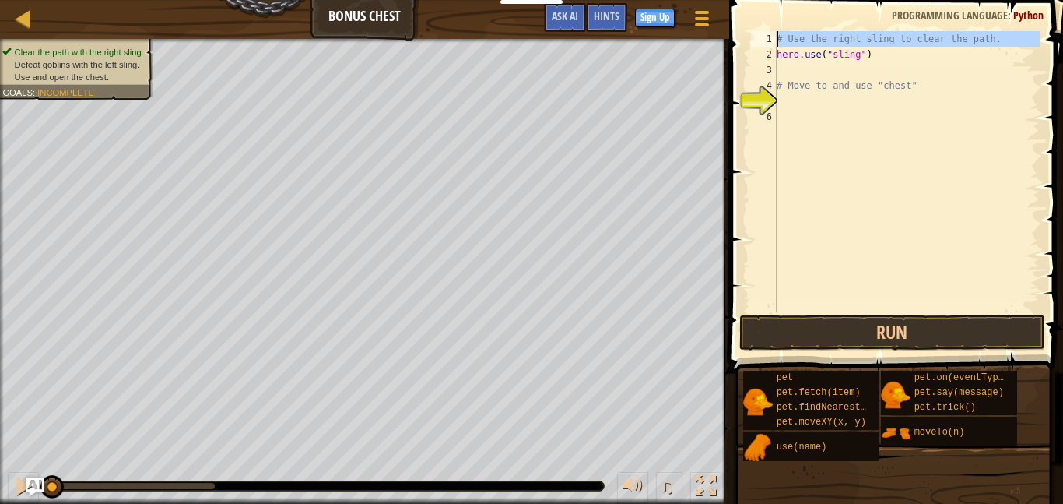
click at [775, 38] on div "1" at bounding box center [764, 39] width 26 height 16
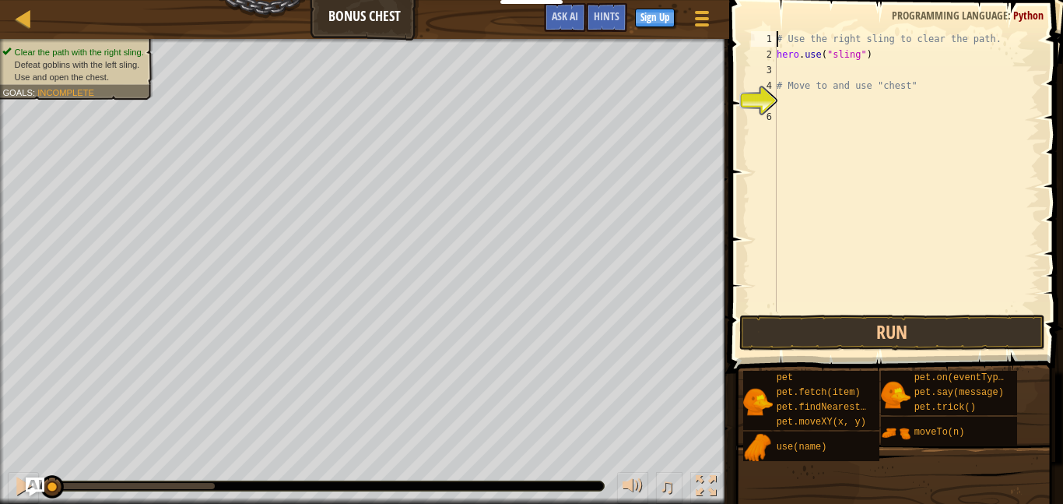
click at [777, 38] on div "# Use the right sling to clear the path. hero . use ( "sling" ) # Move to and u…" at bounding box center [907, 186] width 266 height 311
click at [814, 61] on div "# Use the right sling to clear the path. hero . use ( "sling" ) # Move to and u…" at bounding box center [907, 186] width 266 height 311
type textarea "hero.use("sling")"
click at [821, 66] on div "# Use the right sling to clear the path. hero . use ( "sling" ) # Move to and u…" at bounding box center [907, 186] width 266 height 311
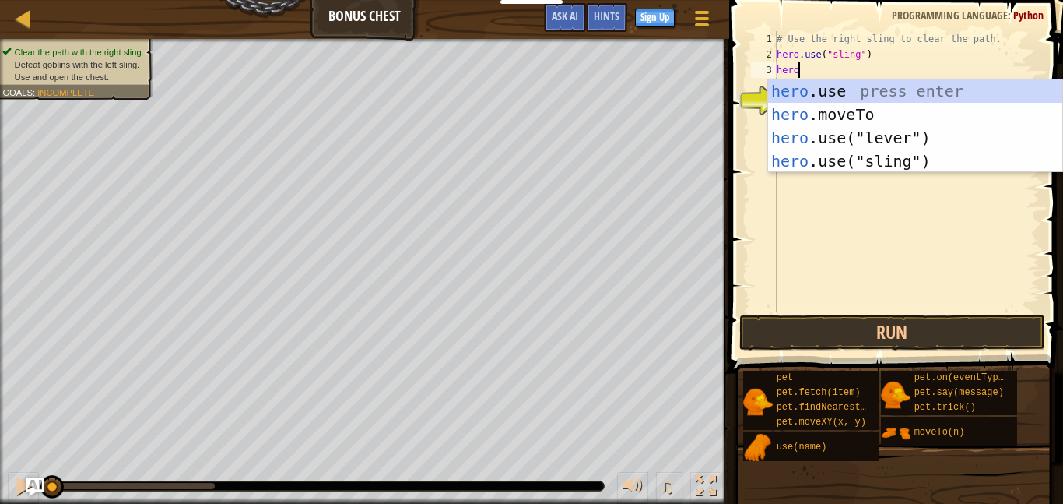
scroll to position [7, 2]
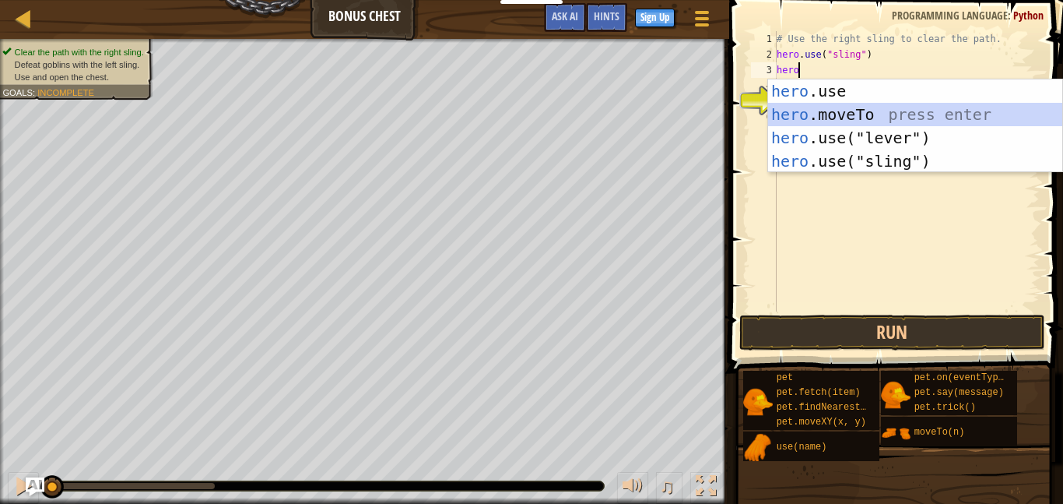
click at [845, 109] on div "hero .use press enter hero .moveTo press enter hero .use("lever") press enter h…" at bounding box center [915, 149] width 294 height 140
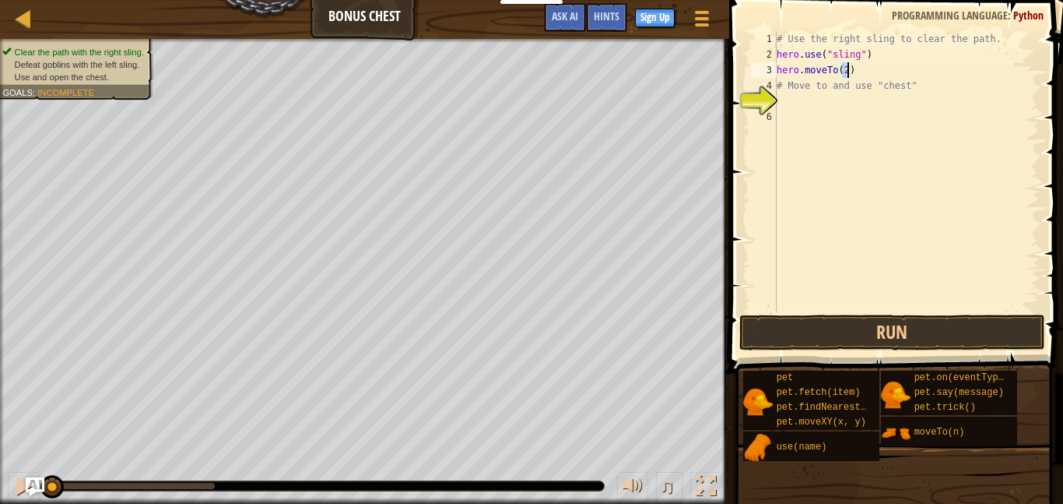
click at [820, 87] on div "# Use the right sling to clear the path. hero . use ( "sling" ) hero . moveTo (…" at bounding box center [907, 186] width 266 height 311
type textarea "# Move to and use "chest""
drag, startPoint x: 778, startPoint y: 86, endPoint x: 918, endPoint y: 91, distance: 140.2
click at [918, 91] on div "# Use the right sling to clear the path. hero . use ( "sling" ) hero . moveTo (…" at bounding box center [907, 186] width 266 height 311
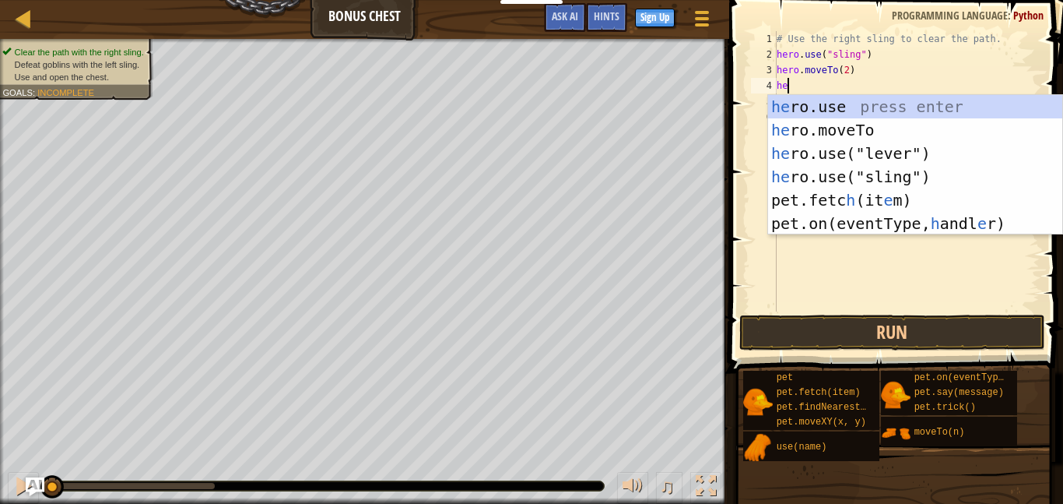
scroll to position [7, 2]
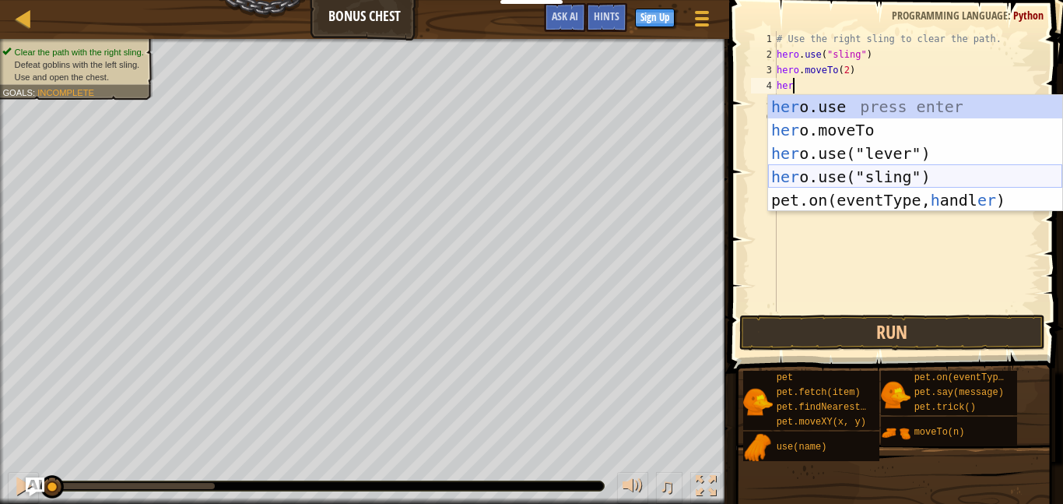
click at [899, 170] on div "her o.use press enter her o.moveTo press enter her o.use("lever") press enter h…" at bounding box center [915, 176] width 294 height 163
type textarea "hero.use("sling")"
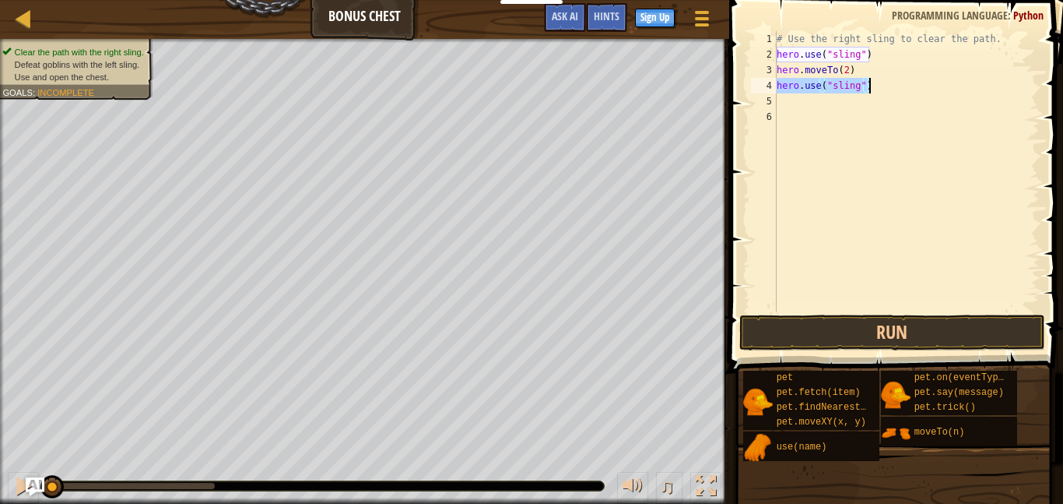
drag, startPoint x: 777, startPoint y: 85, endPoint x: 882, endPoint y: 87, distance: 105.1
click at [882, 87] on div "# Use the right sling to clear the path. hero . use ( "sling" ) hero . moveTo (…" at bounding box center [907, 186] width 266 height 311
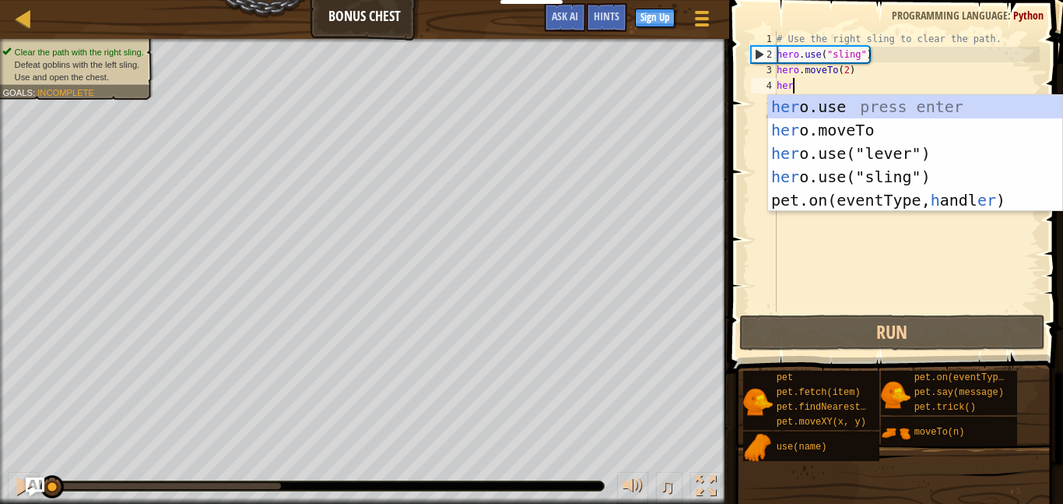
scroll to position [7, 2]
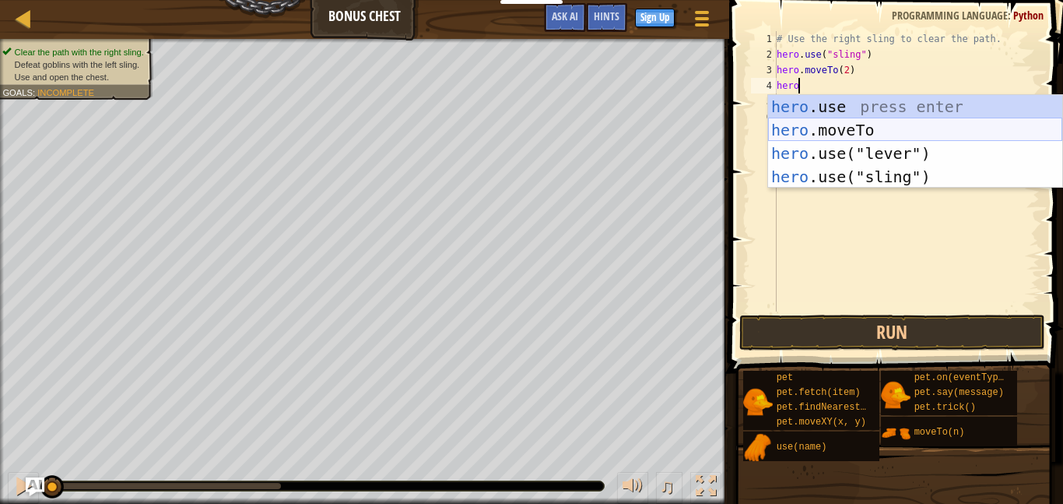
click at [848, 126] on div "hero .use press enter hero .moveTo press enter hero .use("lever") press enter h…" at bounding box center [915, 165] width 294 height 140
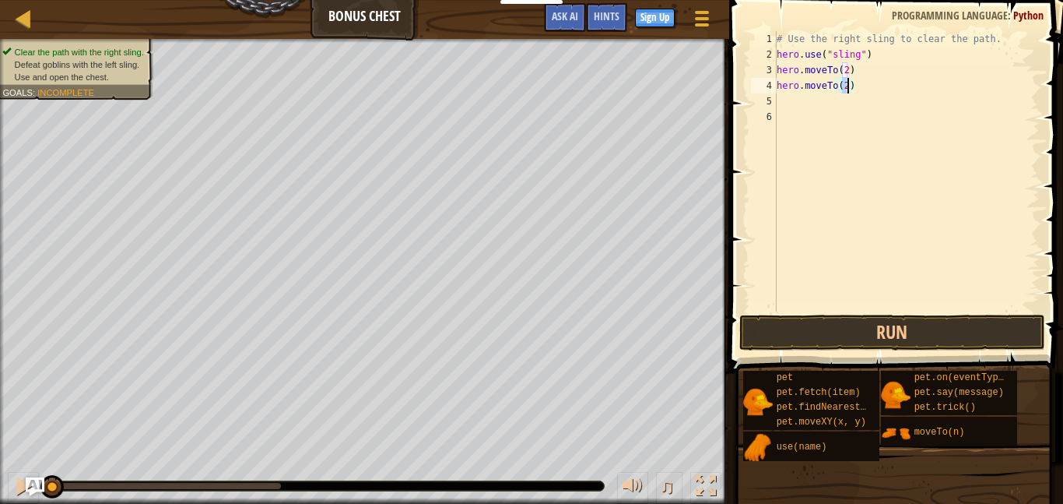
type textarea "hero.moveTo(3)"
click at [806, 105] on div "# Use the right sling to clear the path. hero . use ( "sling" ) hero . moveTo (…" at bounding box center [907, 186] width 266 height 311
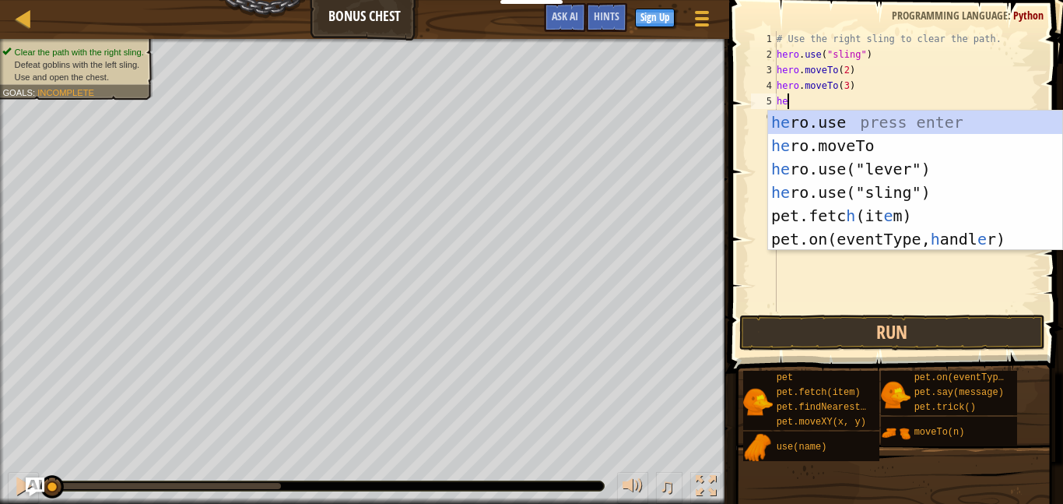
scroll to position [7, 2]
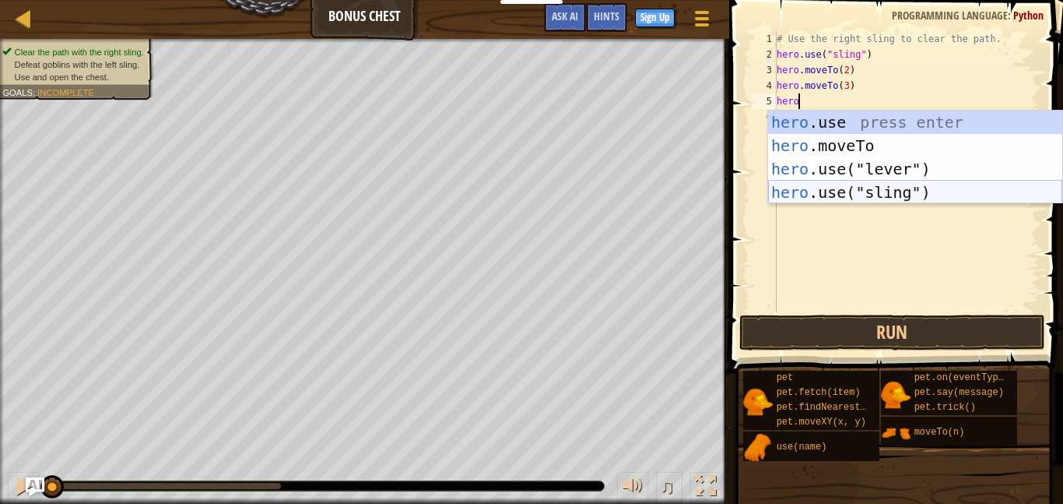
click at [810, 189] on div "hero .use press enter hero .moveTo press enter hero .use("lever") press enter h…" at bounding box center [915, 181] width 294 height 140
type textarea "hero.use("sling")"
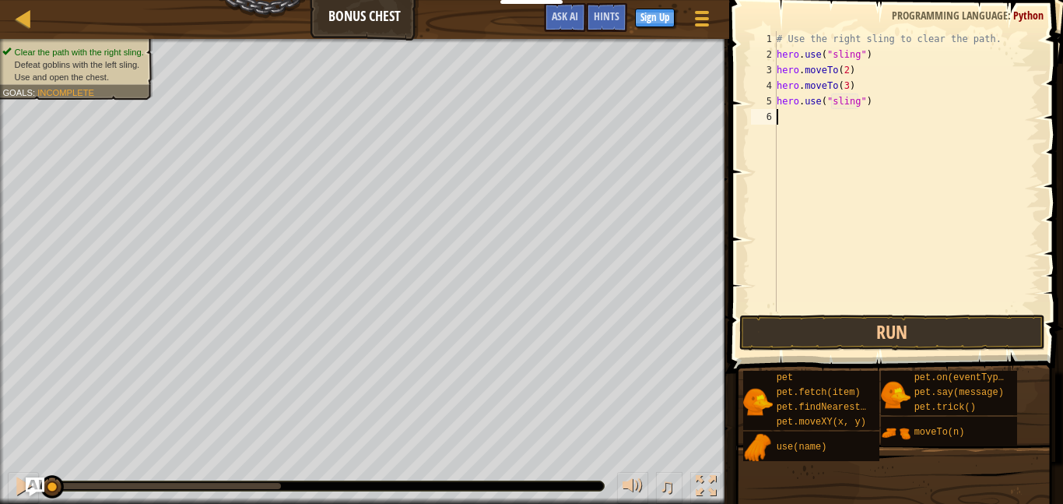
click at [866, 124] on div "# Use the right sling to clear the path. hero . use ( "sling" ) hero . moveTo (…" at bounding box center [907, 186] width 266 height 311
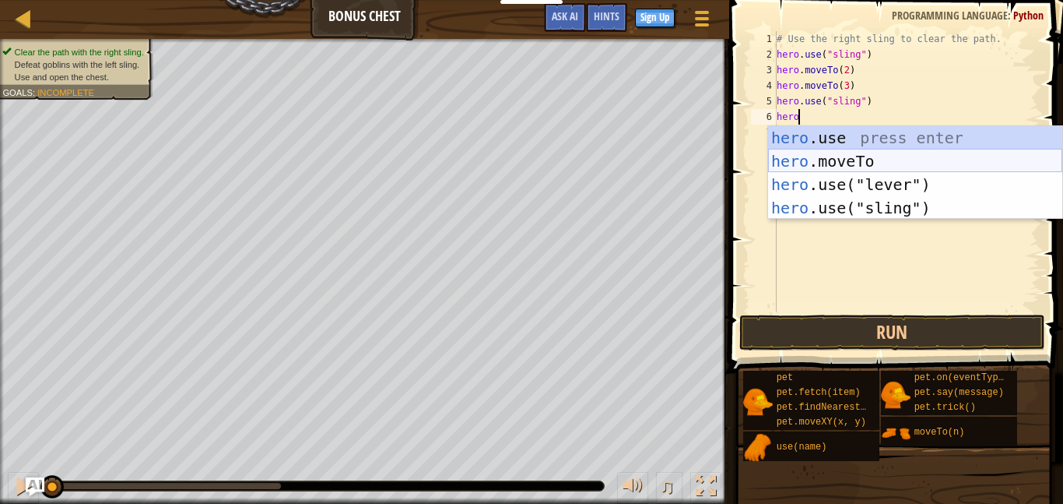
click at [877, 156] on div "hero .use press enter hero .moveTo press enter hero .use("lever") press enter h…" at bounding box center [915, 196] width 294 height 140
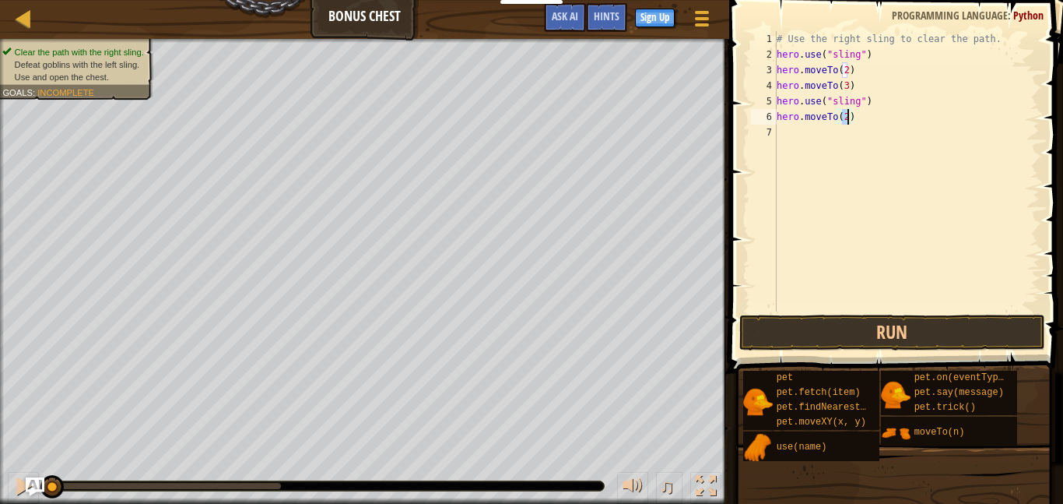
type textarea "hero.moveTo(4)"
click at [798, 143] on div "# Use the right sling to clear the path. hero . use ( "sling" ) hero . moveTo (…" at bounding box center [907, 186] width 266 height 311
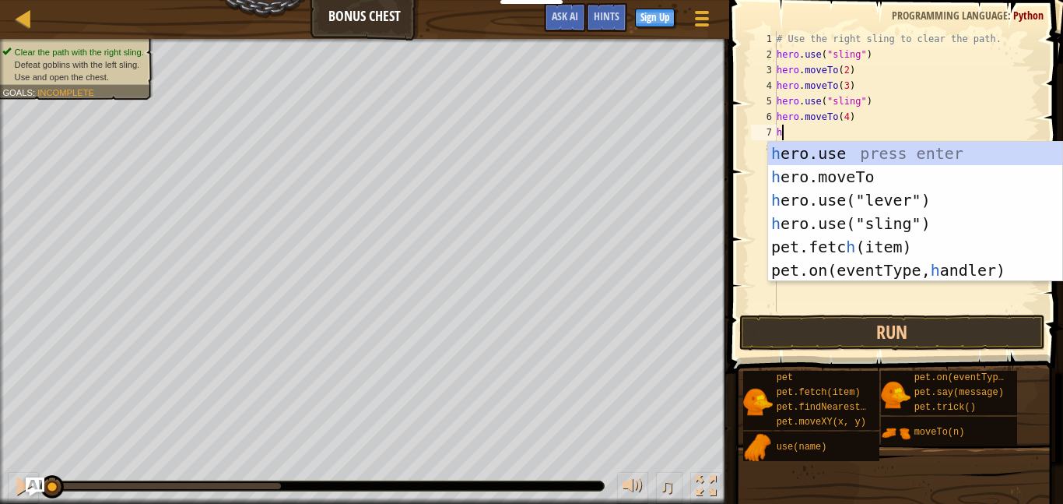
scroll to position [7, 1]
click at [830, 170] on div "he ro.use press enter he ro.moveTo press enter he ro.use("lever") press enter h…" at bounding box center [915, 235] width 294 height 187
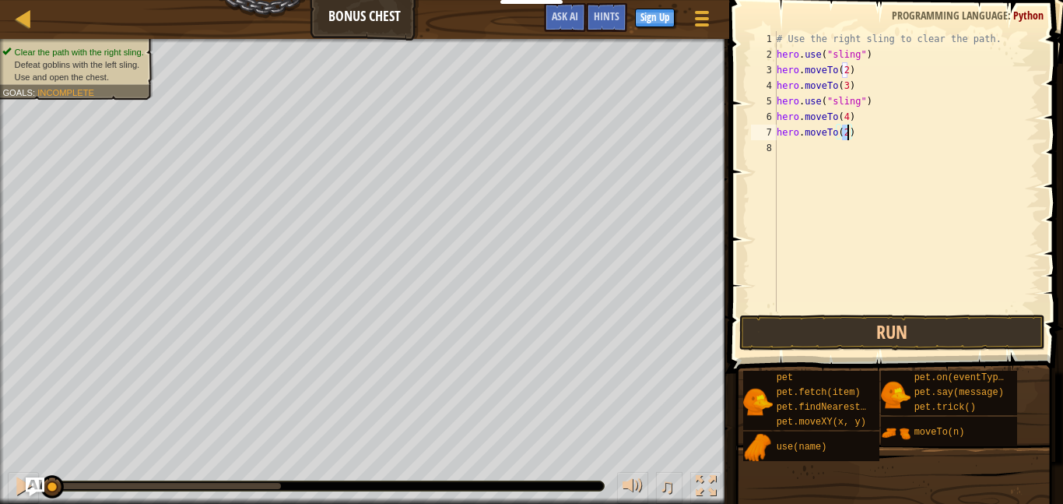
type textarea "hero.moveTo(5)"
click at [813, 156] on div "# Use the right sling to clear the path. hero . use ( "sling" ) hero . moveTo (…" at bounding box center [907, 186] width 266 height 311
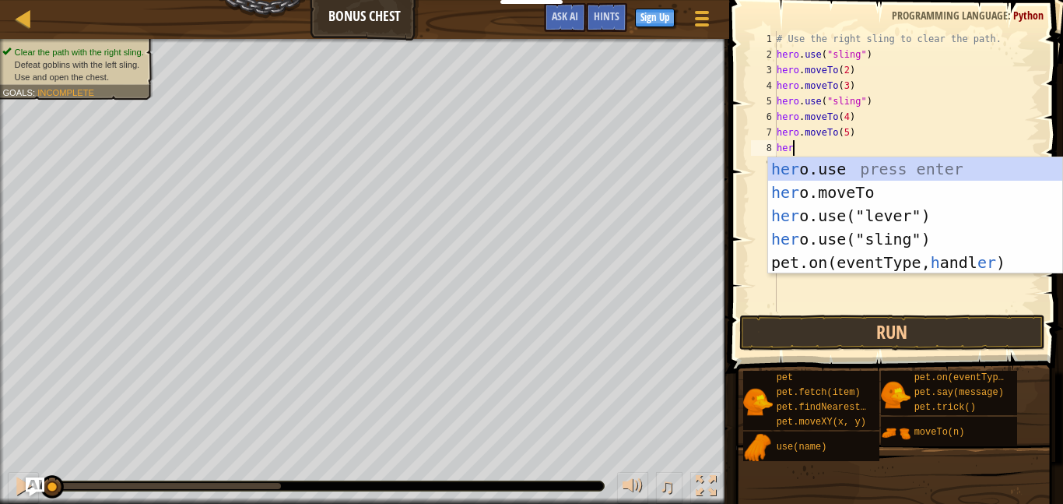
scroll to position [7, 2]
click at [830, 164] on div "her o.use press enter her o.moveTo press enter her o.use("lever") press enter h…" at bounding box center [915, 238] width 294 height 163
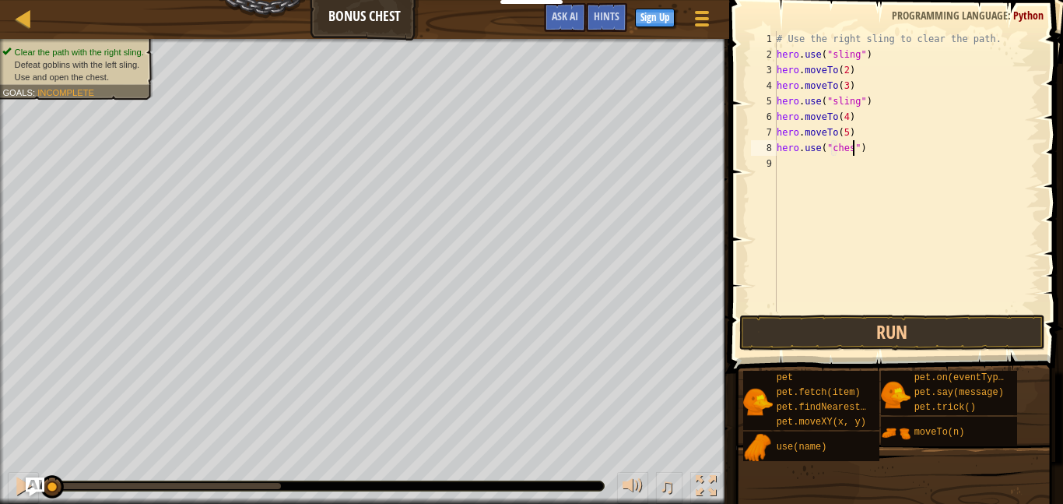
scroll to position [7, 12]
type textarea "hero.use("chest")"
click at [842, 165] on div "# Use the right sling to clear the path. hero . use ( "sling" ) hero . moveTo (…" at bounding box center [907, 186] width 266 height 311
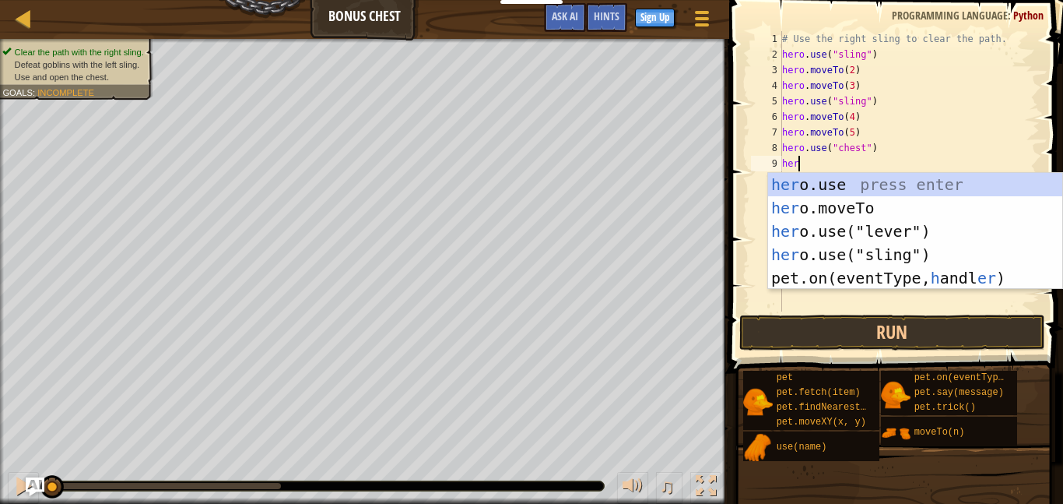
scroll to position [7, 2]
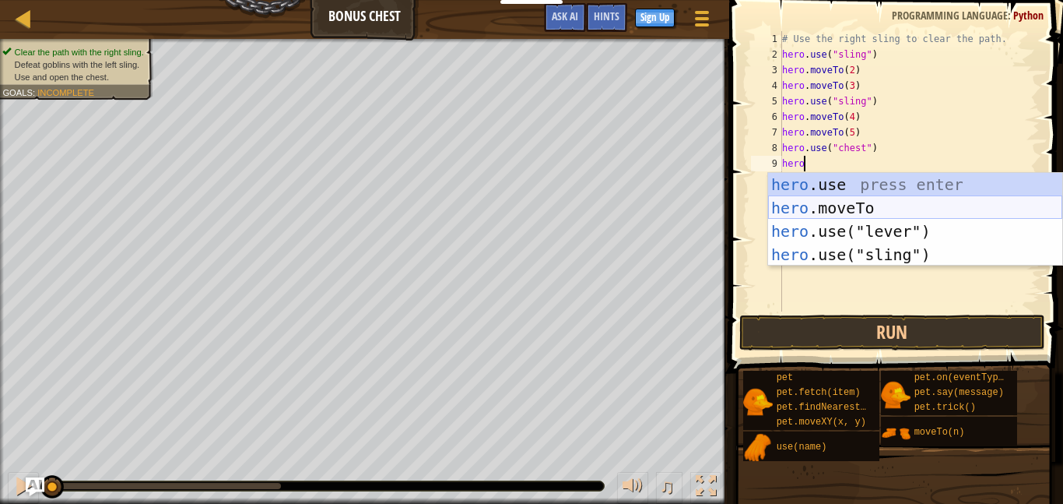
click at [865, 202] on div "hero .use press enter hero .moveTo press enter hero .use("lever") press enter h…" at bounding box center [915, 243] width 294 height 140
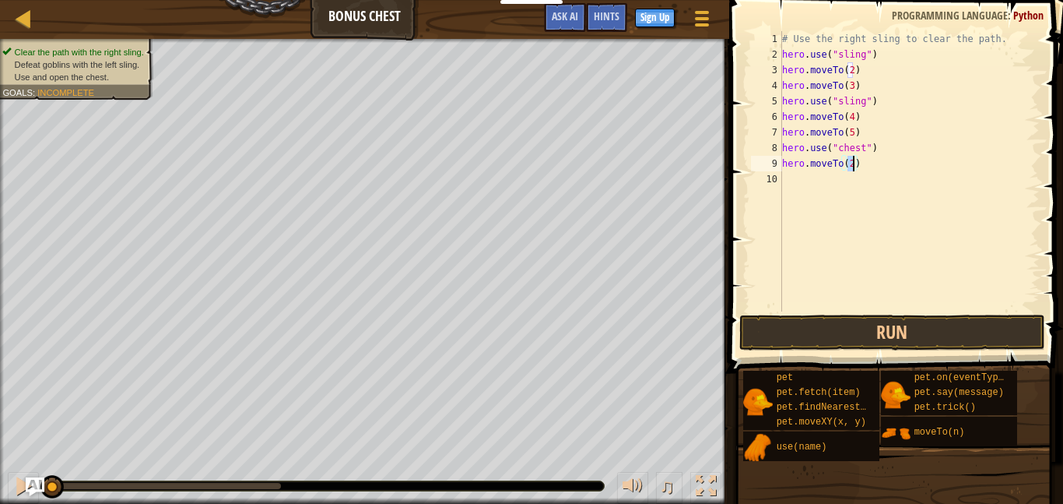
scroll to position [7, 10]
click at [895, 319] on button "Run" at bounding box center [893, 333] width 306 height 36
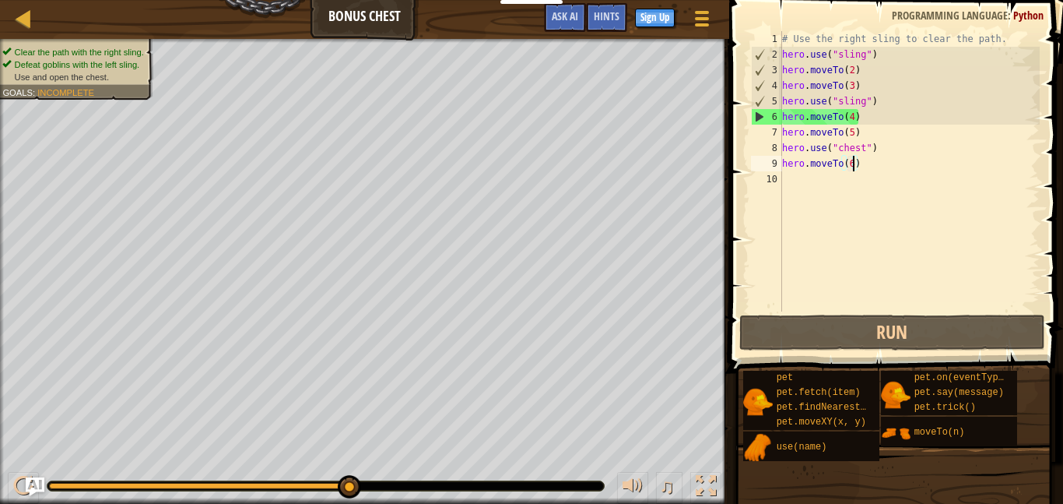
click at [878, 104] on div "# Use the right sling to clear the path. hero . use ( "sling" ) hero . moveTo (…" at bounding box center [909, 186] width 261 height 311
type textarea "hero.use("sling")"
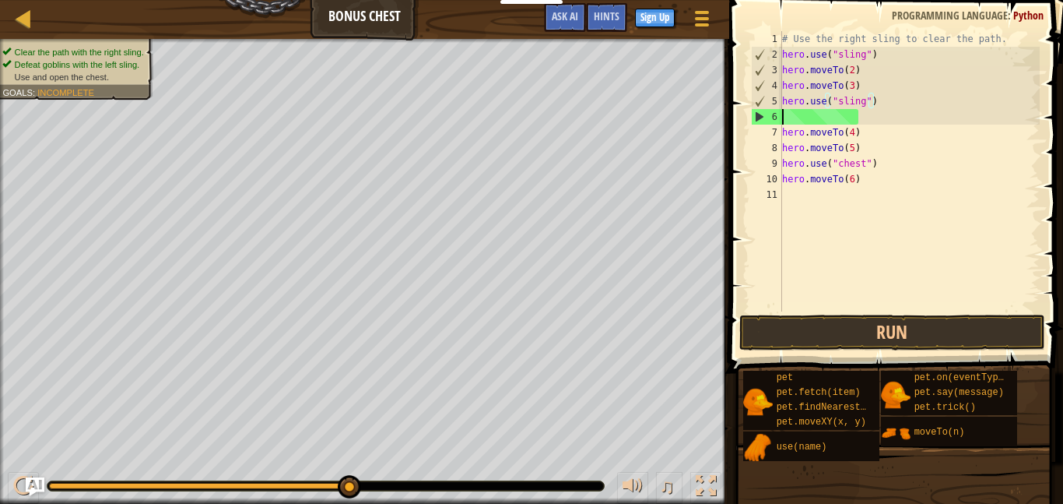
scroll to position [7, 0]
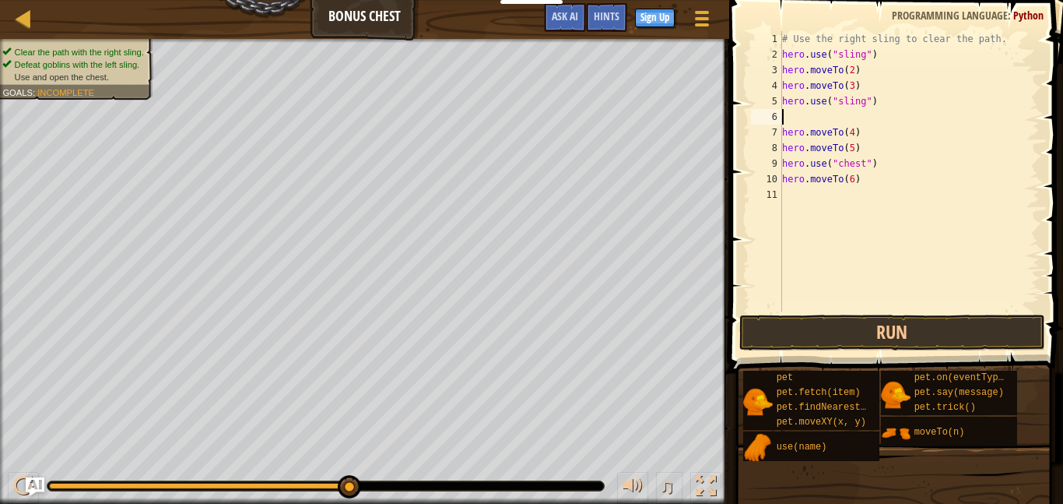
type textarea "j"
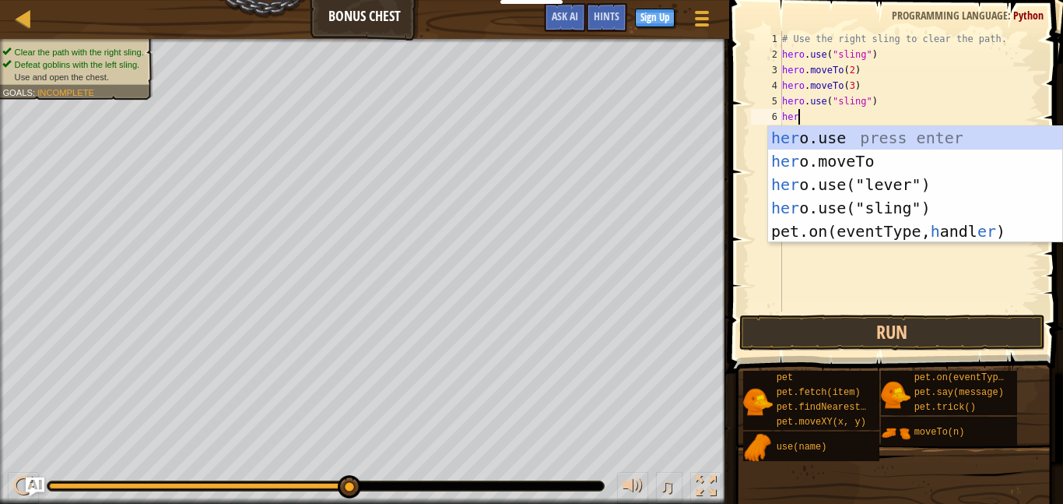
scroll to position [7, 2]
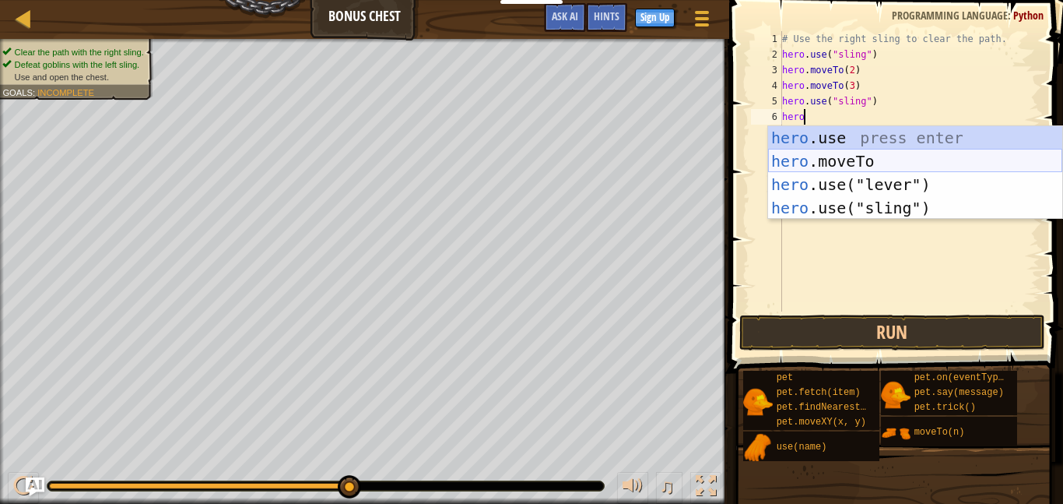
click at [919, 161] on div "hero .use press enter hero .moveTo press enter hero .use("lever") press enter h…" at bounding box center [915, 196] width 294 height 140
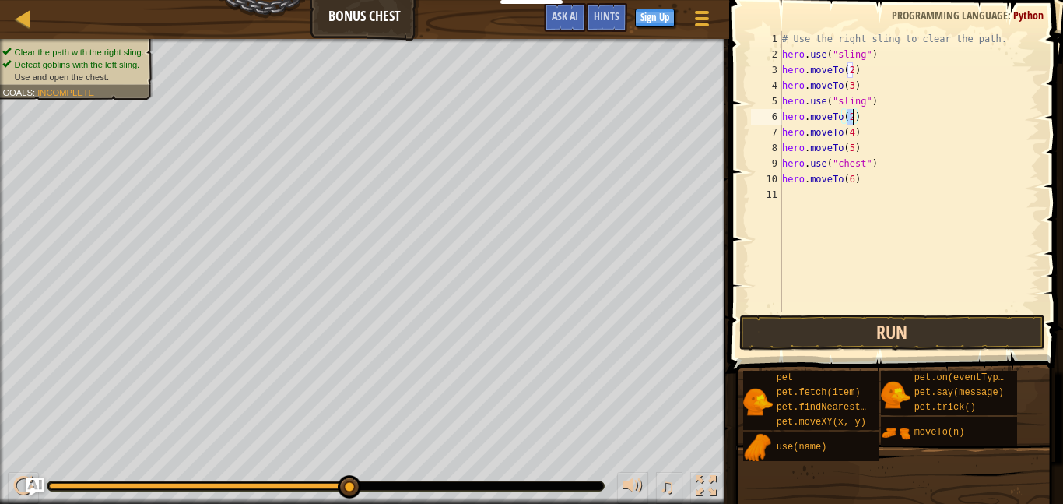
type textarea "hero.moveTo(2)"
click at [923, 324] on button "Run" at bounding box center [893, 333] width 306 height 36
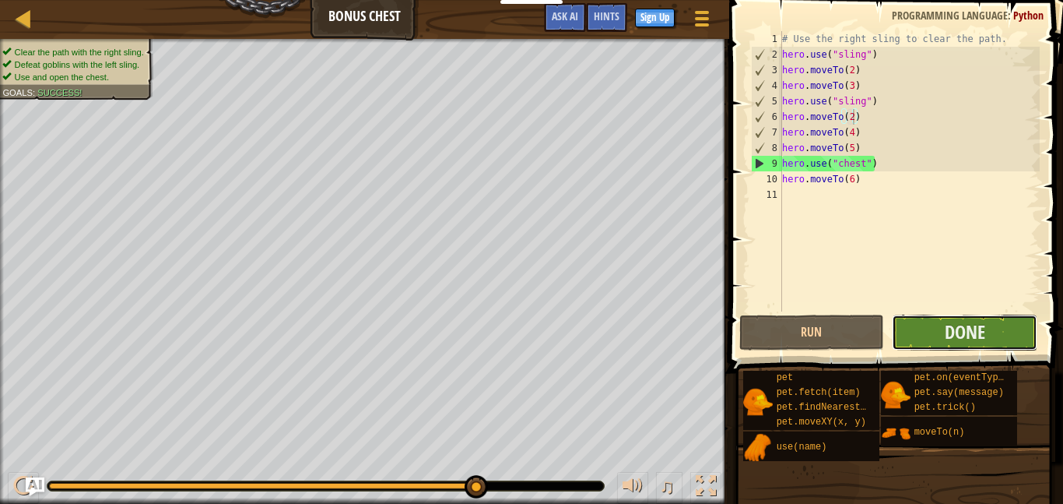
click at [916, 327] on button "Done" at bounding box center [965, 333] width 146 height 36
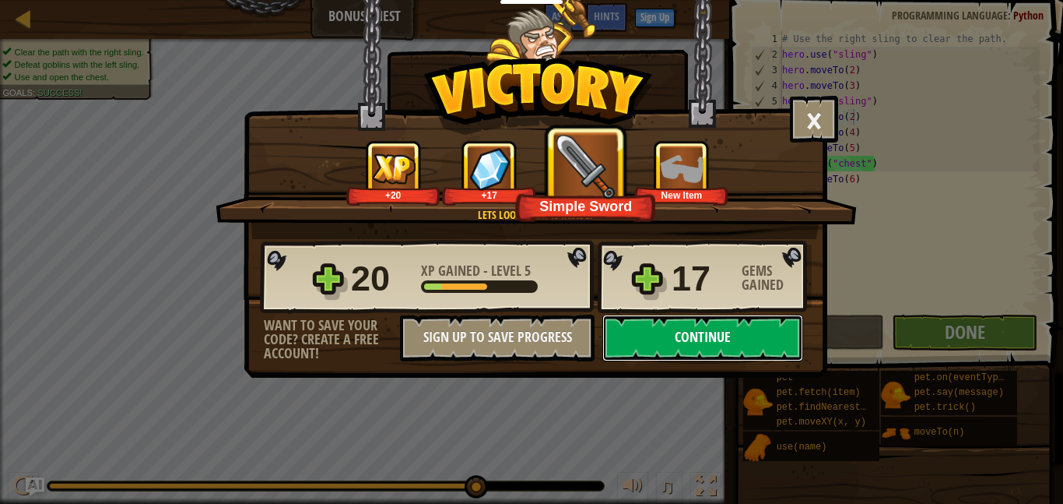
click at [675, 332] on button "Continue" at bounding box center [703, 338] width 201 height 47
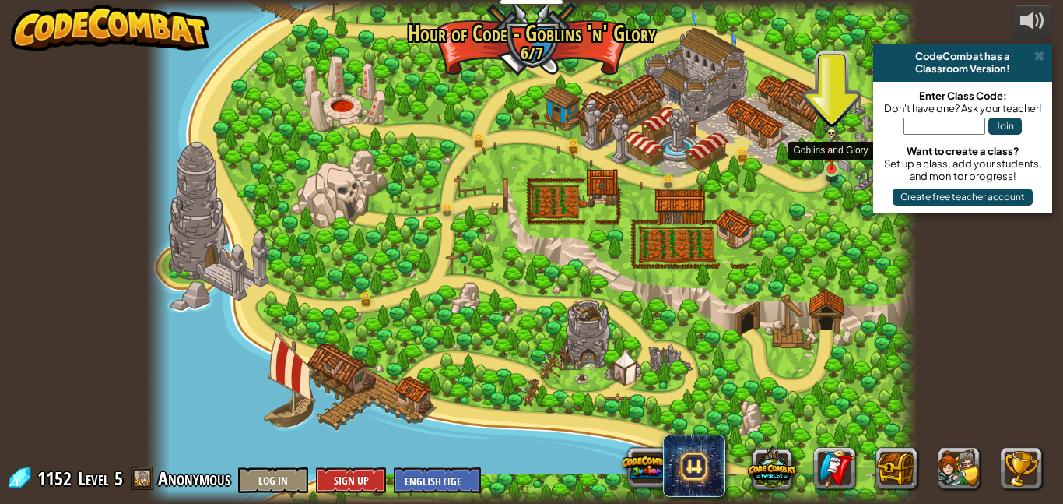
click at [830, 157] on img at bounding box center [832, 146] width 18 height 48
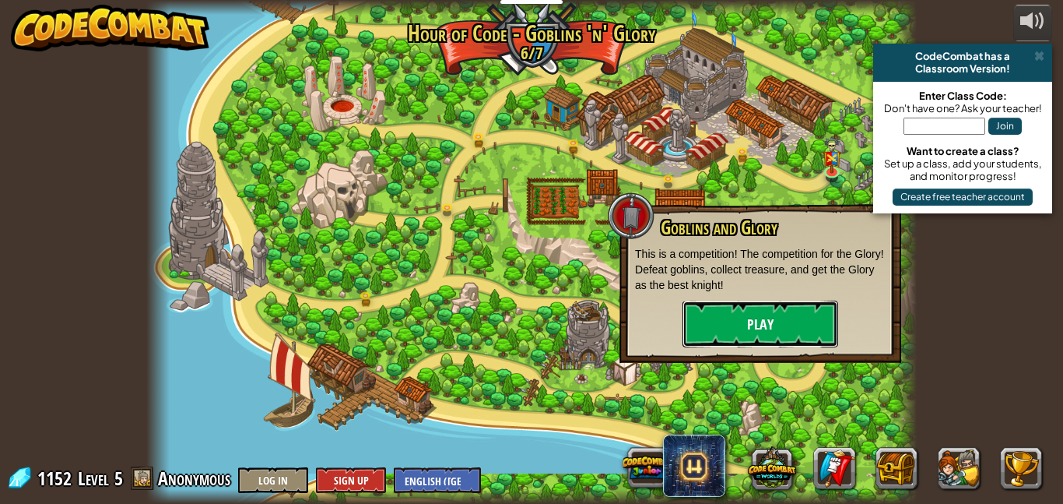
click at [821, 313] on button "Play" at bounding box center [761, 323] width 156 height 47
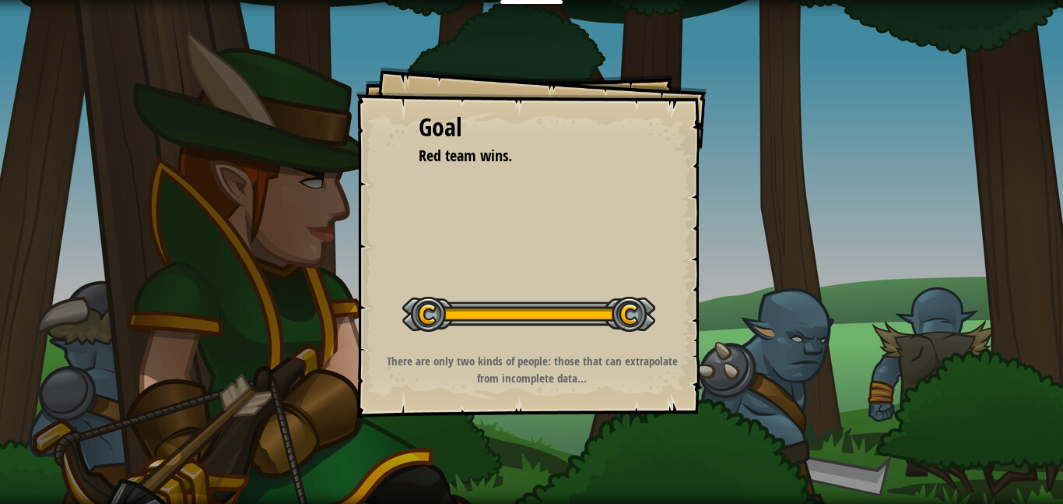
click at [595, 236] on div "Goal Red team wins. Start Level Error loading from server. Try refreshing the p…" at bounding box center [532, 242] width 350 height 350
click at [589, 232] on div "Goal Red team wins. Start Level Error loading from server. Try refreshing the p…" at bounding box center [532, 242] width 350 height 350
click at [582, 226] on div "Goal Red team wins. Start Level Error loading from server. Try refreshing the p…" at bounding box center [532, 242] width 350 height 350
click at [629, 362] on strong "There are only two kinds of people: those that can extrapolate from incomplete …" at bounding box center [532, 369] width 291 height 33
click at [667, 339] on div "Goal Red team wins. Start Level Error loading from server. Try refreshing the p…" at bounding box center [532, 242] width 350 height 350
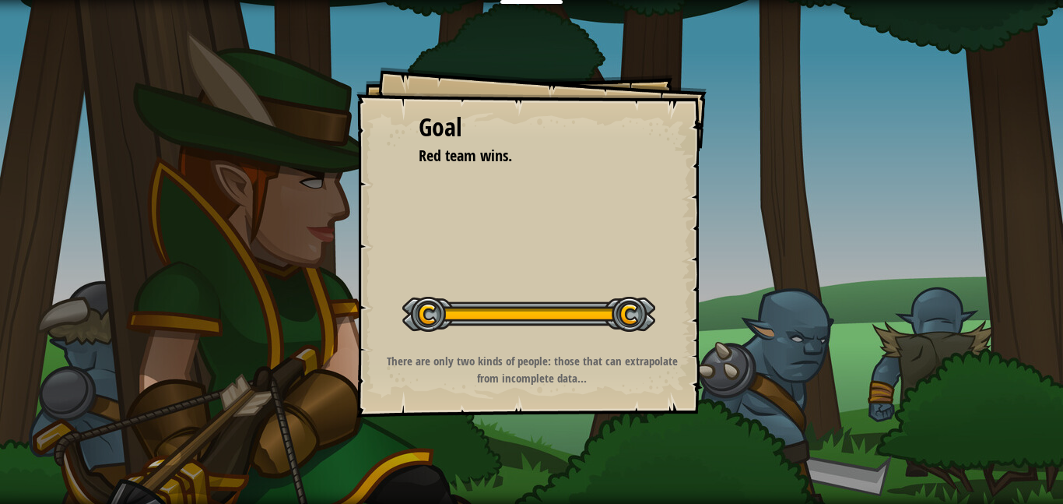
click at [665, 339] on div "Goal Red team wins. Start Level Error loading from server. Try refreshing the p…" at bounding box center [532, 242] width 350 height 350
click at [579, 211] on div "Goal Red team wins. Start Level Error loading from server. Try refreshing the p…" at bounding box center [532, 242] width 350 height 350
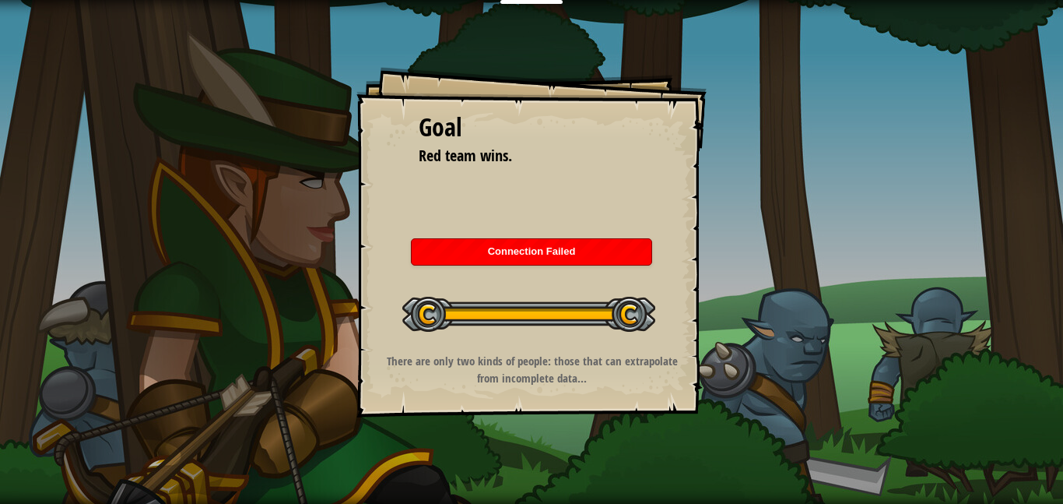
click at [560, 250] on span "Connection Failed" at bounding box center [532, 251] width 88 height 12
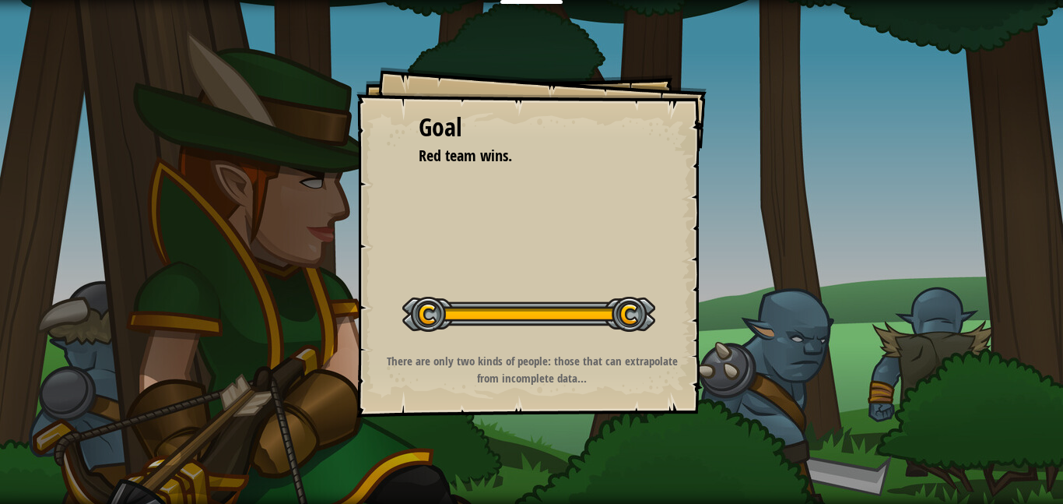
click at [537, 6] on div "Goal Red team wins. Start Level Error loading from server. Try refreshing the p…" at bounding box center [531, 252] width 1063 height 504
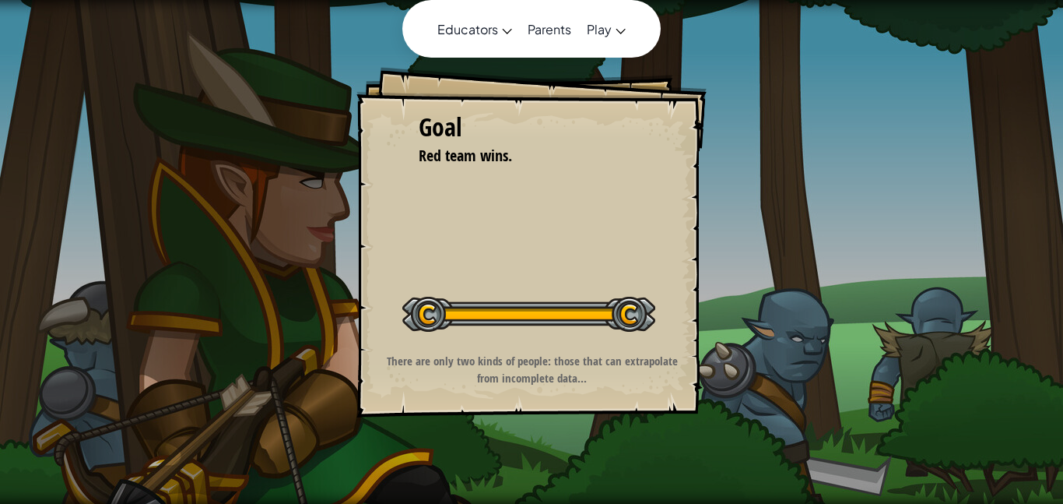
click at [534, 2] on div "Educators Create Free Account School & District Solutions Teacher Toolkit Previ…" at bounding box center [531, 252] width 1063 height 504
